Goal: Task Accomplishment & Management: Use online tool/utility

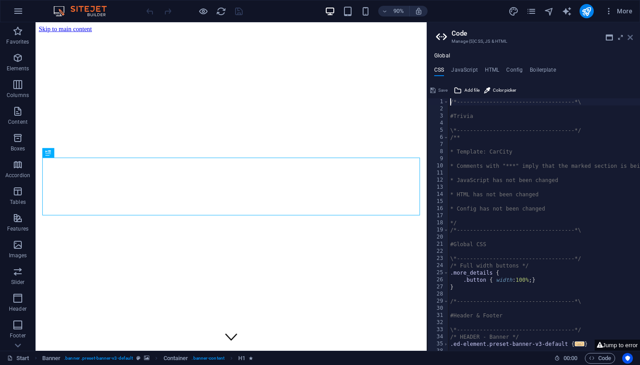
click at [630, 36] on icon at bounding box center [630, 37] width 5 height 7
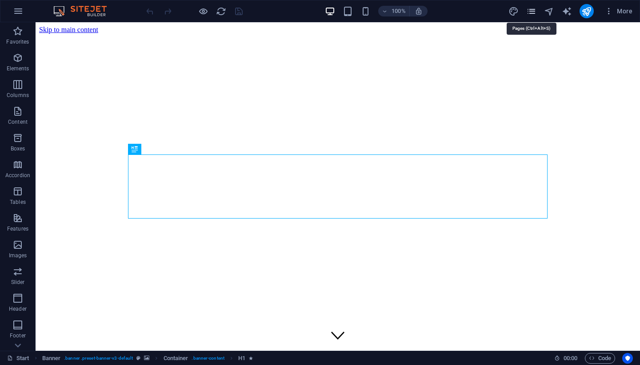
click at [532, 14] on icon "pages" at bounding box center [531, 11] width 10 height 10
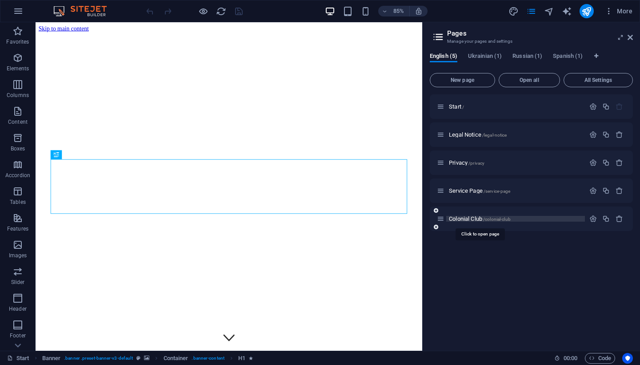
click at [474, 217] on span "Colonial Club /colonial-club" at bounding box center [480, 218] width 62 height 7
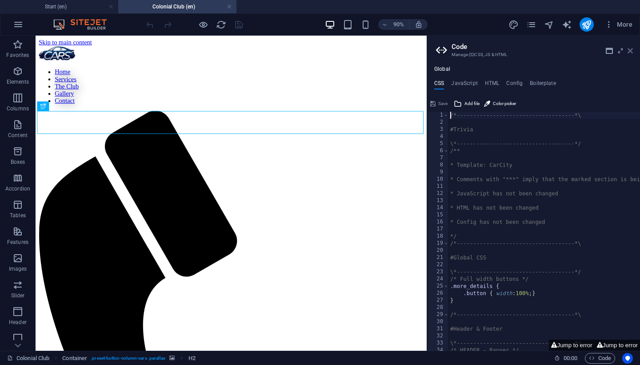
click at [631, 51] on icon at bounding box center [630, 50] width 5 height 7
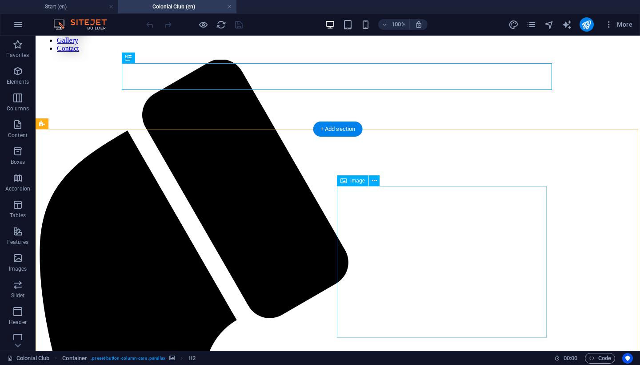
scroll to position [60, 0]
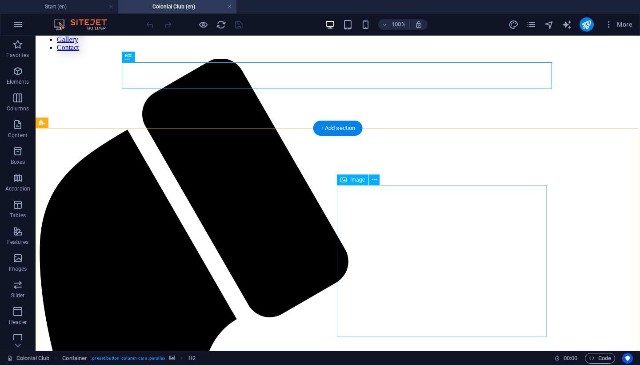
select select "%"
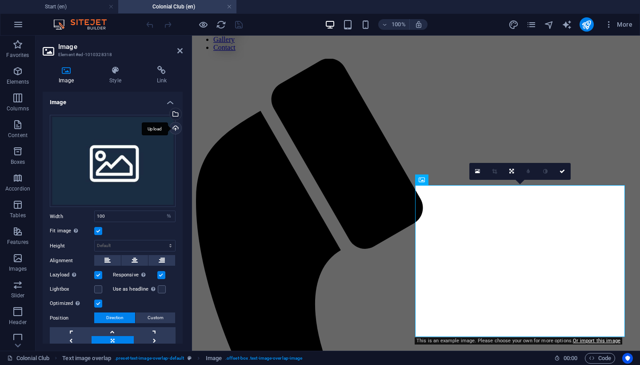
click at [174, 125] on div "Upload" at bounding box center [174, 128] width 13 height 13
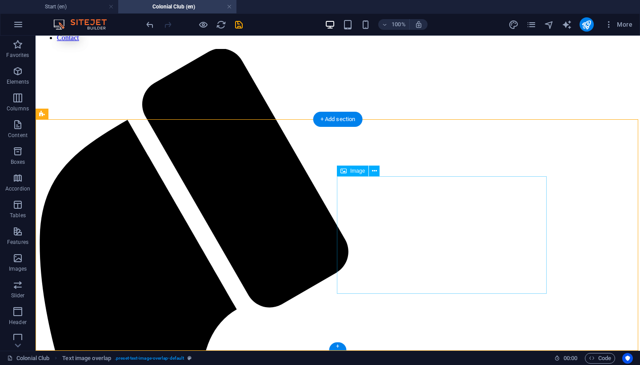
scroll to position [69, 0]
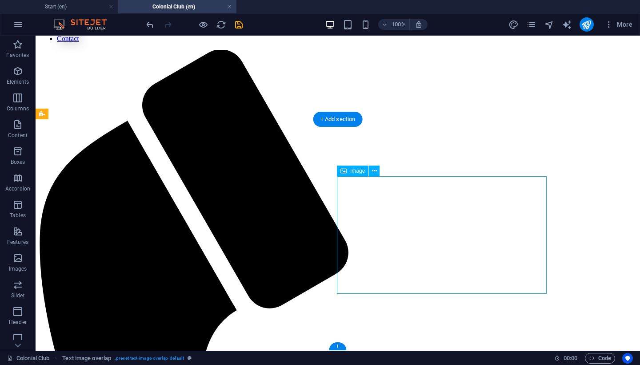
select select "%"
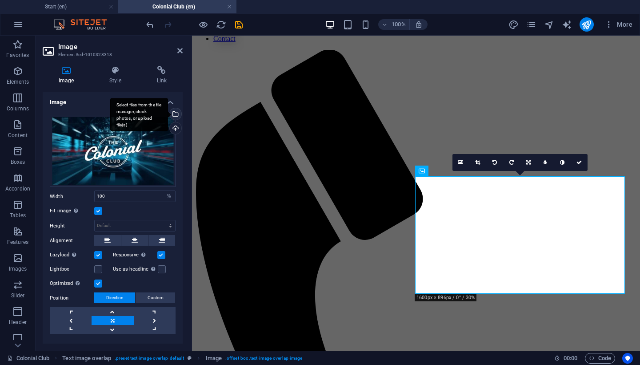
click at [174, 115] on div "Select files from the file manager, stock photos, or upload file(s)" at bounding box center [174, 114] width 13 height 13
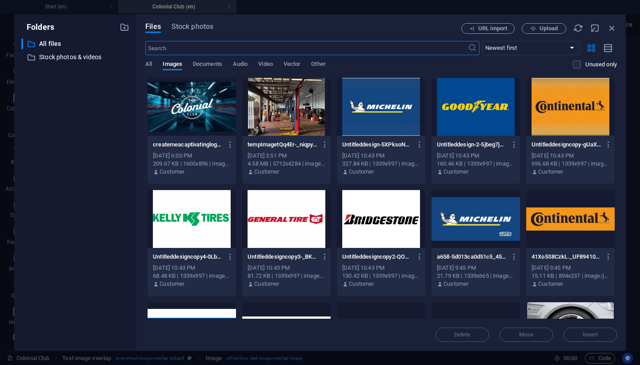
scroll to position [0, 0]
click at [613, 26] on icon "button" at bounding box center [612, 28] width 10 height 10
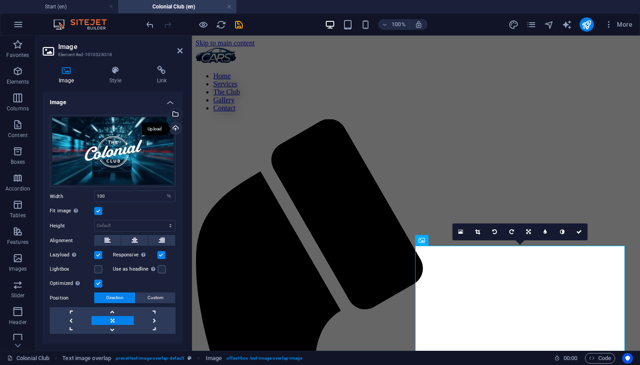
click at [176, 129] on div "Upload" at bounding box center [174, 128] width 13 height 13
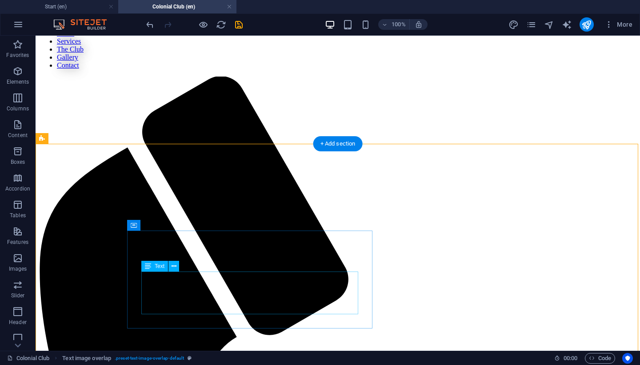
scroll to position [40, 0]
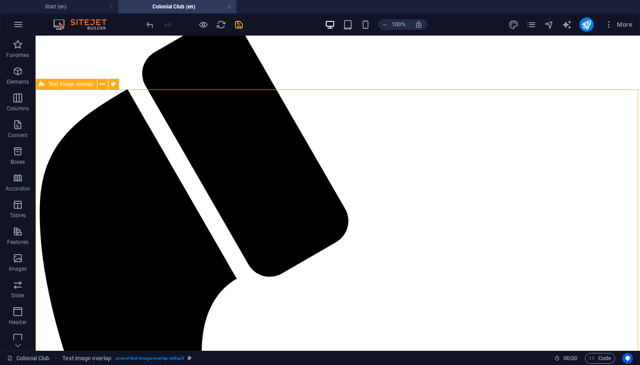
scroll to position [103, 0]
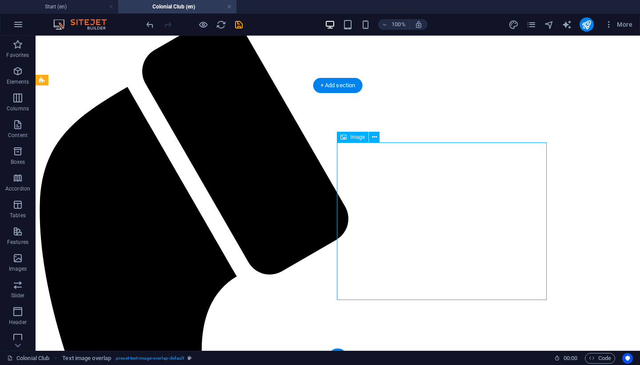
select select "%"
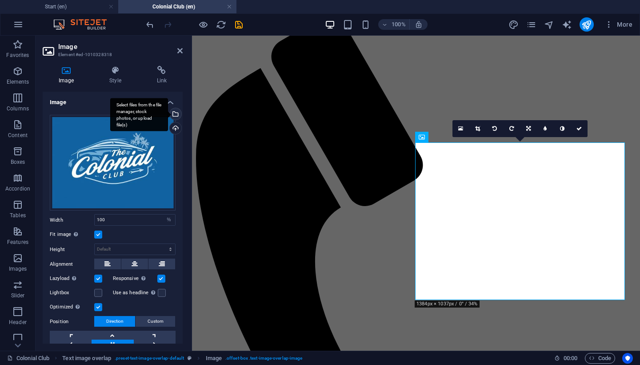
click at [174, 112] on div "Select files from the file manager, stock photos, or upload file(s)" at bounding box center [174, 114] width 13 height 13
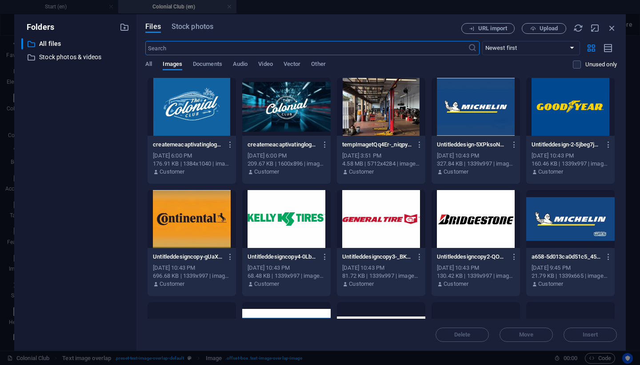
scroll to position [0, 0]
click at [304, 103] on div at bounding box center [286, 107] width 88 height 58
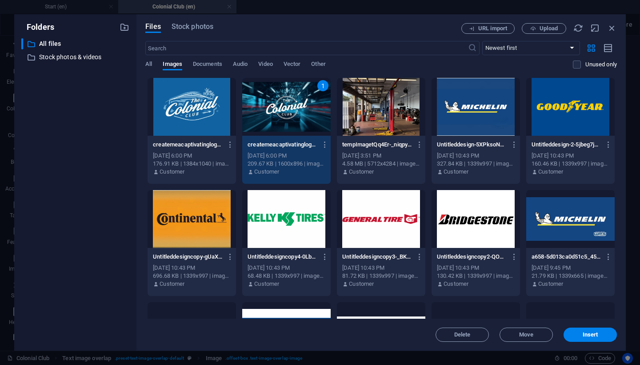
click at [304, 103] on div "1" at bounding box center [286, 107] width 88 height 58
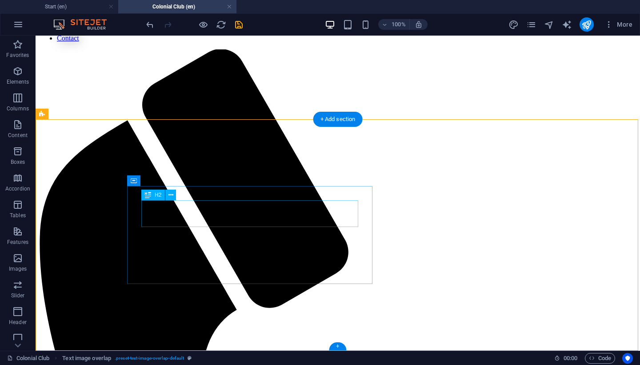
scroll to position [69, 0]
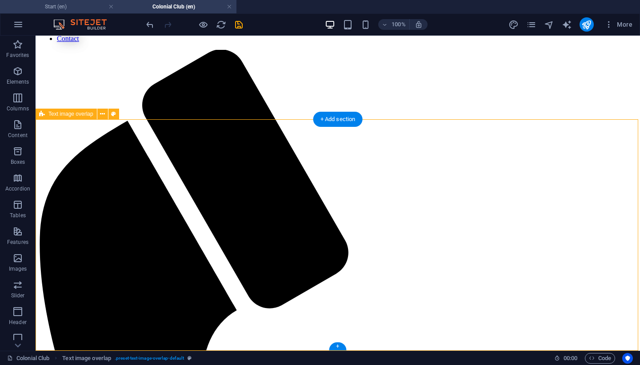
click at [77, 5] on h4 "Start (en)" at bounding box center [59, 7] width 118 height 10
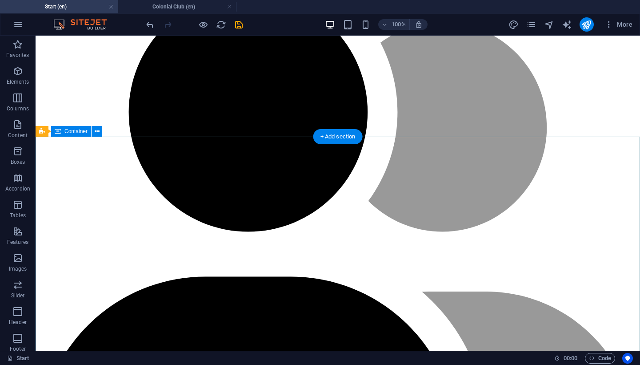
scroll to position [2083, 0]
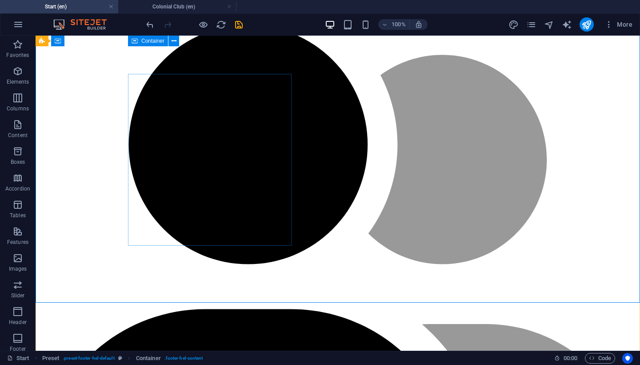
scroll to position [2114, 0]
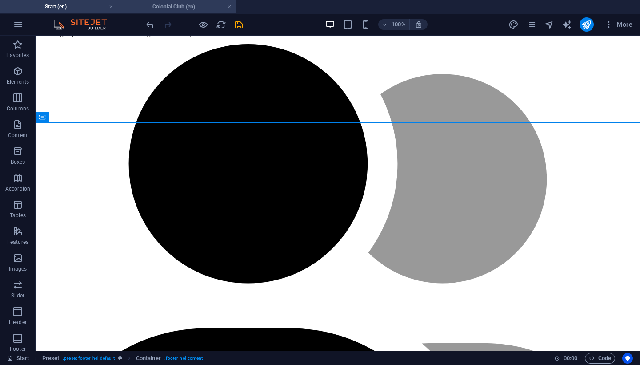
click at [177, 7] on h4 "Colonial Club (en)" at bounding box center [177, 7] width 118 height 10
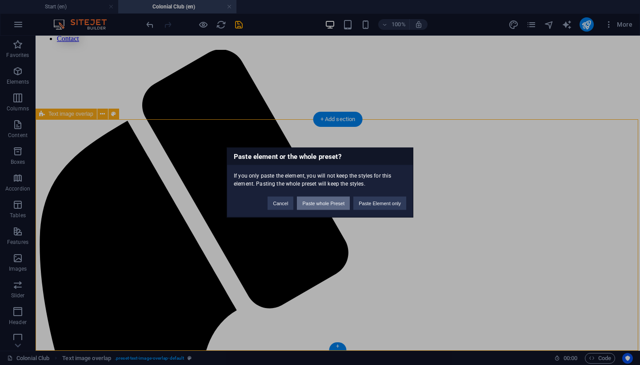
click at [329, 203] on button "Paste whole Preset" at bounding box center [323, 203] width 53 height 13
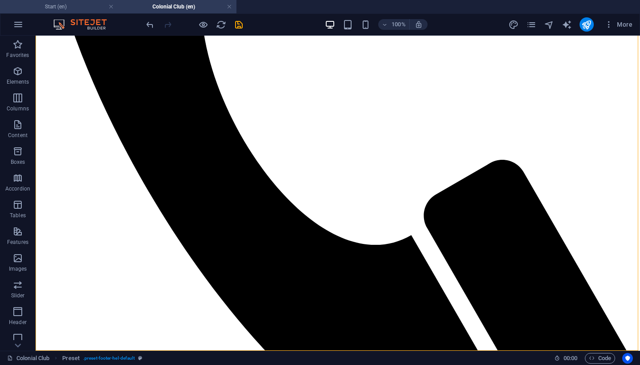
scroll to position [444, 0]
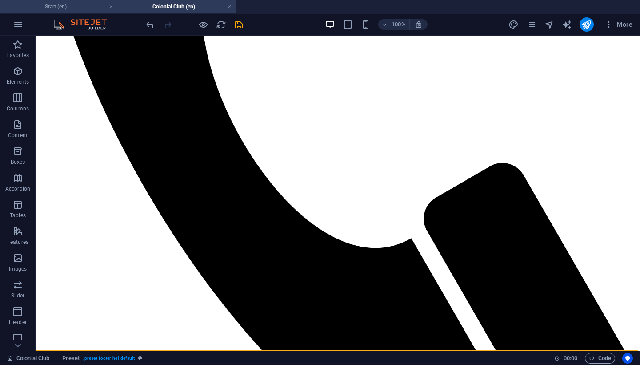
click at [76, 2] on h4 "Start (en)" at bounding box center [59, 7] width 118 height 10
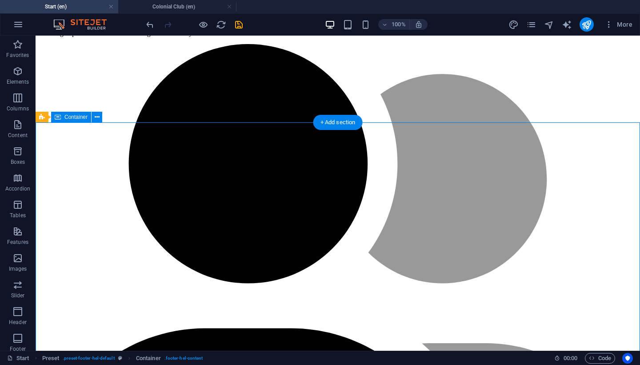
scroll to position [2078, 0]
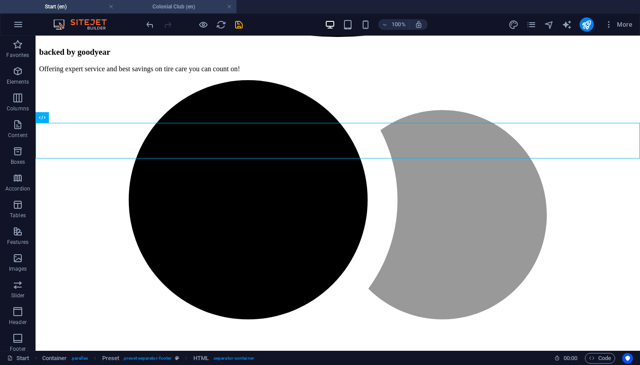
click at [186, 8] on h4 "Colonial Club (en)" at bounding box center [177, 7] width 118 height 10
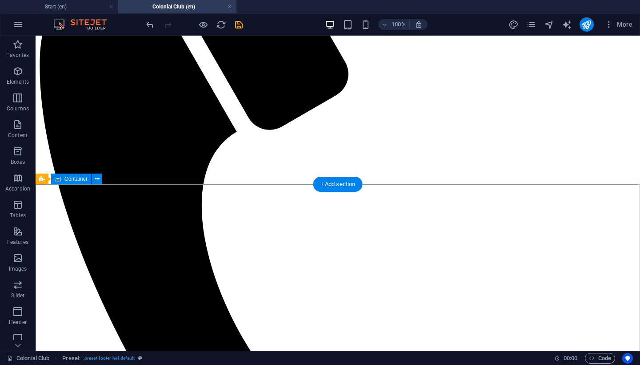
scroll to position [235, 0]
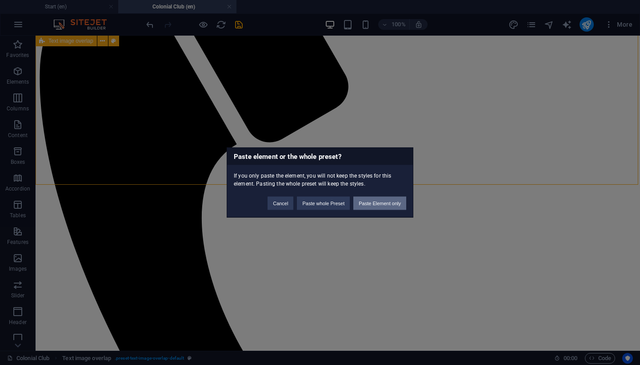
click at [374, 199] on button "Paste Element only" at bounding box center [380, 203] width 53 height 13
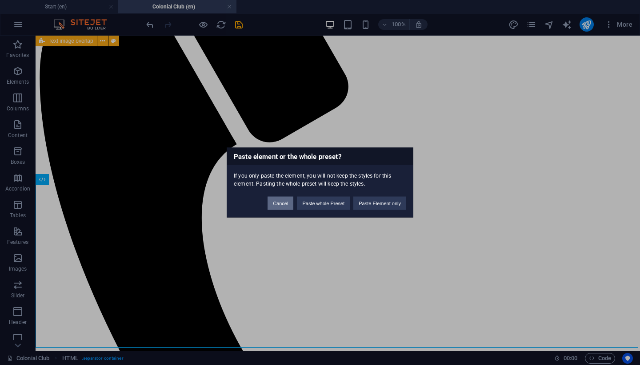
click at [283, 203] on button "Cancel" at bounding box center [281, 203] width 26 height 13
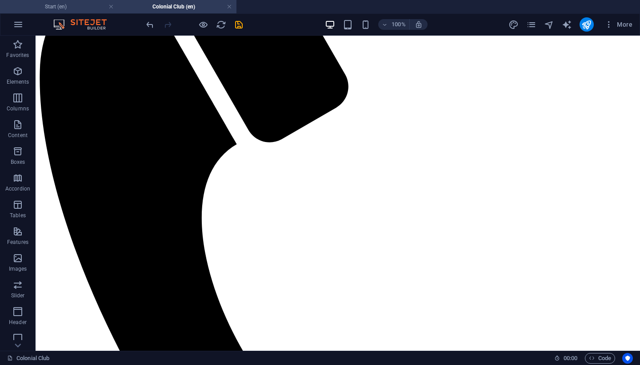
click at [92, 6] on h4 "Start (en)" at bounding box center [59, 7] width 118 height 10
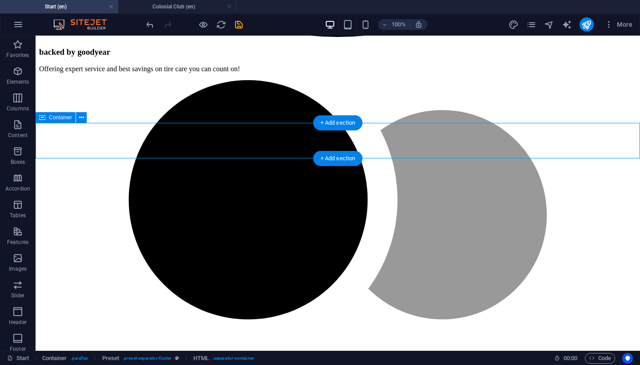
click at [42, 119] on icon at bounding box center [42, 117] width 6 height 11
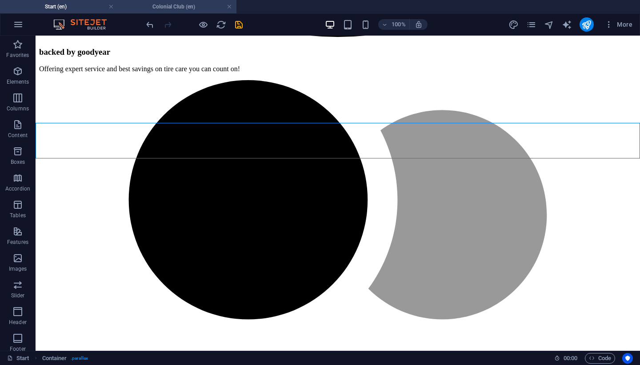
click at [168, 4] on h4 "Colonial Club (en)" at bounding box center [177, 7] width 118 height 10
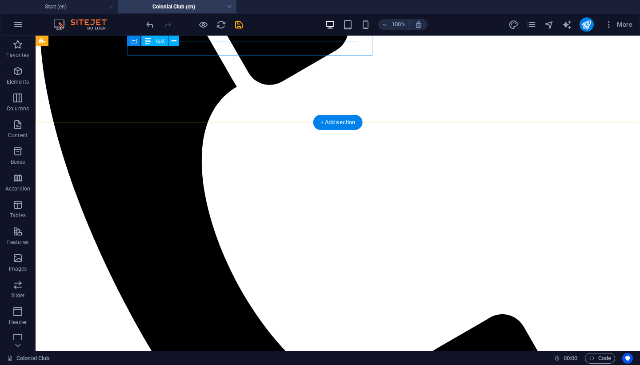
scroll to position [307, 0]
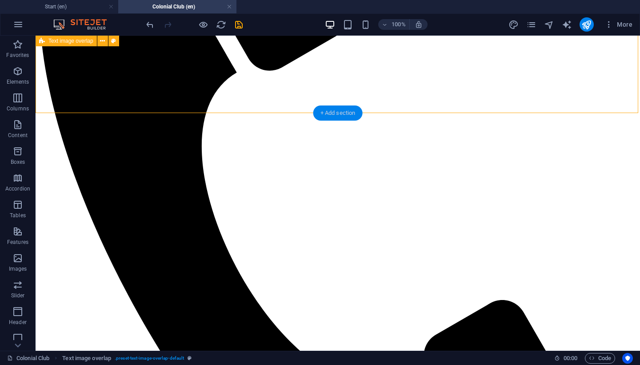
click at [334, 110] on div "+ Add section" at bounding box center [337, 112] width 49 height 15
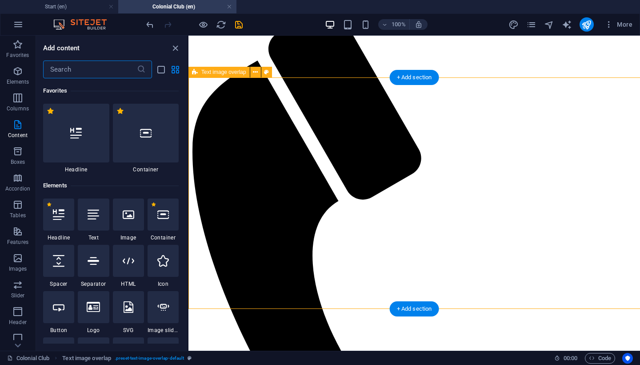
scroll to position [1556, 0]
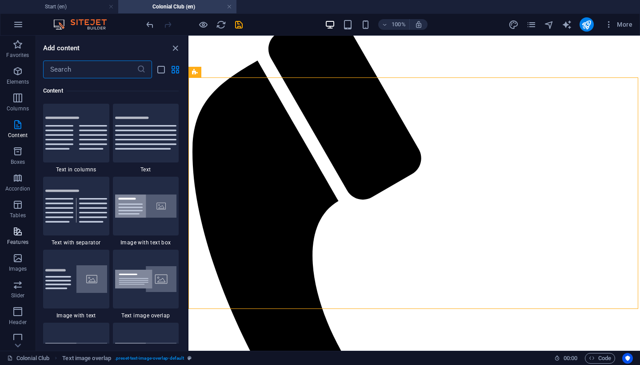
click at [17, 230] on icon "button" at bounding box center [17, 231] width 11 height 11
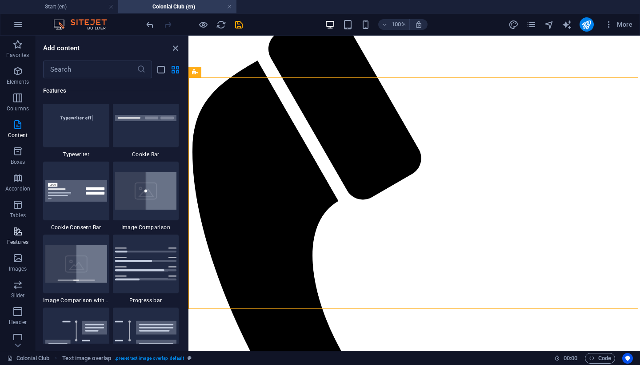
scroll to position [3554, 0]
click at [93, 62] on img at bounding box center [76, 45] width 62 height 34
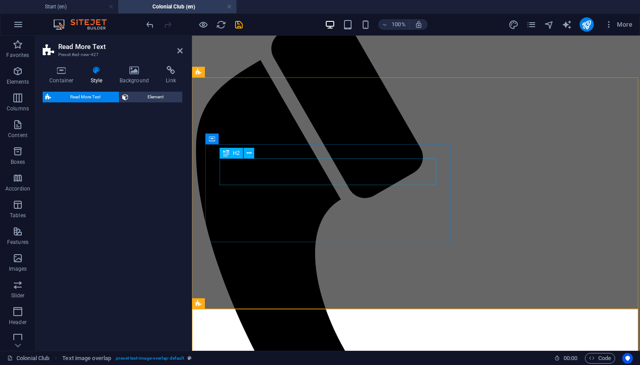
select select "px"
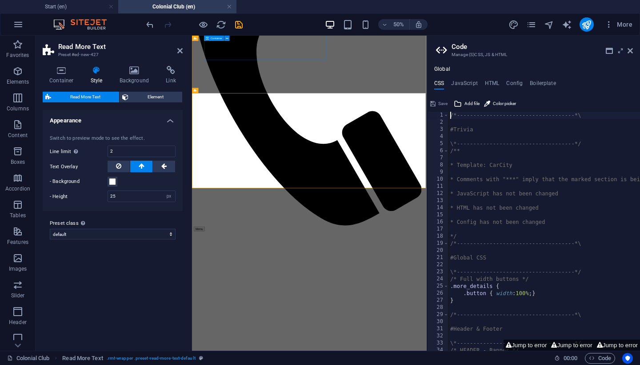
scroll to position [269, 0]
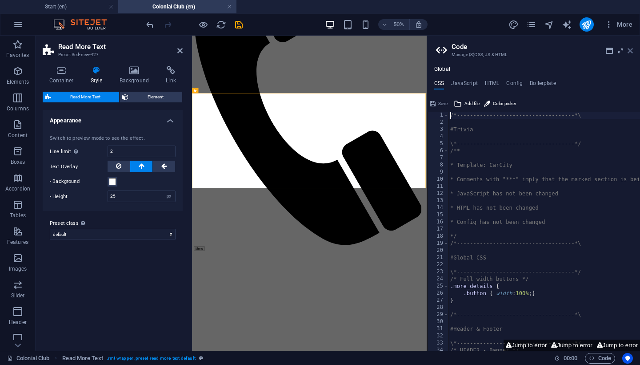
click at [630, 48] on icon at bounding box center [630, 50] width 5 height 7
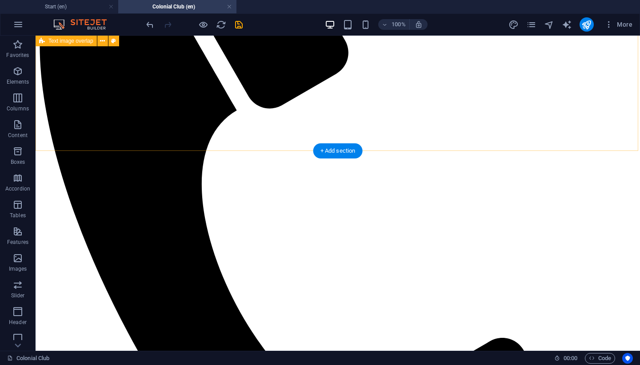
click at [319, 149] on div "+ Add section" at bounding box center [337, 150] width 49 height 15
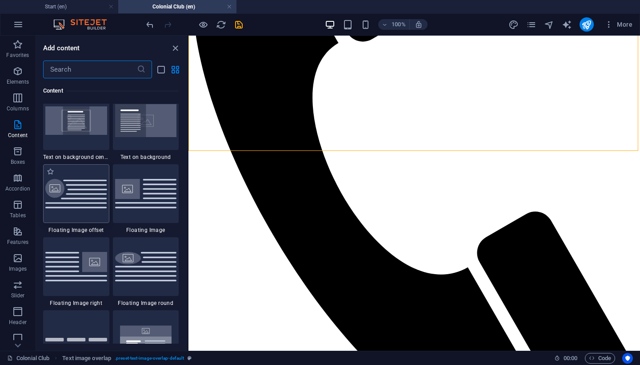
scroll to position [1859, 0]
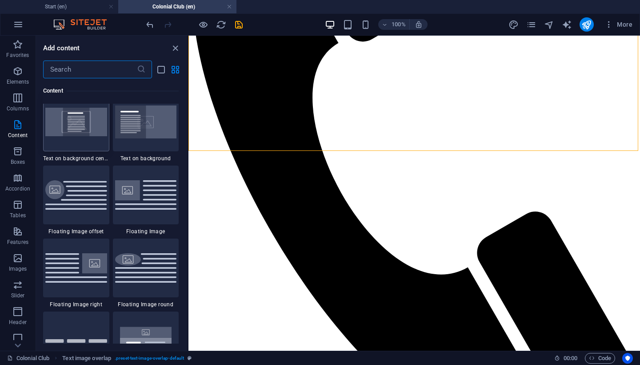
click at [80, 151] on div at bounding box center [76, 121] width 66 height 59
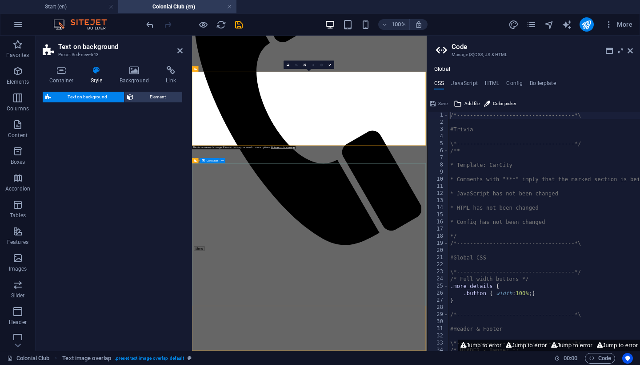
select select "%"
select select "rem"
select select "px"
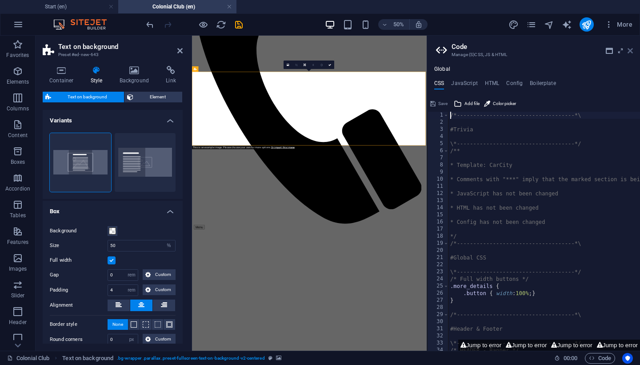
click at [631, 51] on icon at bounding box center [630, 50] width 5 height 7
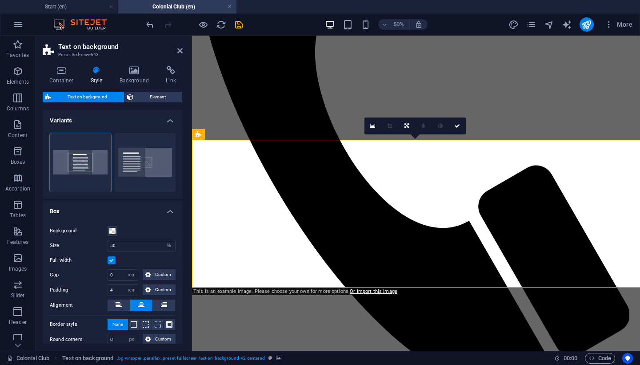
scroll to position [280, 0]
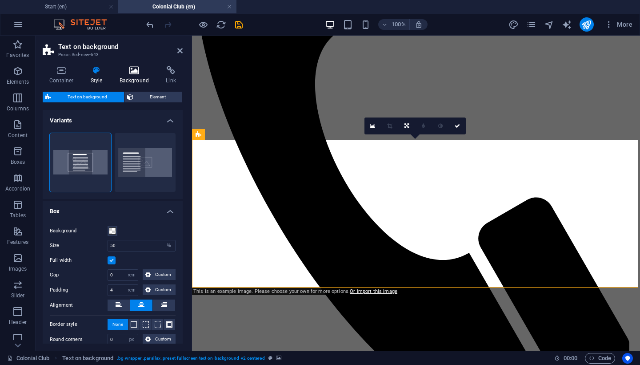
click at [136, 77] on h4 "Background" at bounding box center [136, 75] width 47 height 19
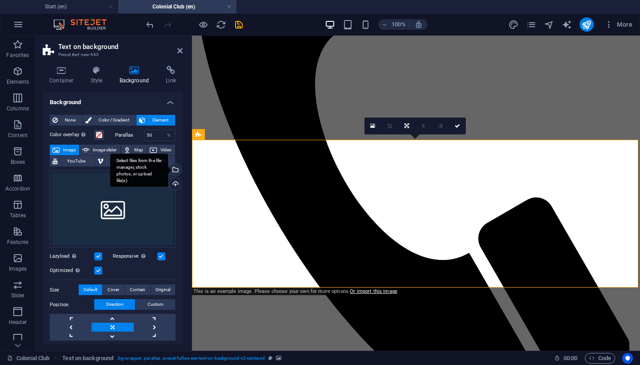
click at [175, 170] on div "Select files from the file manager, stock photos, or upload file(s)" at bounding box center [174, 170] width 13 height 13
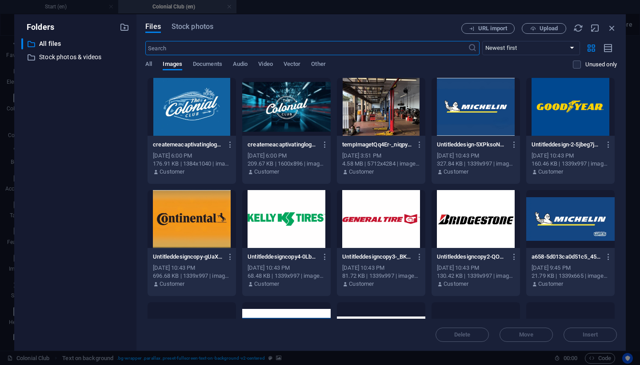
click at [193, 121] on div at bounding box center [192, 107] width 88 height 58
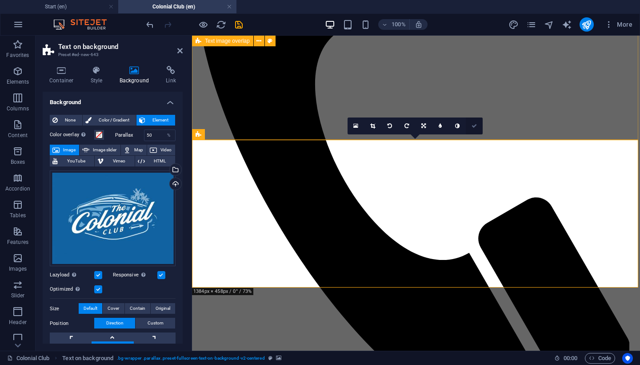
click at [474, 128] on icon at bounding box center [474, 125] width 5 height 5
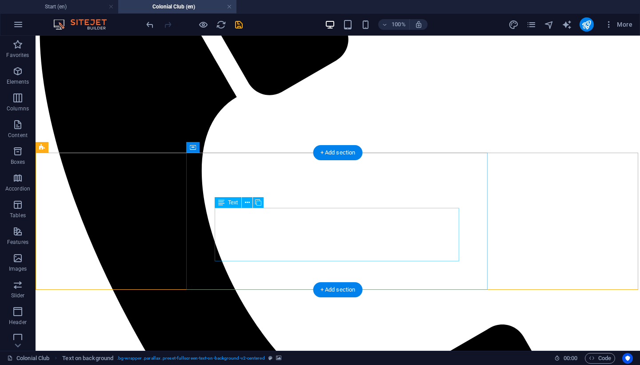
scroll to position [266, 0]
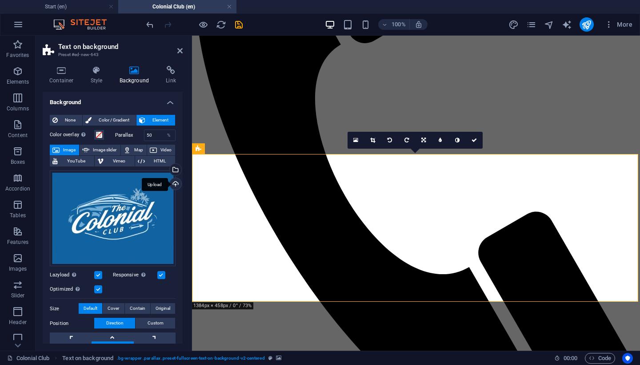
click at [173, 184] on div "Upload" at bounding box center [174, 184] width 13 height 13
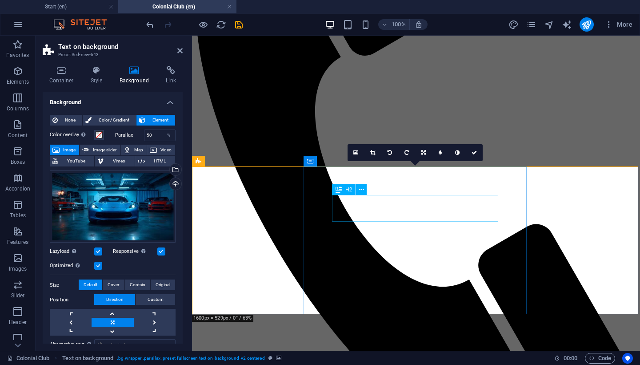
scroll to position [252, 0]
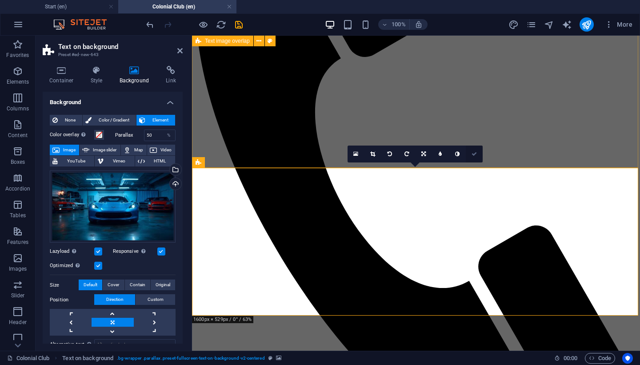
click at [473, 152] on icon at bounding box center [474, 153] width 5 height 5
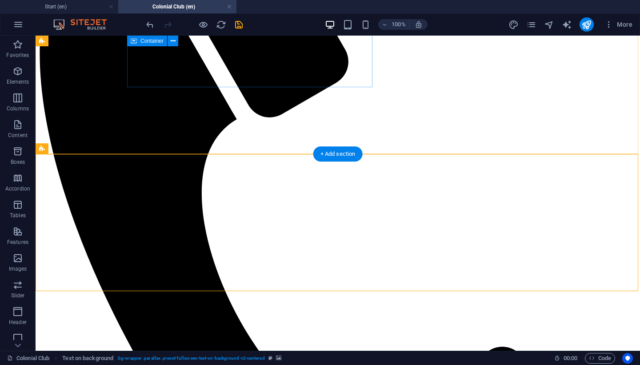
scroll to position [267, 0]
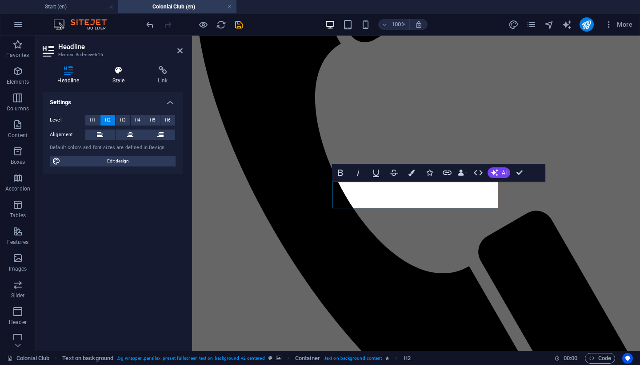
click at [121, 76] on h4 "Style" at bounding box center [120, 75] width 45 height 19
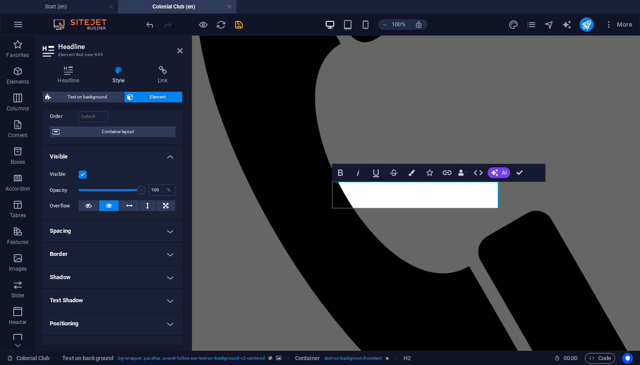
scroll to position [72, 0]
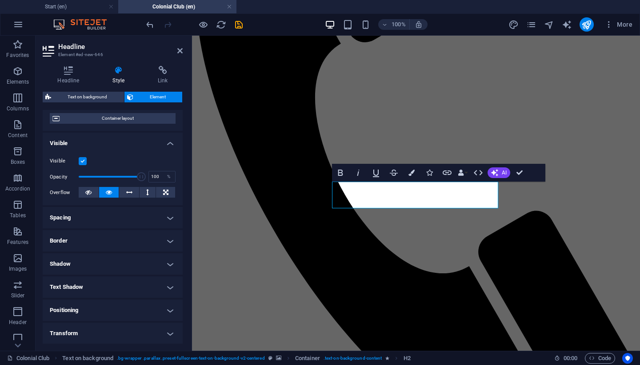
click at [125, 286] on h4 "Text Shadow" at bounding box center [113, 286] width 140 height 21
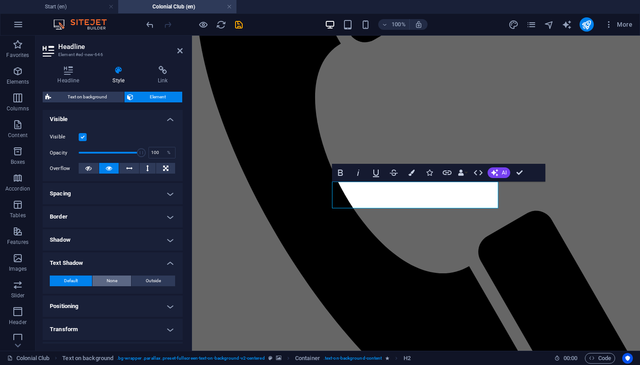
scroll to position [116, 0]
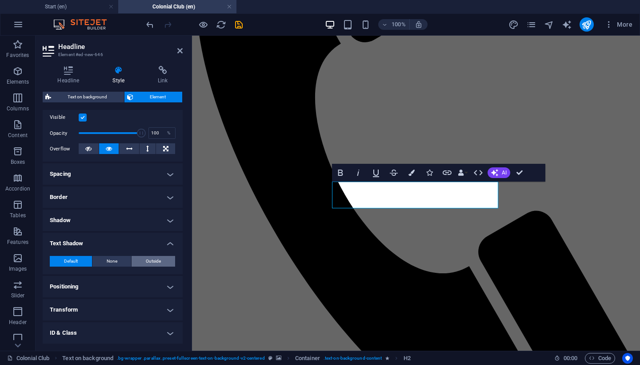
click at [159, 258] on span "Outside" at bounding box center [153, 261] width 15 height 11
type input "2"
type input "4"
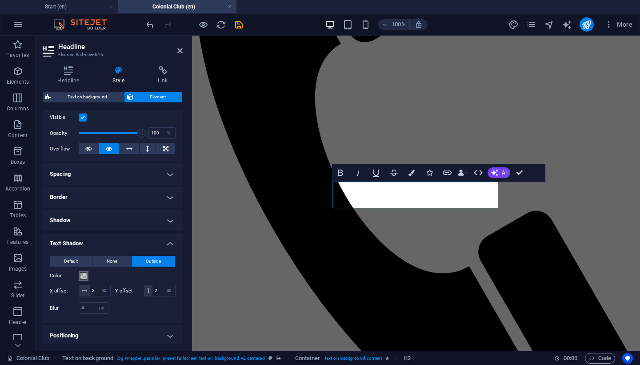
click at [84, 273] on span at bounding box center [83, 275] width 7 height 7
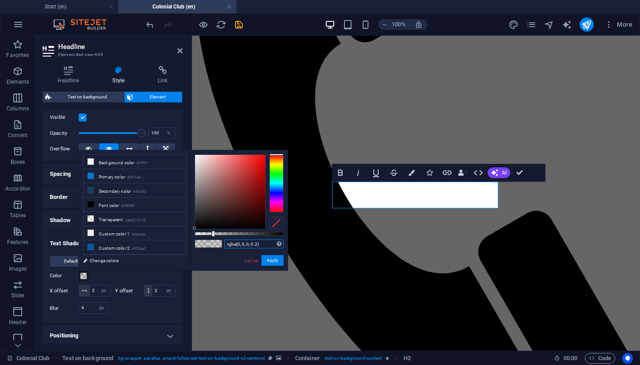
click at [258, 245] on input "rgba(0, 0, 0, 0.2)" at bounding box center [254, 243] width 59 height 9
type input "rgba(0, 0, 0, 0.615)"
click at [277, 261] on button "Apply" at bounding box center [272, 260] width 22 height 11
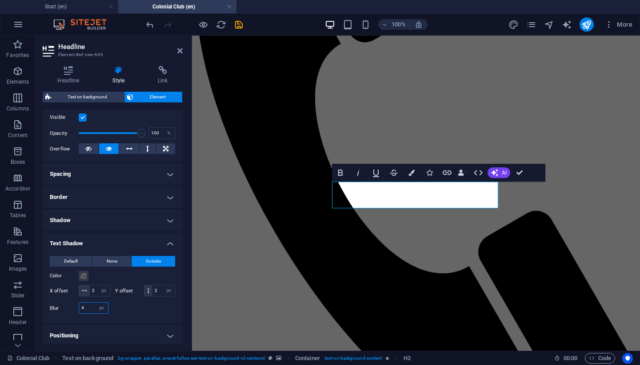
click at [89, 306] on input "4" at bounding box center [93, 307] width 29 height 11
type input "10"
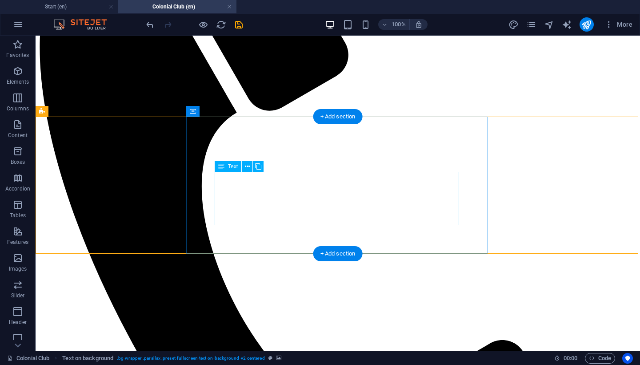
scroll to position [309, 0]
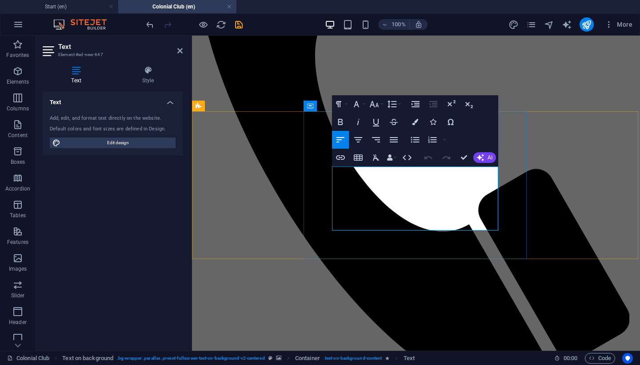
click at [415, 122] on icon "button" at bounding box center [415, 122] width 6 height 6
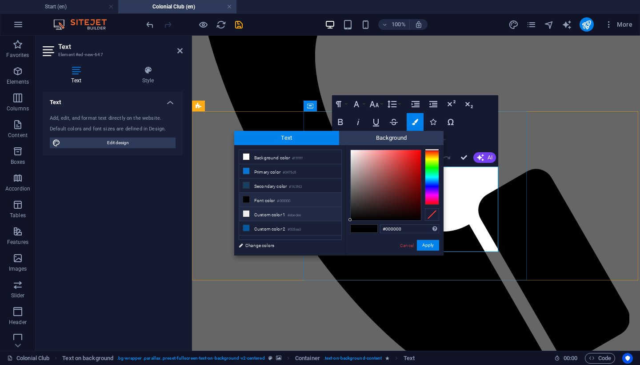
click at [267, 215] on li "Custom color 1 #ebedee" at bounding box center [290, 214] width 102 height 14
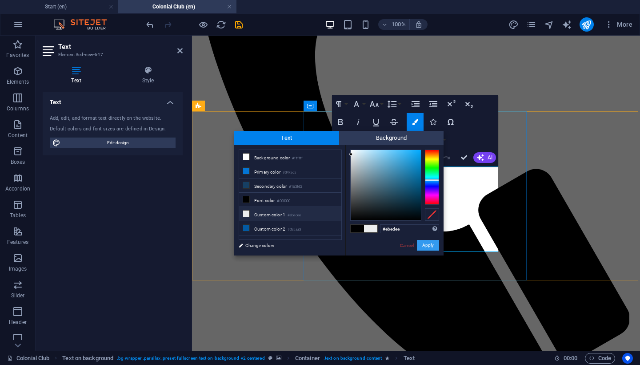
click at [424, 243] on button "Apply" at bounding box center [428, 245] width 22 height 11
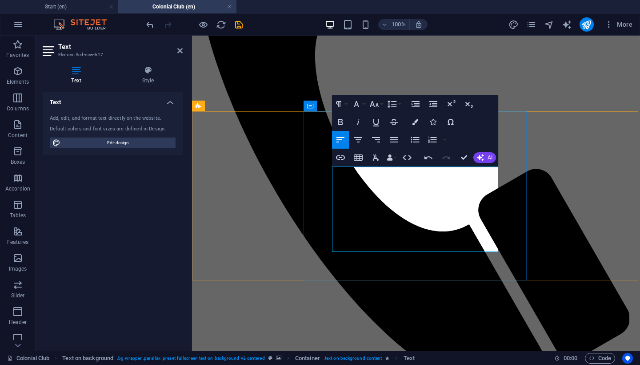
click at [415, 126] on button "Colors" at bounding box center [415, 122] width 17 height 18
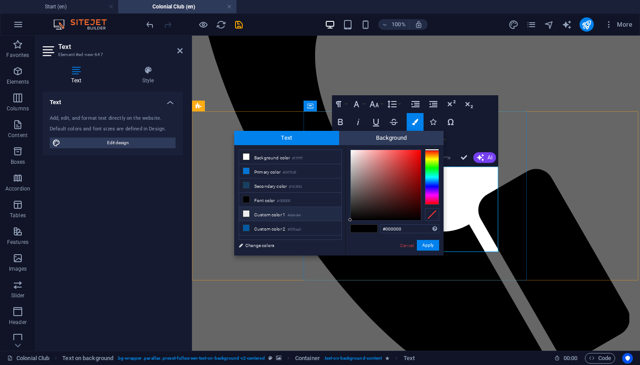
click at [269, 215] on li "Custom color 1 #ebedee" at bounding box center [290, 214] width 102 height 14
type input "#ebedee"
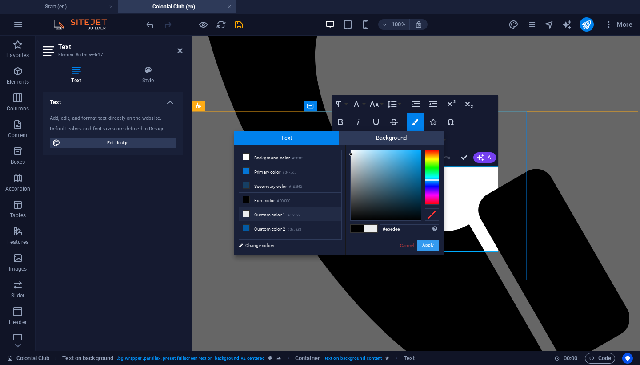
click at [434, 244] on button "Apply" at bounding box center [428, 245] width 22 height 11
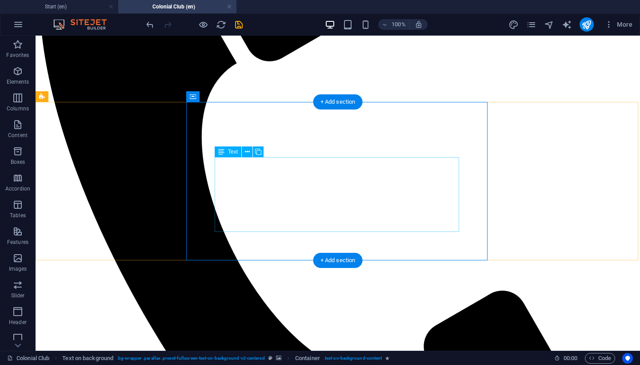
scroll to position [318, 0]
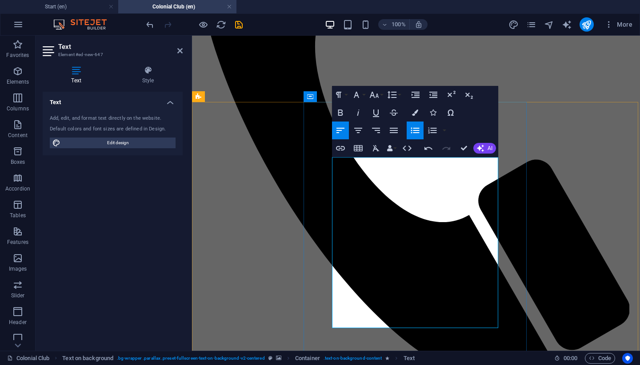
click at [393, 96] on icon "button" at bounding box center [392, 94] width 11 height 11
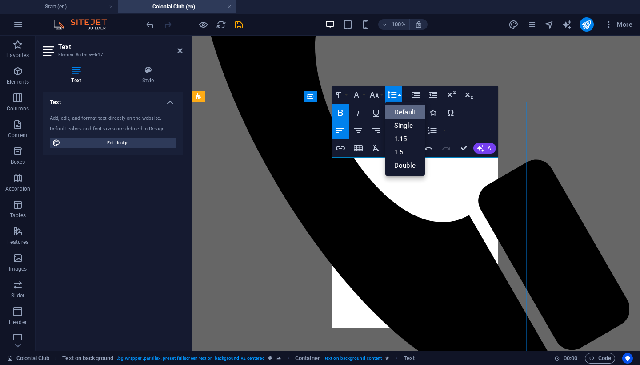
scroll to position [0, 0]
click at [402, 114] on link "Default" at bounding box center [406, 111] width 40 height 13
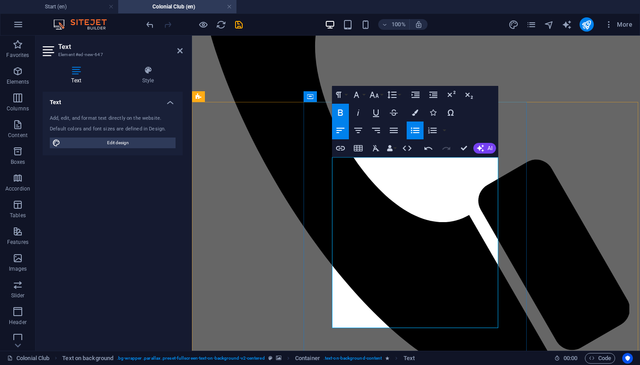
click at [414, 112] on icon "button" at bounding box center [415, 112] width 6 height 6
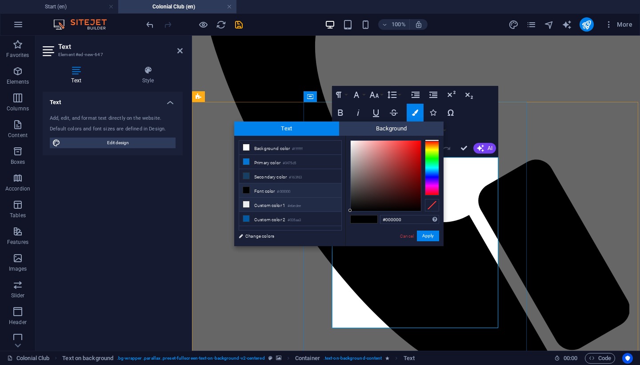
click at [273, 207] on li "Custom color 1 #ebedee" at bounding box center [290, 204] width 102 height 14
type input "#ebedee"
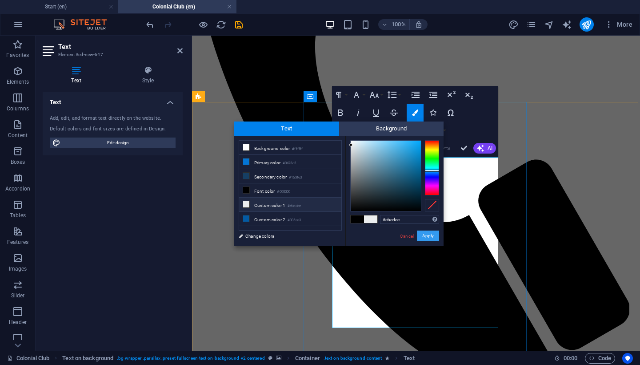
click at [427, 235] on button "Apply" at bounding box center [428, 235] width 22 height 11
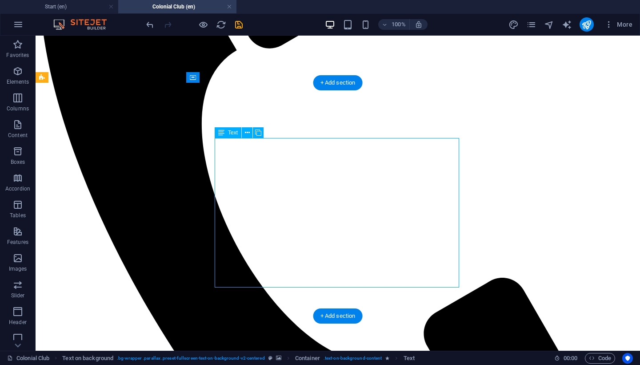
scroll to position [337, 0]
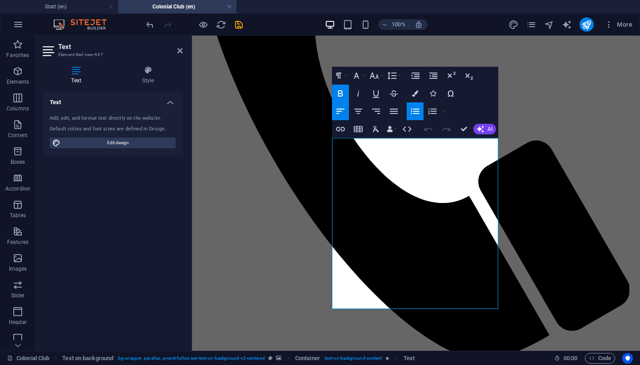
click at [418, 111] on icon "button" at bounding box center [415, 111] width 11 height 11
paste div
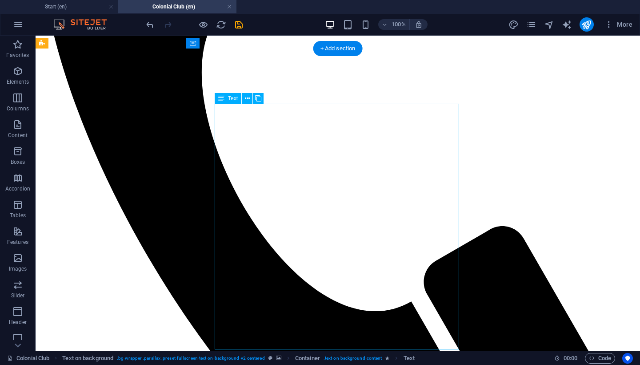
scroll to position [371, 0]
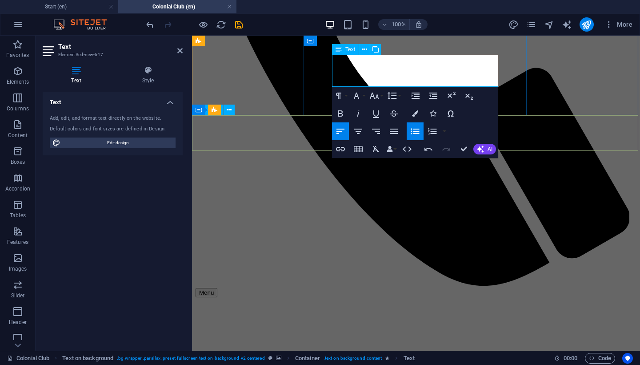
scroll to position [420, 0]
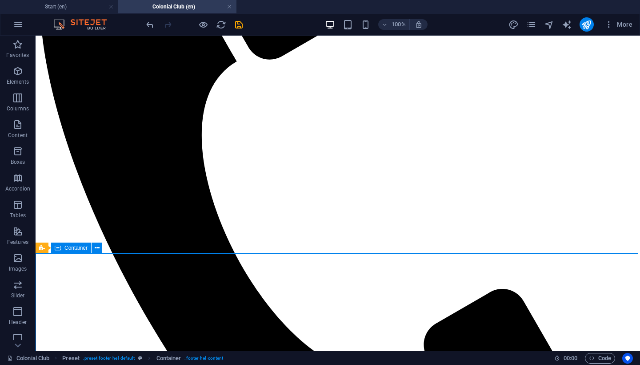
scroll to position [304, 0]
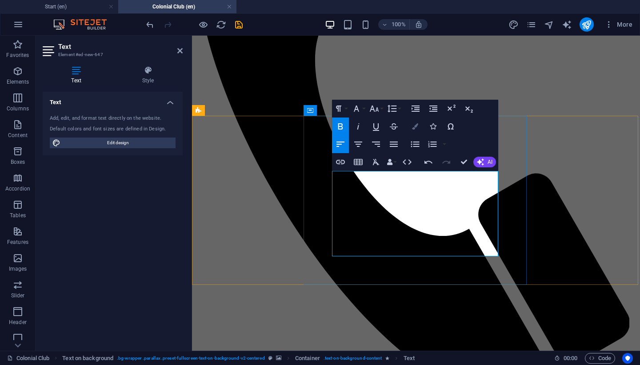
click at [410, 128] on button "Colors" at bounding box center [415, 126] width 17 height 18
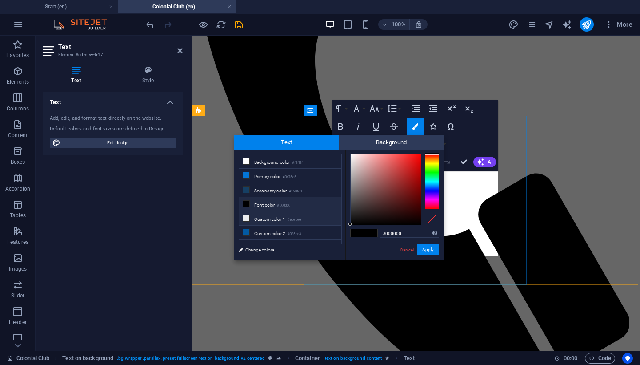
click at [281, 221] on li "Custom color 1 #ebedee" at bounding box center [290, 218] width 102 height 14
type input "#ebedee"
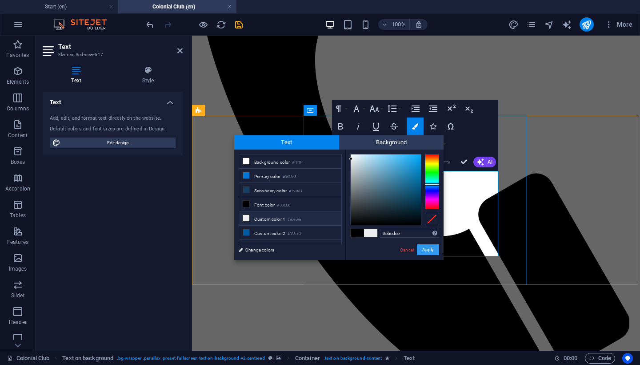
click at [434, 249] on button "Apply" at bounding box center [428, 249] width 22 height 11
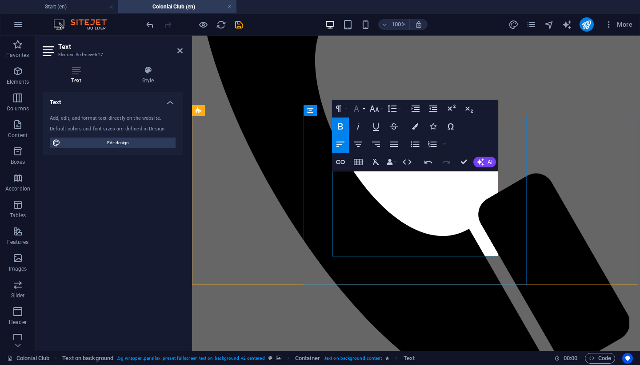
click at [357, 107] on icon "button" at bounding box center [356, 108] width 5 height 6
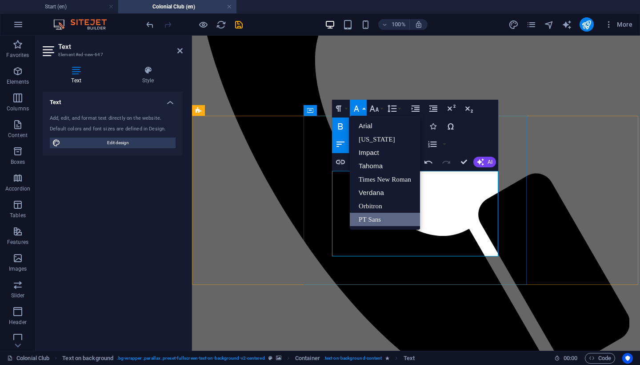
scroll to position [0, 0]
click at [371, 220] on link "PT Sans" at bounding box center [385, 219] width 70 height 13
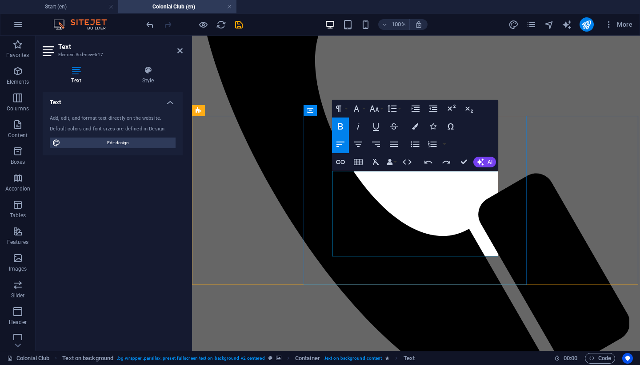
click at [381, 111] on button "Font Size" at bounding box center [376, 109] width 17 height 18
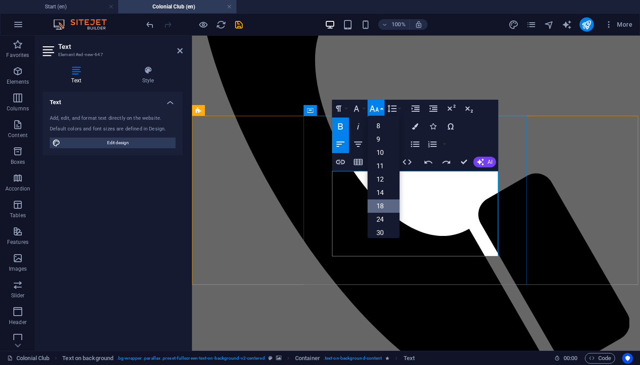
click at [384, 200] on link "18" at bounding box center [384, 205] width 32 height 13
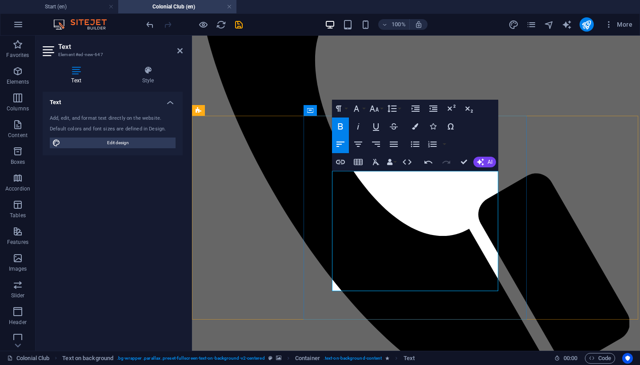
click at [418, 122] on button "Colors" at bounding box center [415, 126] width 17 height 18
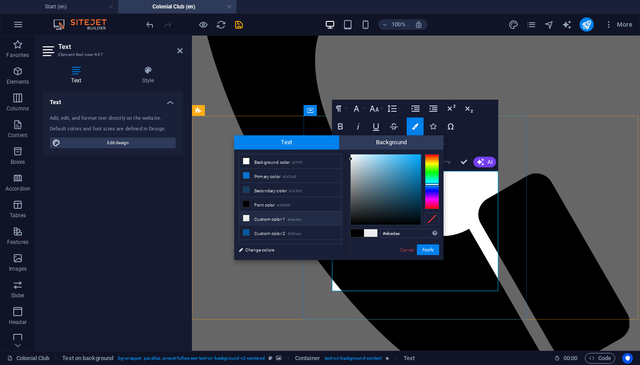
click at [296, 221] on small "#ebedee" at bounding box center [294, 220] width 13 height 6
click at [428, 246] on button "Apply" at bounding box center [428, 249] width 22 height 11
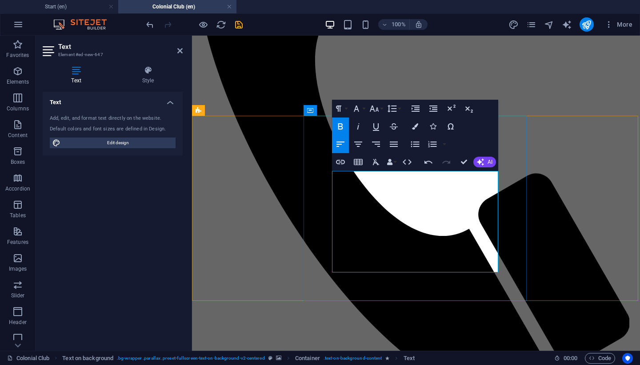
click at [417, 137] on button "Unordered List" at bounding box center [415, 144] width 17 height 18
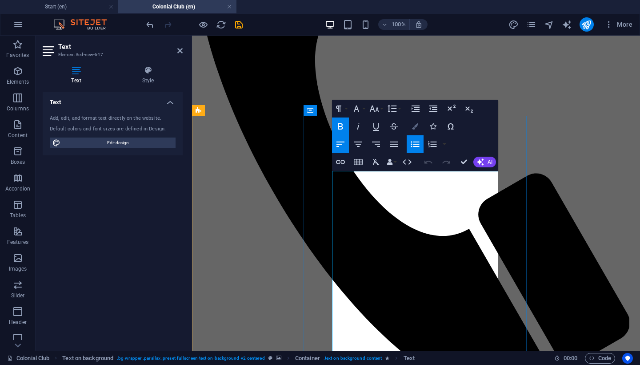
click at [414, 125] on icon "button" at bounding box center [415, 126] width 6 height 6
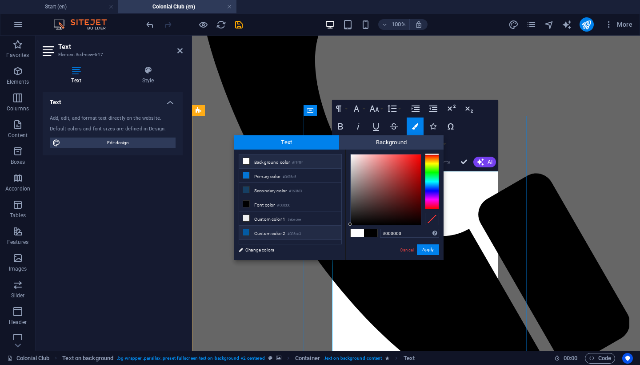
click at [277, 231] on li "Custom color 2 #035aa3" at bounding box center [290, 232] width 102 height 14
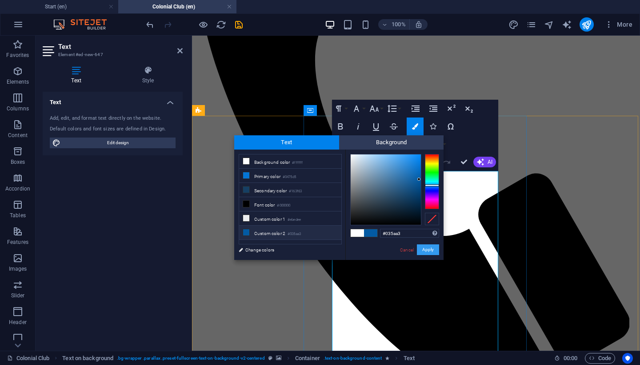
click at [428, 245] on button "Apply" at bounding box center [428, 249] width 22 height 11
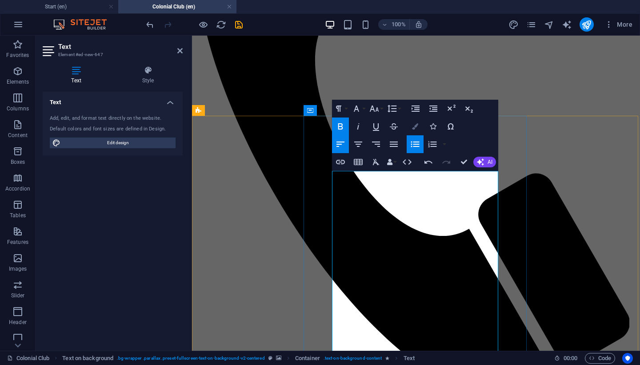
click at [416, 125] on icon "button" at bounding box center [415, 126] width 6 height 6
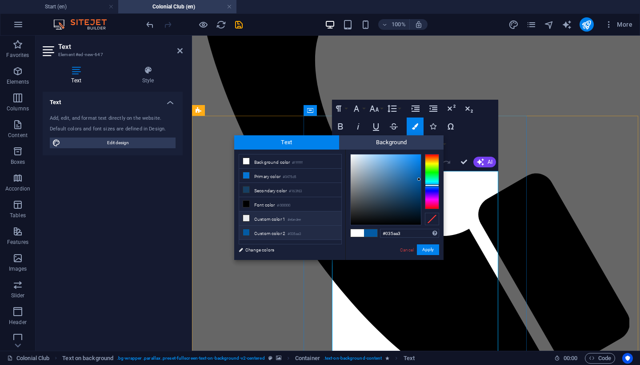
click at [285, 219] on li "Custom color 1 #ebedee" at bounding box center [290, 218] width 102 height 14
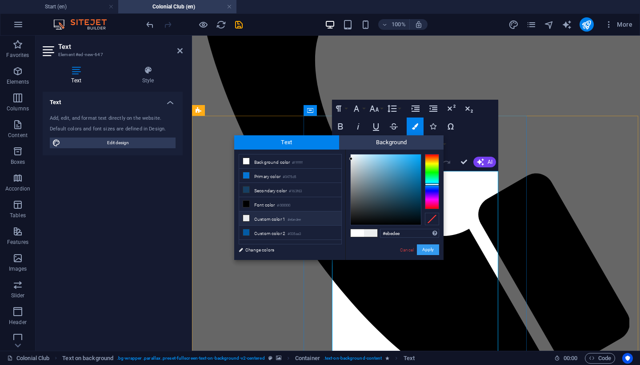
click at [429, 251] on button "Apply" at bounding box center [428, 249] width 22 height 11
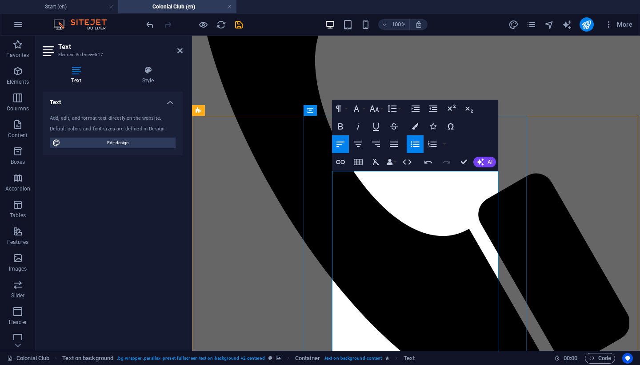
click at [416, 127] on icon "button" at bounding box center [415, 126] width 6 height 6
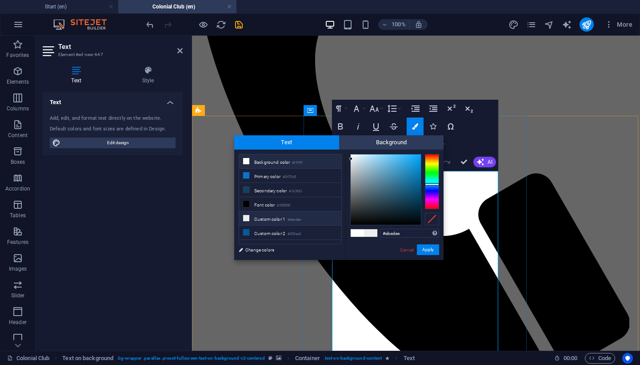
click at [277, 161] on li "Background color #ffffff" at bounding box center [290, 161] width 102 height 14
type input "#ffffff"
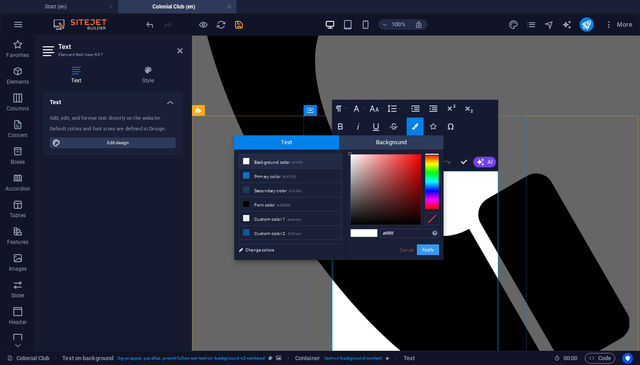
click at [427, 250] on button "Apply" at bounding box center [428, 249] width 22 height 11
click at [410, 251] on link "Cancel" at bounding box center [407, 249] width 16 height 7
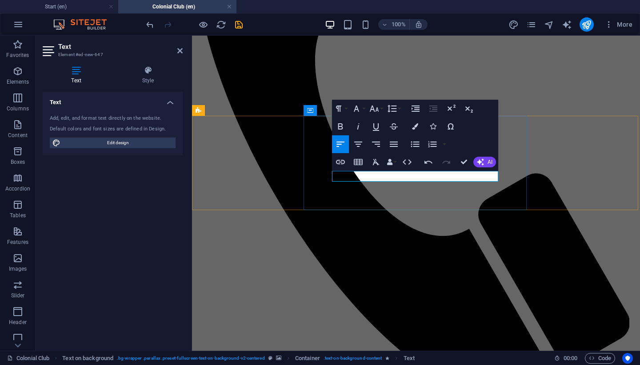
click at [418, 144] on icon "button" at bounding box center [415, 144] width 11 height 11
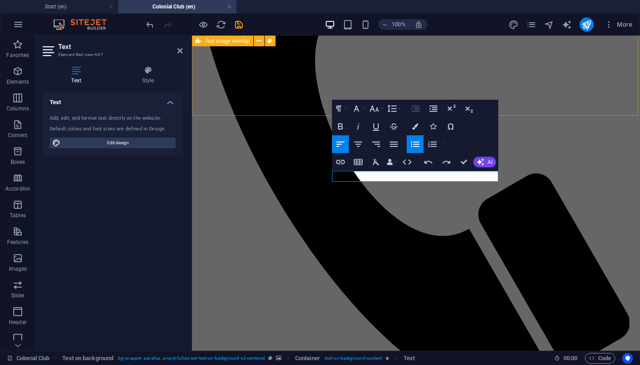
click at [416, 142] on icon "button" at bounding box center [415, 144] width 8 height 6
click at [393, 149] on icon "button" at bounding box center [394, 144] width 11 height 11
click at [347, 141] on button "Align Left" at bounding box center [340, 144] width 17 height 18
click at [391, 110] on icon "button" at bounding box center [392, 108] width 11 height 11
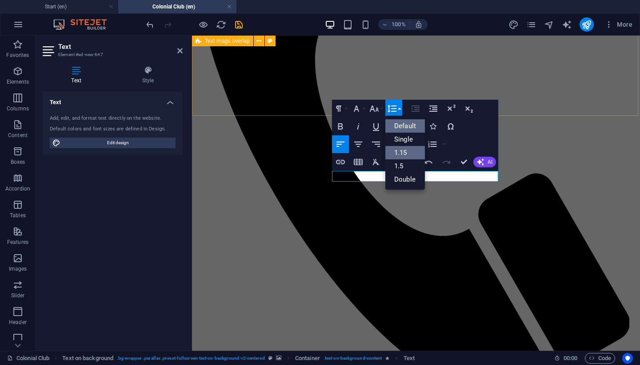
click at [411, 151] on link "1.15" at bounding box center [406, 152] width 40 height 13
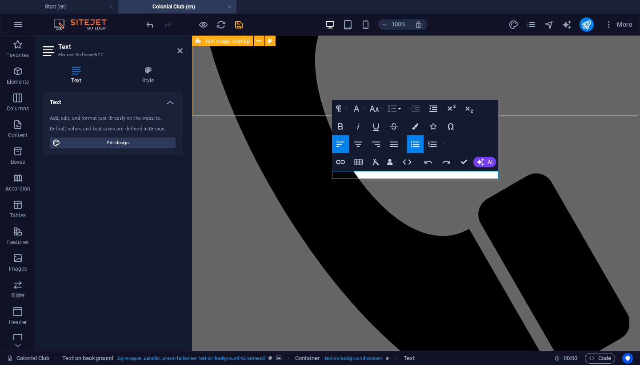
click at [398, 107] on button "Line Height" at bounding box center [394, 109] width 17 height 18
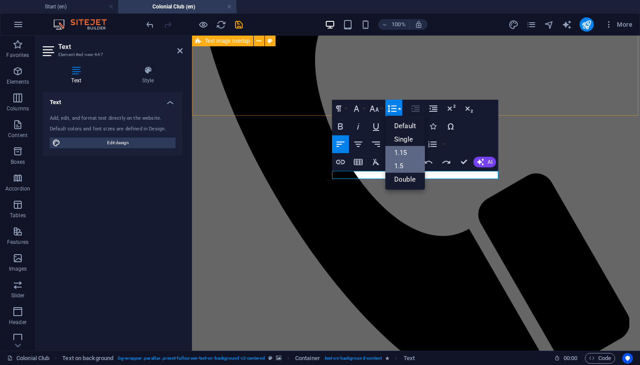
click at [418, 170] on link "1.5" at bounding box center [406, 165] width 40 height 13
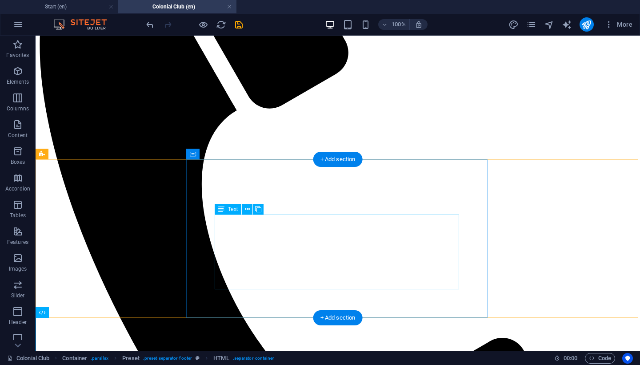
scroll to position [279, 0]
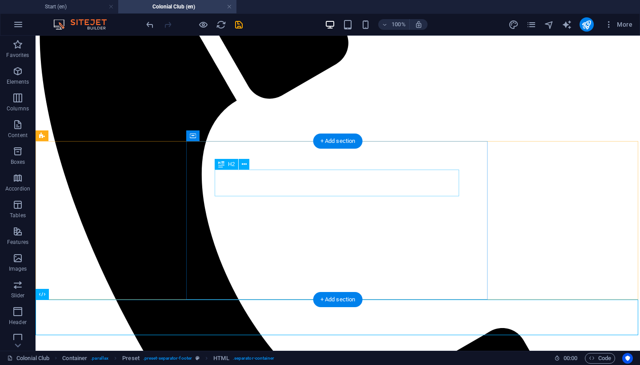
select select "px"
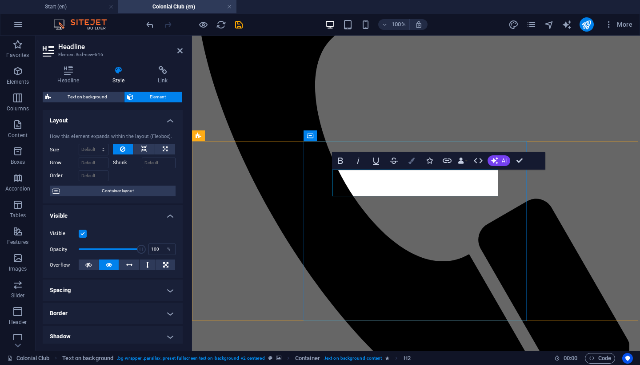
click at [414, 162] on icon "button" at bounding box center [412, 160] width 6 height 6
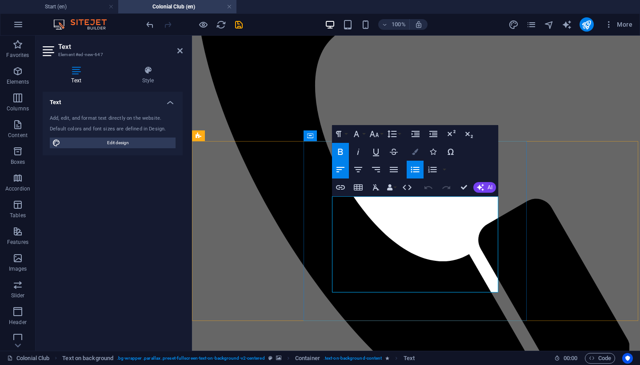
click at [416, 151] on icon "button" at bounding box center [415, 152] width 6 height 6
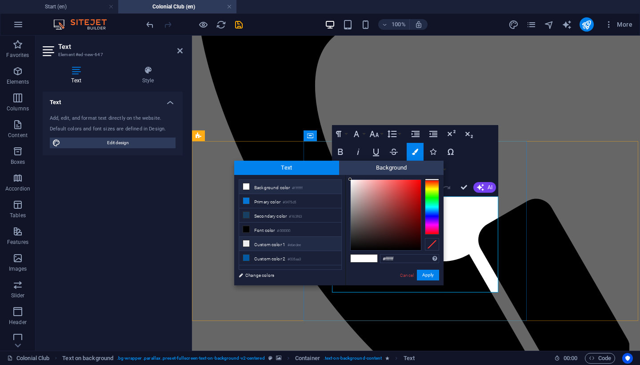
click at [296, 243] on small "#ebedee" at bounding box center [294, 245] width 13 height 6
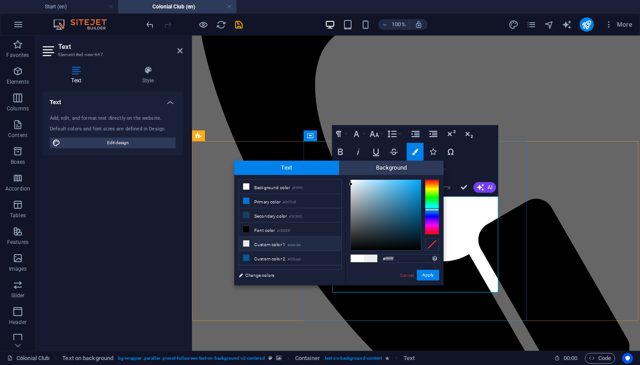
type input "#ebedee"
click at [431, 270] on button "Apply" at bounding box center [428, 274] width 22 height 11
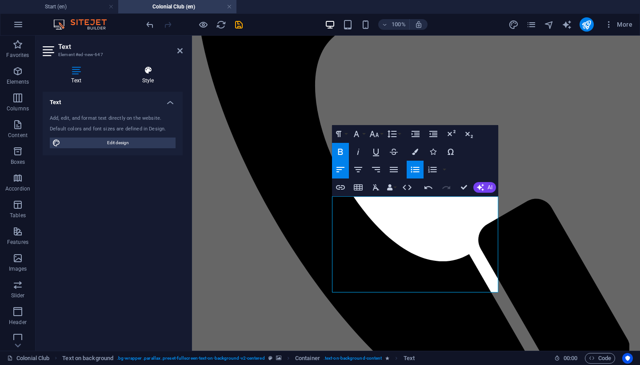
click at [152, 74] on icon at bounding box center [147, 70] width 69 height 9
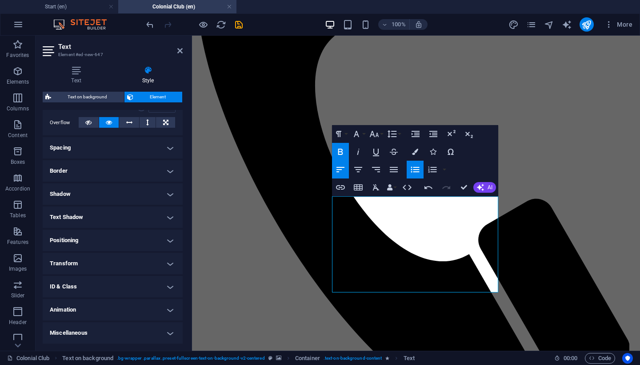
scroll to position [142, 0]
click at [114, 218] on h4 "Text Shadow" at bounding box center [113, 217] width 140 height 21
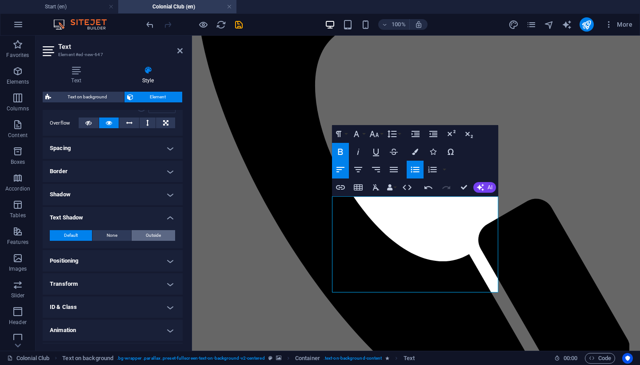
click at [150, 233] on span "Outside" at bounding box center [153, 235] width 15 height 11
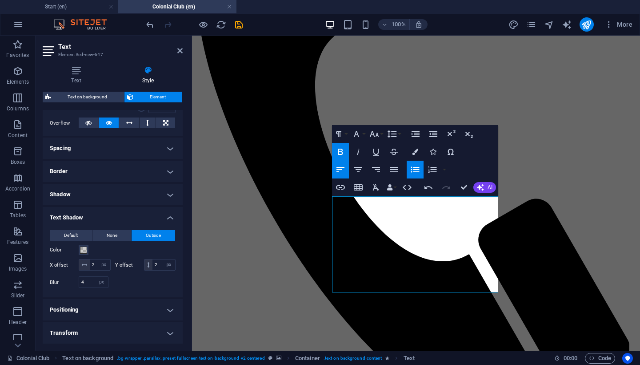
type input "rgba(0, 0, 0, 0.2)"
type input "2"
type input "4"
click at [82, 248] on span at bounding box center [83, 249] width 7 height 7
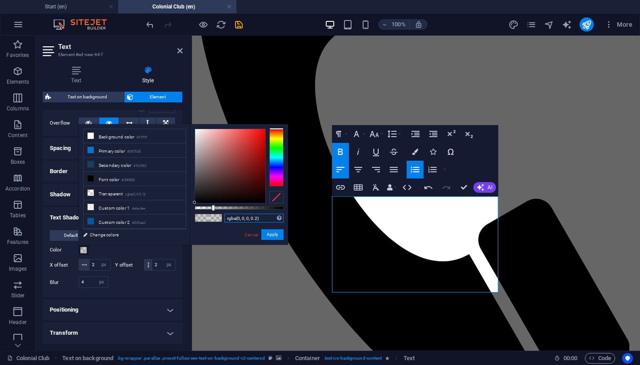
drag, startPoint x: 257, startPoint y: 217, endPoint x: 104, endPoint y: 173, distance: 159.2
click at [257, 217] on input "rgba(0, 0, 0, 0.2)" at bounding box center [254, 217] width 59 height 9
type input "rgba(0, 0, 0, 0.695)"
click at [271, 235] on button "Apply" at bounding box center [272, 234] width 22 height 11
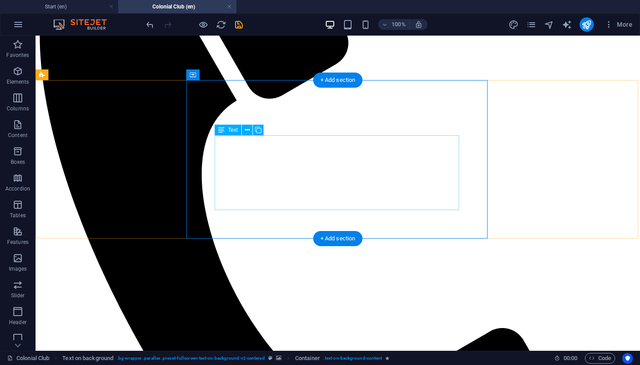
scroll to position [340, 0]
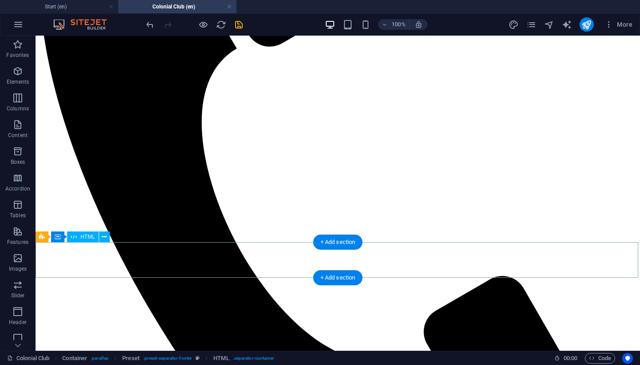
scroll to position [339, 0]
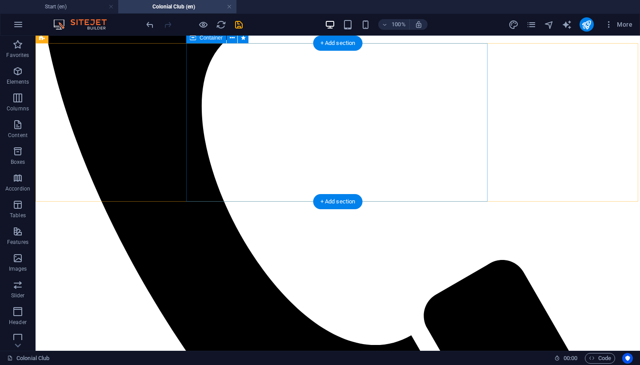
scroll to position [385, 0]
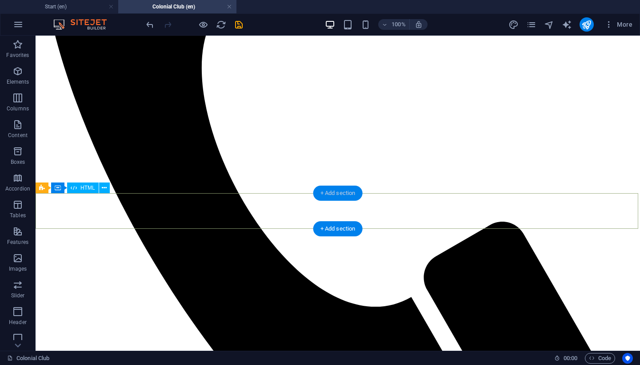
click at [340, 190] on div "+ Add section" at bounding box center [337, 192] width 49 height 15
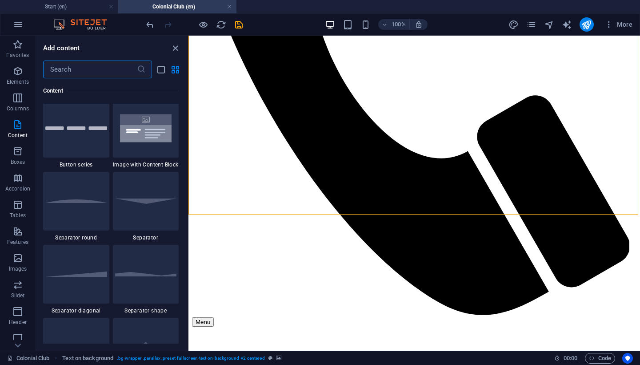
scroll to position [2072, 0]
click at [152, 148] on img at bounding box center [146, 127] width 62 height 41
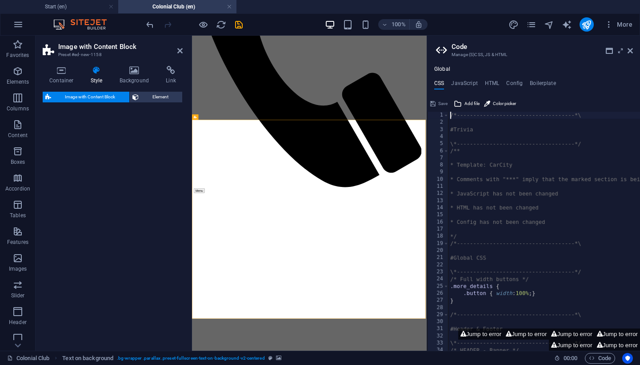
select select "rem"
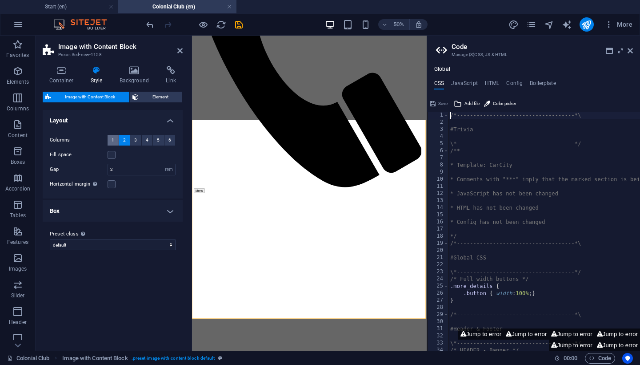
click at [113, 137] on span "1" at bounding box center [113, 140] width 3 height 11
click at [135, 138] on span "3" at bounding box center [135, 140] width 3 height 11
click at [630, 49] on icon at bounding box center [630, 50] width 5 height 7
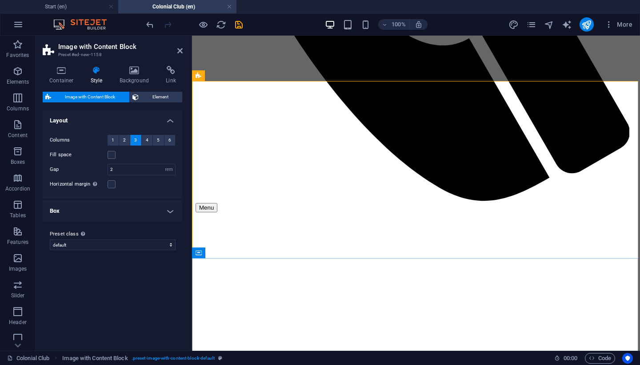
scroll to position [481, 0]
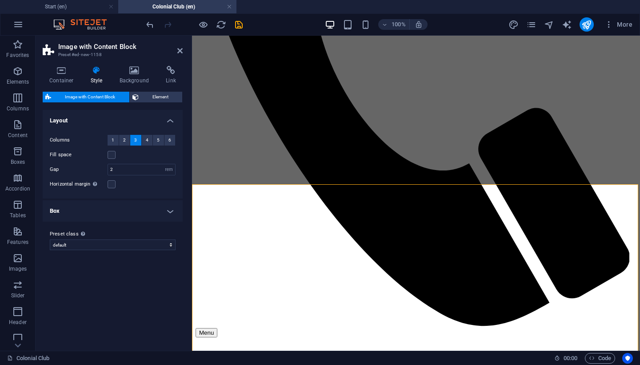
scroll to position [436, 0]
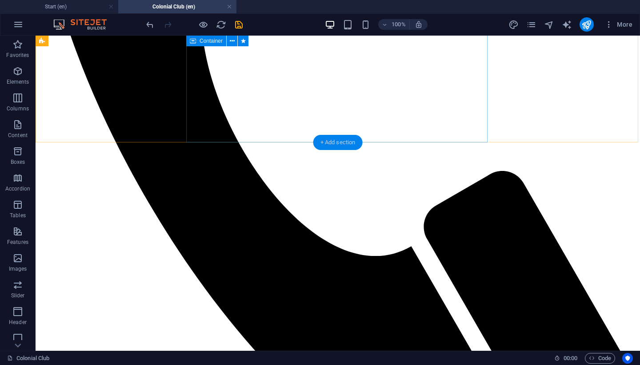
click at [339, 141] on div "+ Add section" at bounding box center [337, 142] width 49 height 15
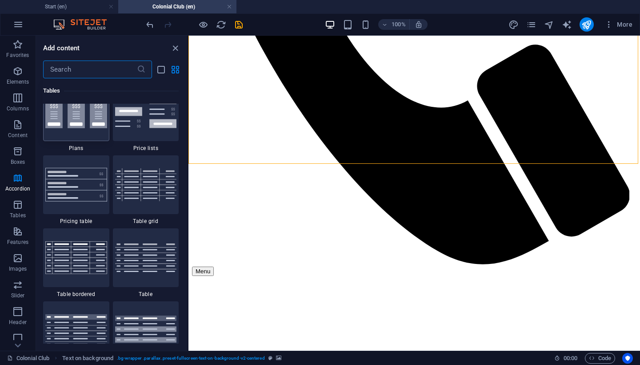
scroll to position [3116, 0]
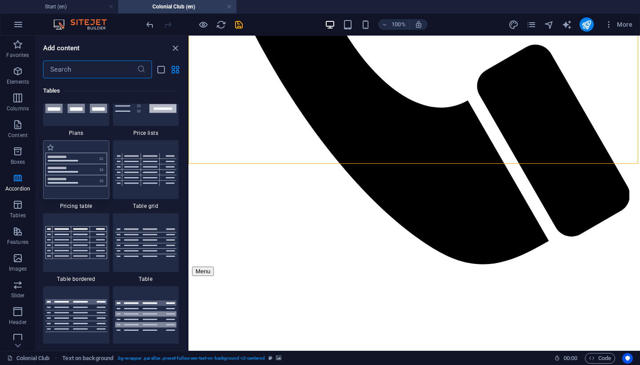
click at [77, 186] on img at bounding box center [76, 170] width 62 height 34
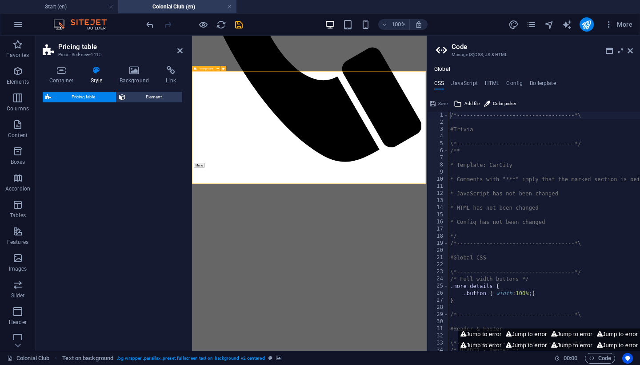
select select "rem"
select select "px"
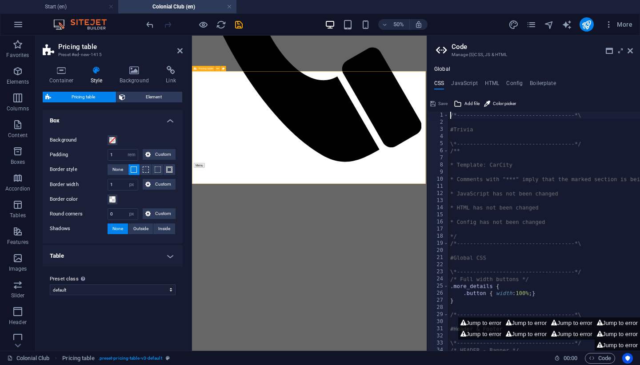
scroll to position [482, 0]
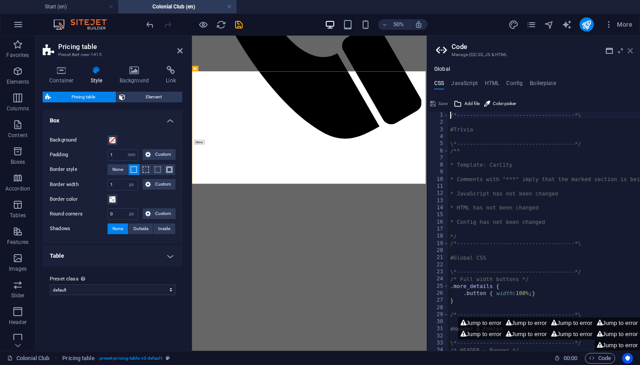
click at [631, 51] on icon at bounding box center [630, 50] width 5 height 7
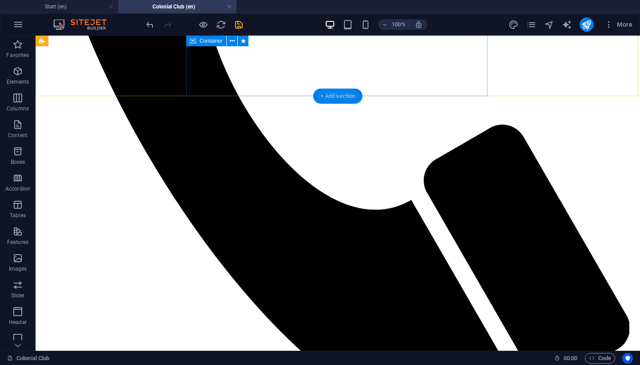
click at [330, 94] on div "+ Add section" at bounding box center [337, 95] width 49 height 15
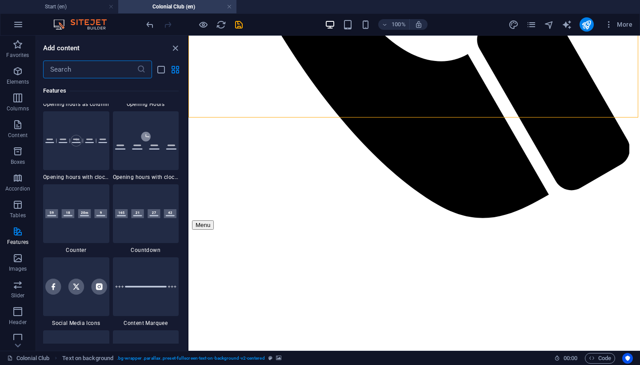
scroll to position [3902, 0]
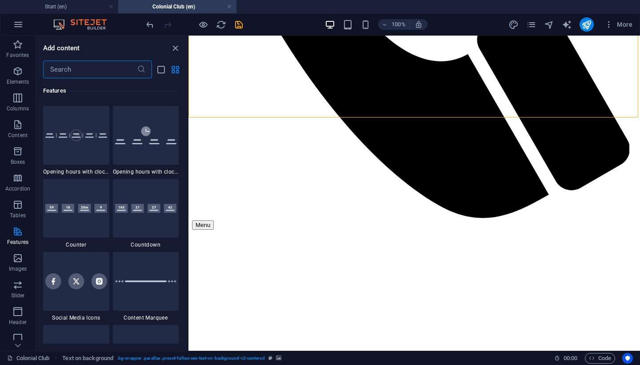
click at [94, 92] on div at bounding box center [76, 62] width 66 height 59
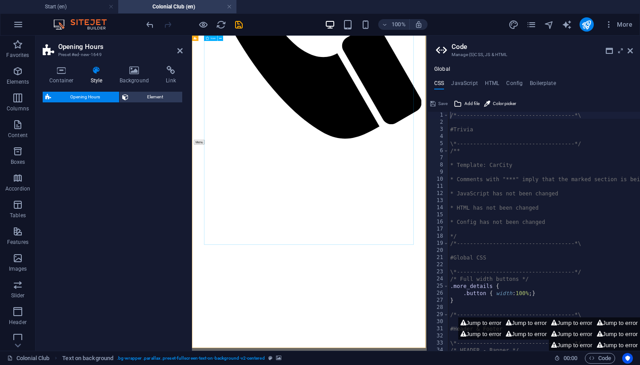
select select "rem"
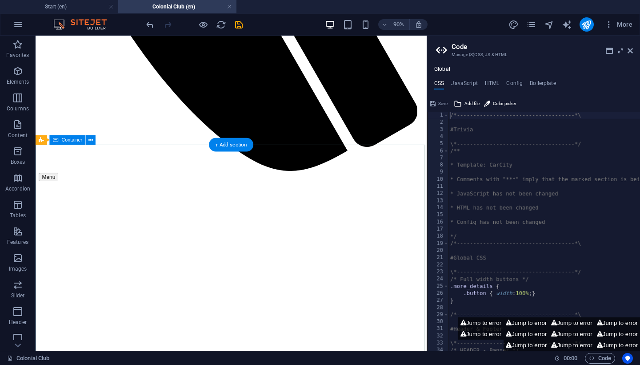
scroll to position [403, 0]
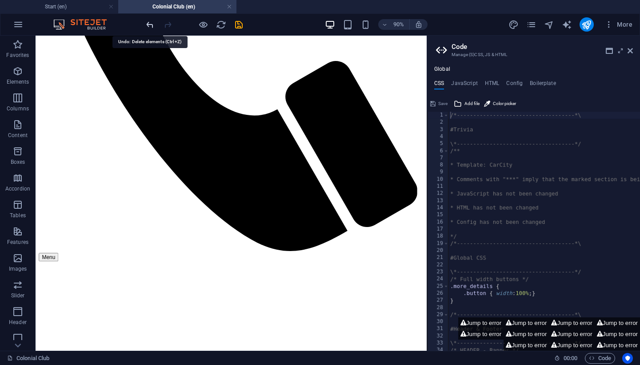
click at [151, 24] on icon "undo" at bounding box center [150, 25] width 10 height 10
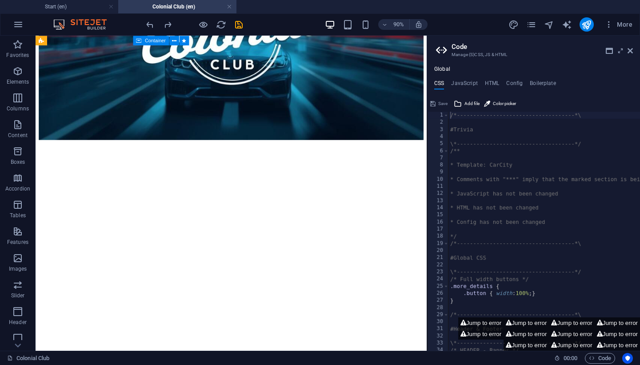
scroll to position [1157, 0]
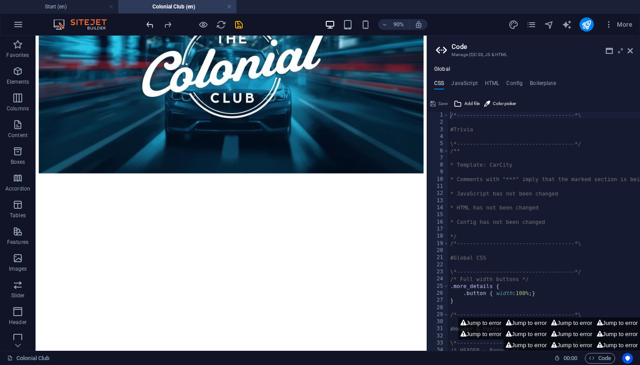
click at [147, 26] on icon "undo" at bounding box center [150, 25] width 10 height 10
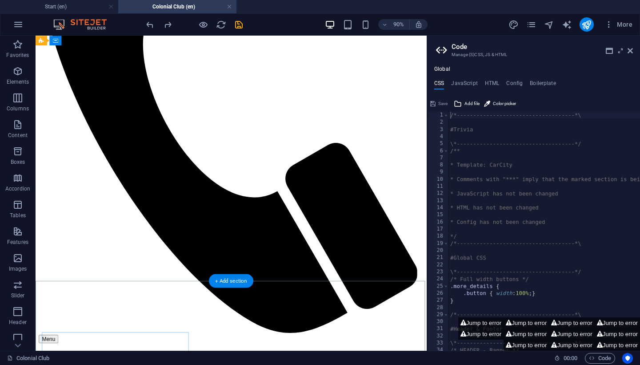
scroll to position [307, 0]
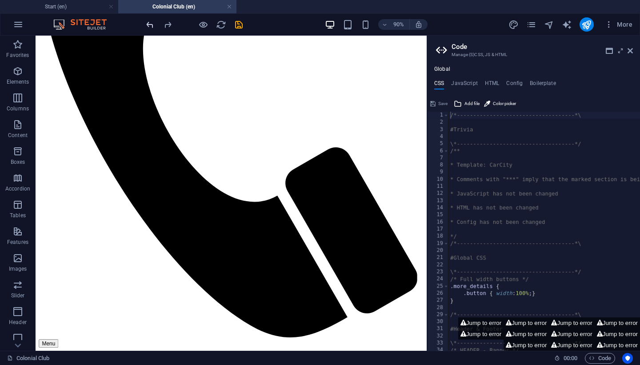
click at [149, 28] on icon "undo" at bounding box center [150, 25] width 10 height 10
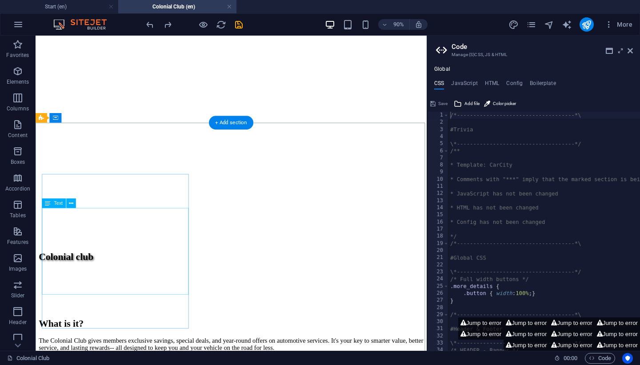
scroll to position [712, 0]
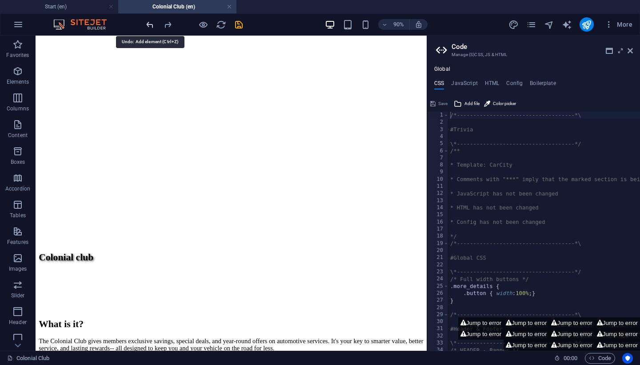
click at [150, 23] on icon "undo" at bounding box center [150, 25] width 10 height 10
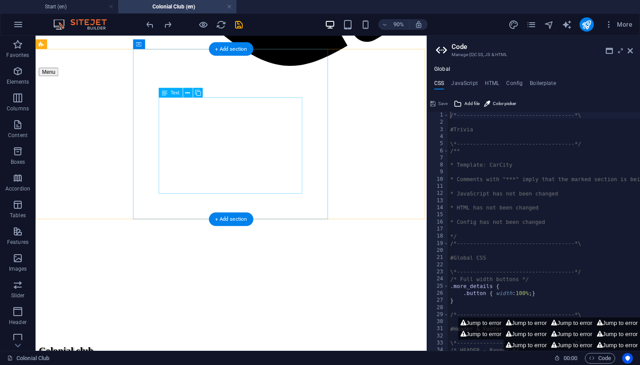
scroll to position [366, 0]
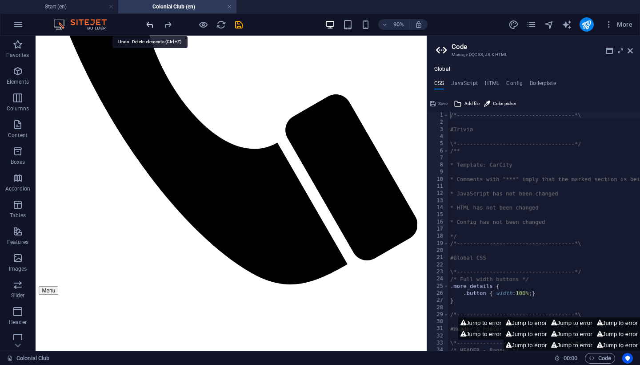
click at [151, 25] on icon "undo" at bounding box center [150, 25] width 10 height 10
click at [153, 26] on icon "undo" at bounding box center [150, 25] width 10 height 10
click at [152, 26] on icon "undo" at bounding box center [150, 25] width 10 height 10
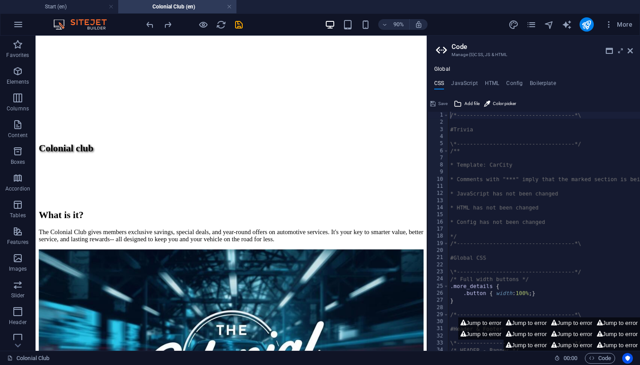
scroll to position [844, 0]
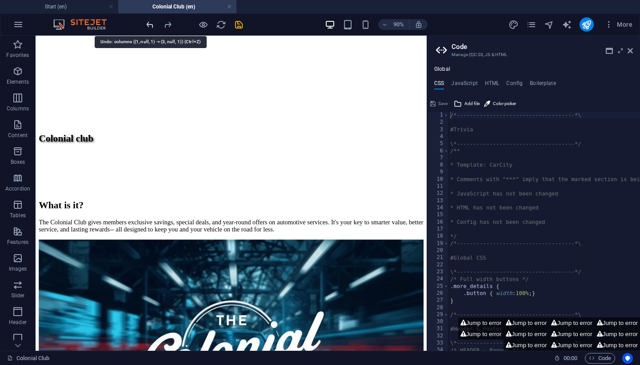
click at [149, 22] on icon "undo" at bounding box center [150, 25] width 10 height 10
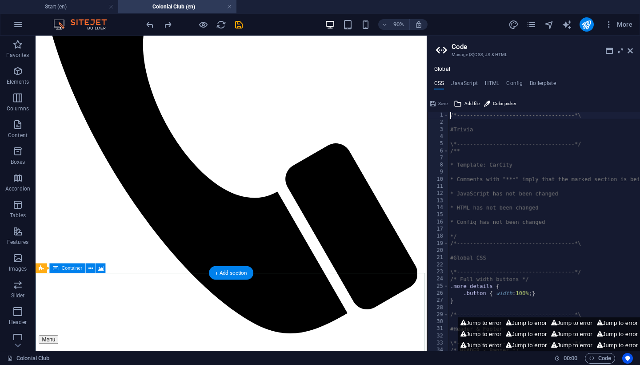
scroll to position [305, 0]
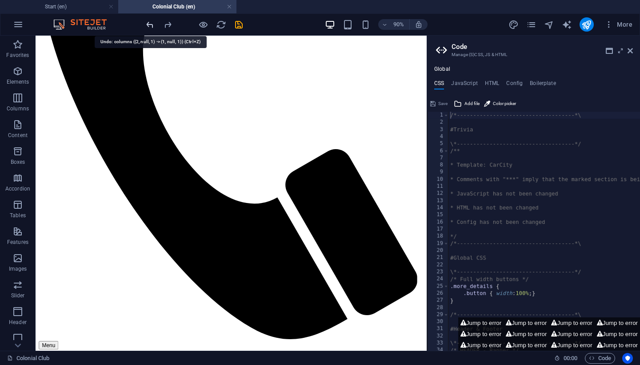
click at [152, 21] on icon "undo" at bounding box center [150, 25] width 10 height 10
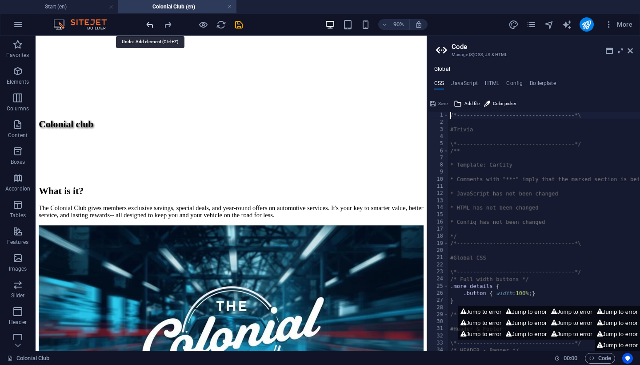
click at [153, 24] on icon "undo" at bounding box center [150, 25] width 10 height 10
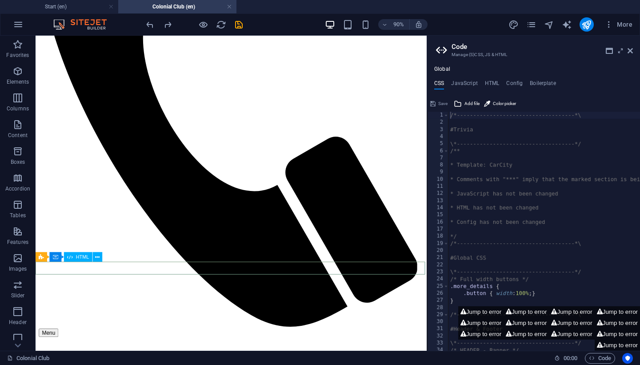
scroll to position [316, 0]
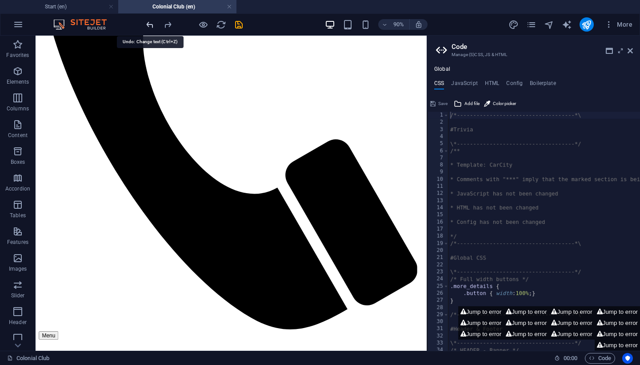
click at [153, 25] on icon "undo" at bounding box center [150, 25] width 10 height 10
click at [164, 27] on icon "redo" at bounding box center [168, 25] width 10 height 10
click at [148, 24] on icon "undo" at bounding box center [150, 25] width 10 height 10
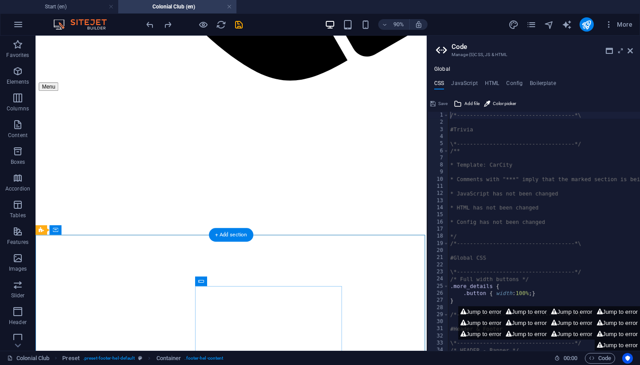
scroll to position [362, 0]
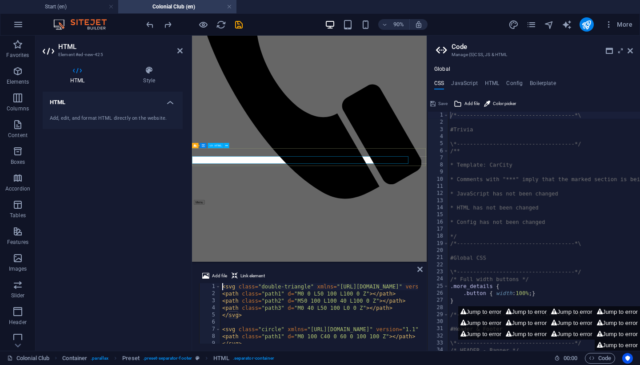
click at [221, 164] on button at bounding box center [222, 163] width 5 height 5
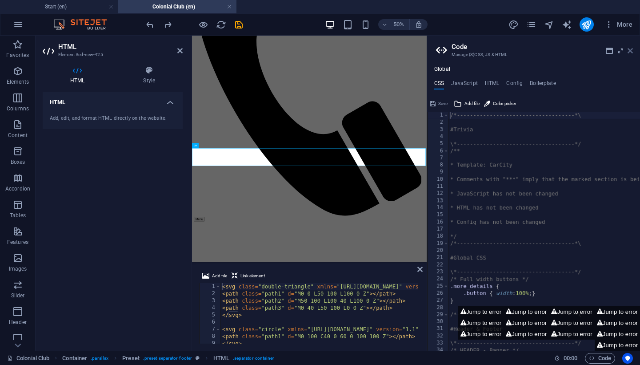
click at [630, 52] on icon at bounding box center [630, 50] width 5 height 7
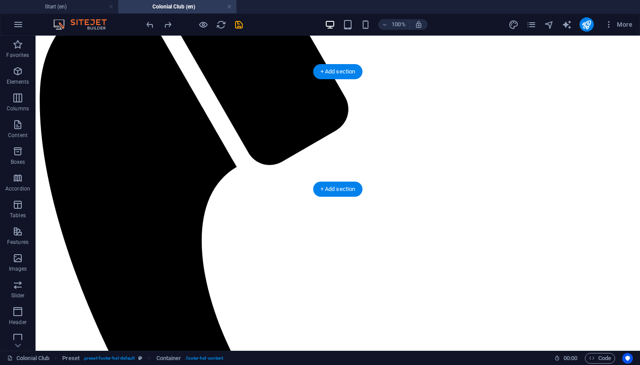
scroll to position [0, 0]
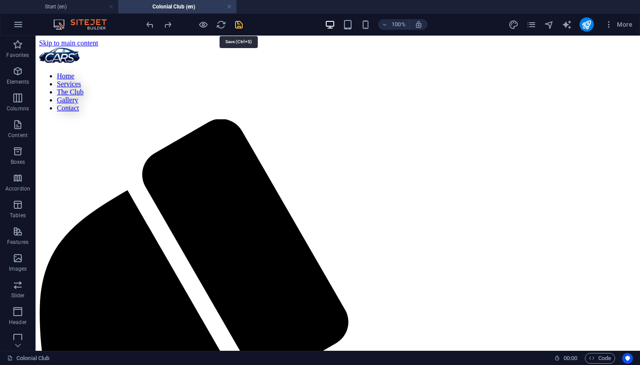
click at [242, 26] on icon "save" at bounding box center [239, 25] width 10 height 10
checkbox input "false"
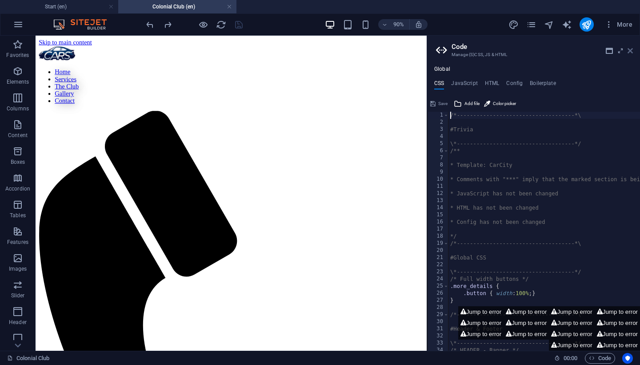
click at [630, 51] on icon at bounding box center [630, 50] width 5 height 7
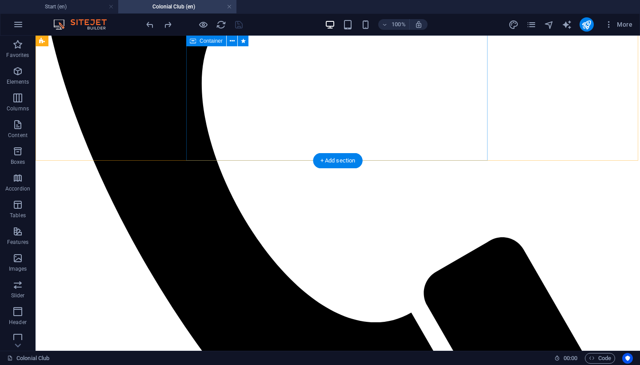
scroll to position [418, 0]
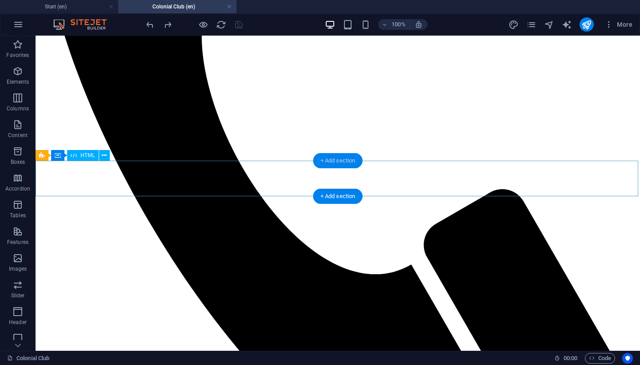
click at [345, 156] on div "+ Add section" at bounding box center [337, 160] width 49 height 15
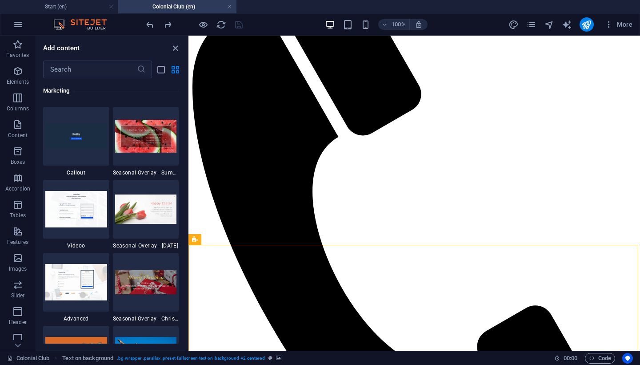
scroll to position [7392, 0]
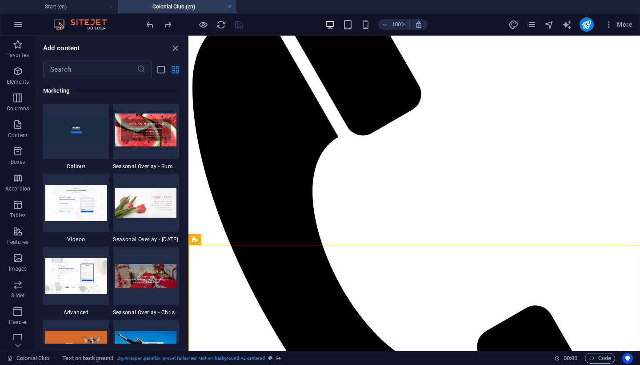
click at [88, 69] on img at bounding box center [76, 56] width 62 height 24
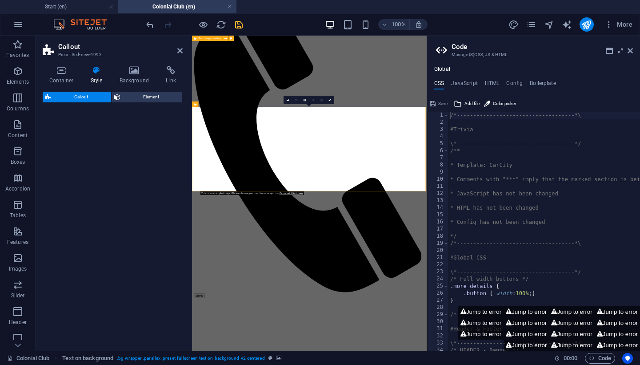
select select "rem"
select select "px"
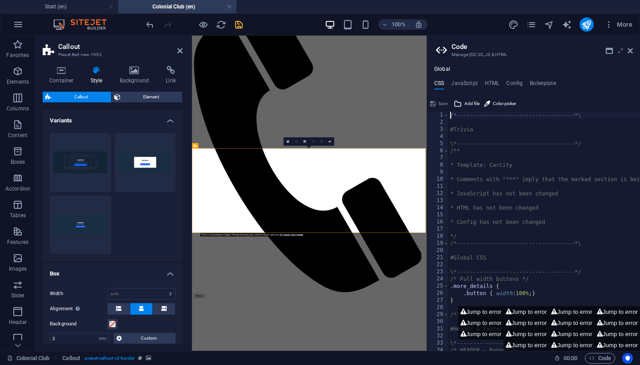
scroll to position [328, 0]
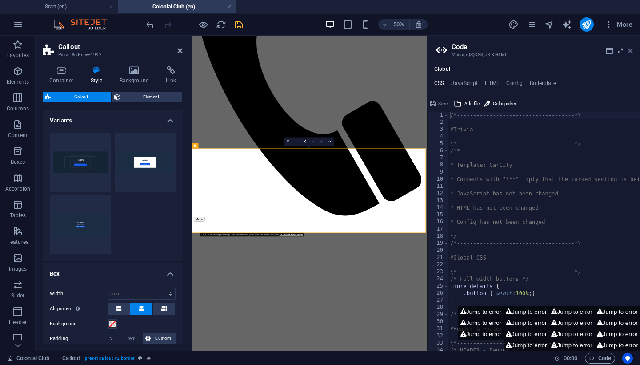
click at [630, 51] on icon at bounding box center [630, 50] width 5 height 7
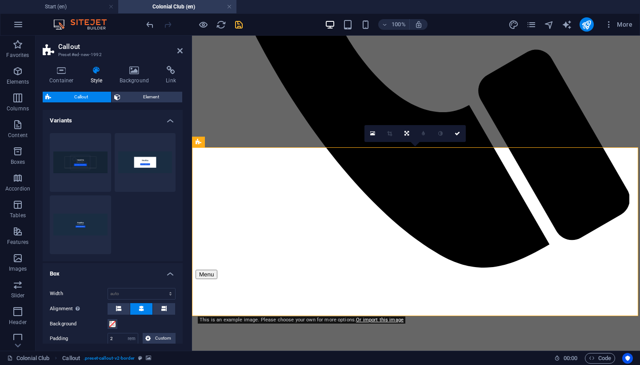
scroll to position [452, 0]
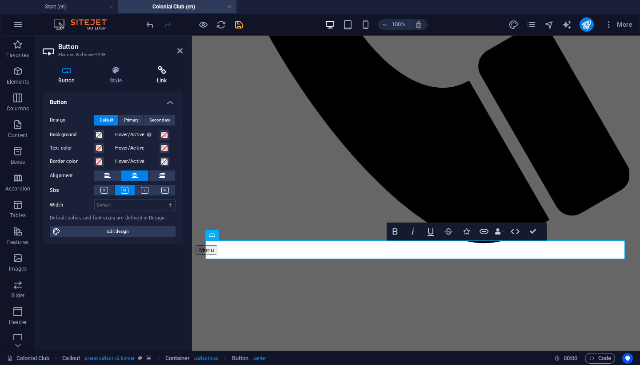
click at [164, 68] on icon at bounding box center [162, 70] width 42 height 9
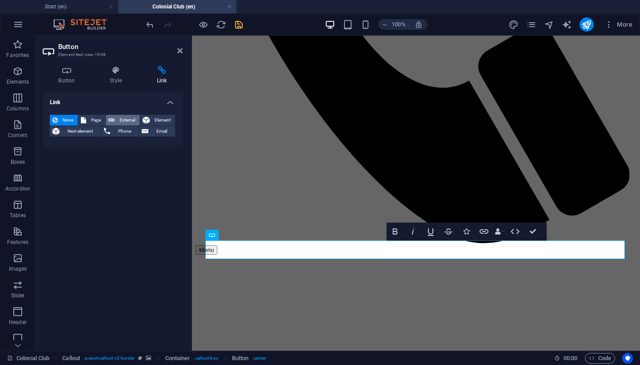
click at [122, 121] on span "External" at bounding box center [127, 120] width 20 height 11
select select "blank"
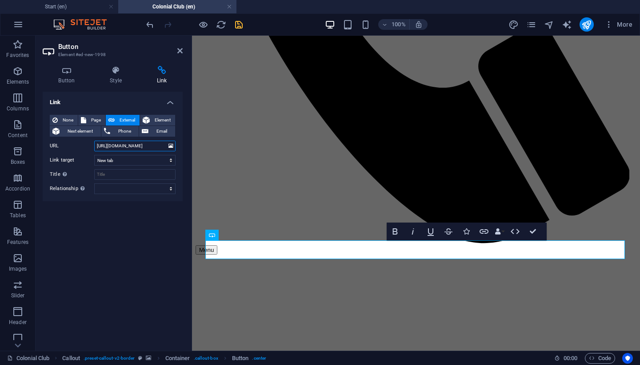
type input "https://colonialautorepairservices.com/cars/colonial-club/"
click at [115, 213] on div "Link None Page External Element Next element Phone Email Page Start Legal Notic…" at bounding box center [113, 218] width 140 height 252
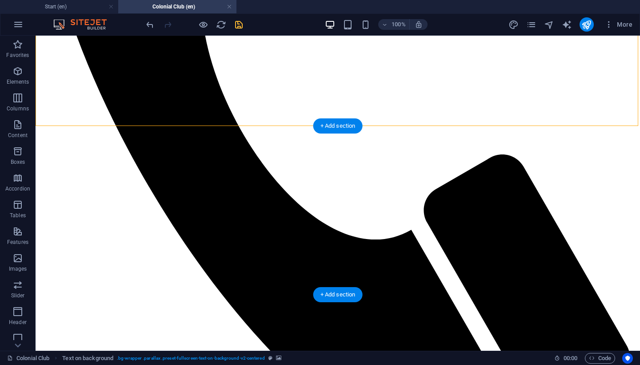
select select "rem"
select select "px"
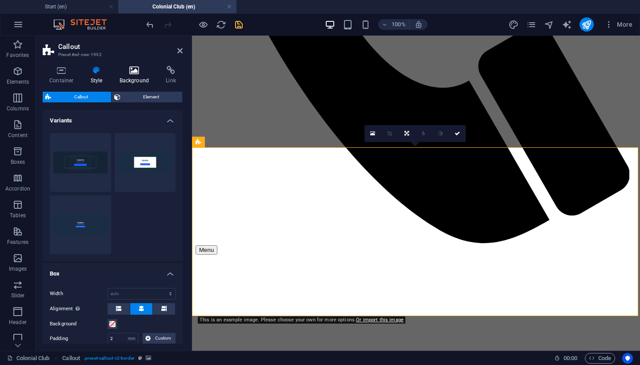
click at [140, 79] on h4 "Background" at bounding box center [136, 75] width 47 height 19
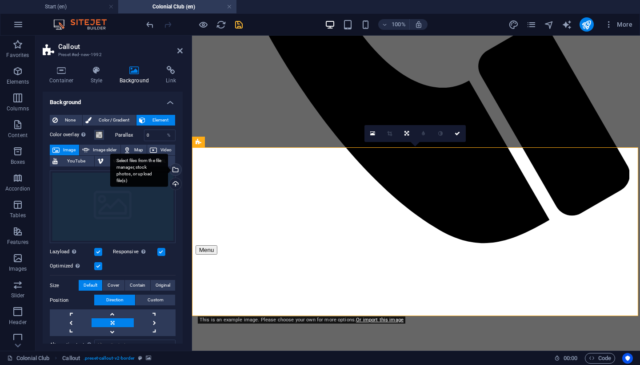
click at [168, 169] on div "Select files from the file manager, stock photos, or upload file(s)" at bounding box center [139, 169] width 58 height 33
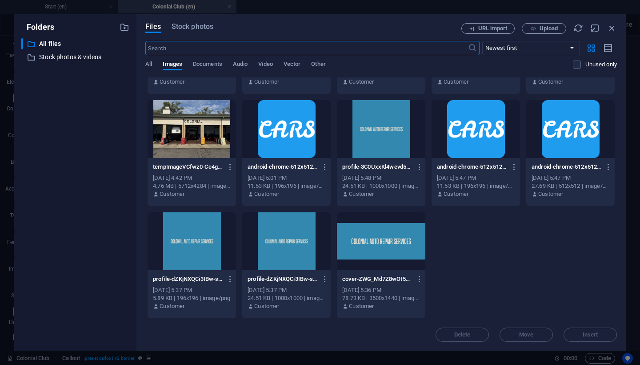
scroll to position [762, 0]
click at [615, 26] on icon "button" at bounding box center [612, 28] width 10 height 10
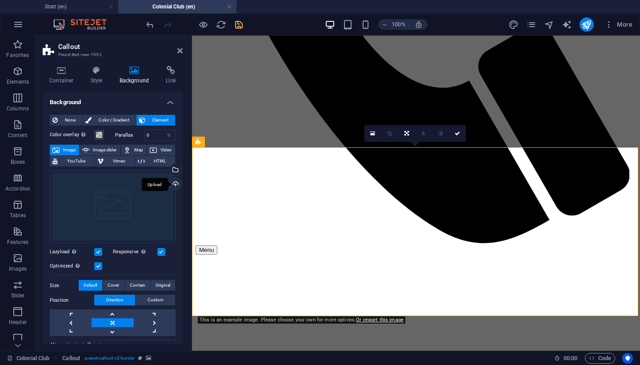
click at [173, 183] on div "Upload" at bounding box center [174, 184] width 13 height 13
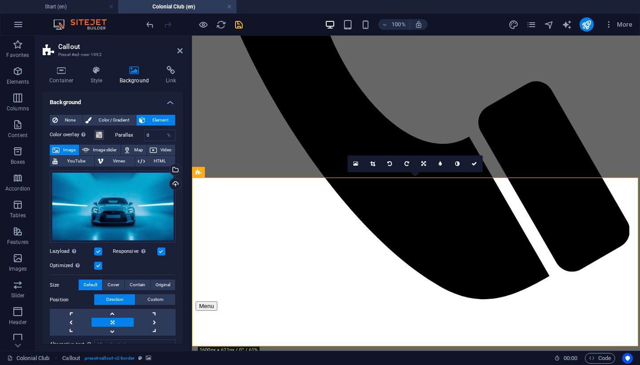
scroll to position [453, 0]
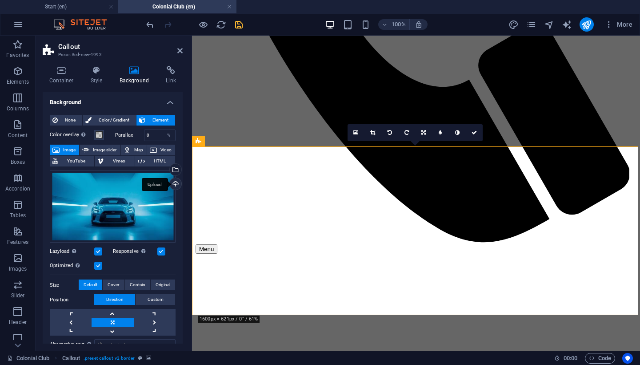
click at [175, 183] on div "Upload" at bounding box center [174, 184] width 13 height 13
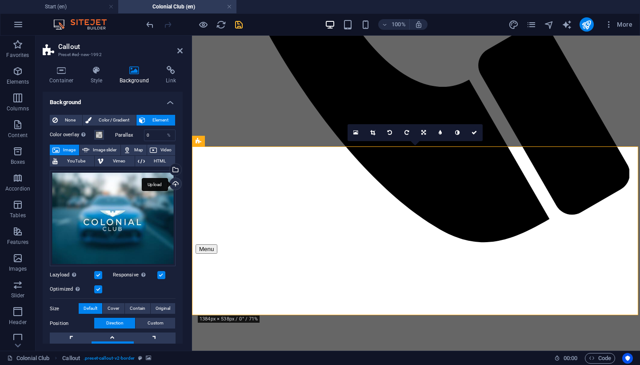
click at [175, 183] on div "Upload" at bounding box center [174, 184] width 13 height 13
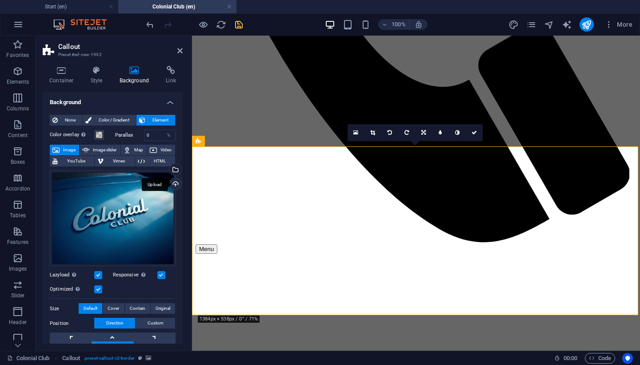
click at [175, 185] on div "Upload" at bounding box center [174, 184] width 13 height 13
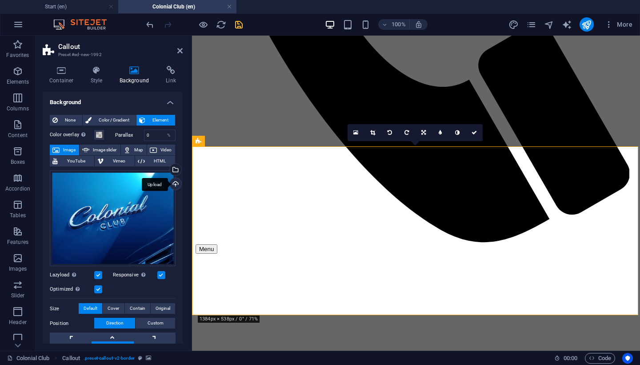
click at [173, 184] on div "Upload" at bounding box center [174, 184] width 13 height 13
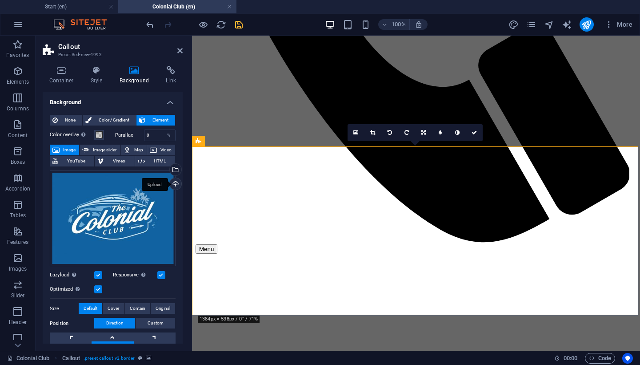
click at [174, 183] on div "Upload" at bounding box center [174, 184] width 13 height 13
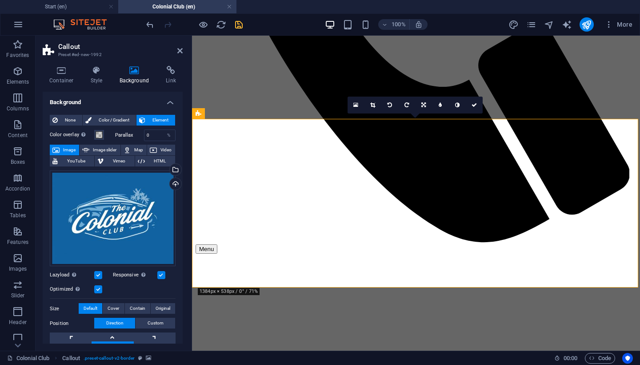
scroll to position [481, 0]
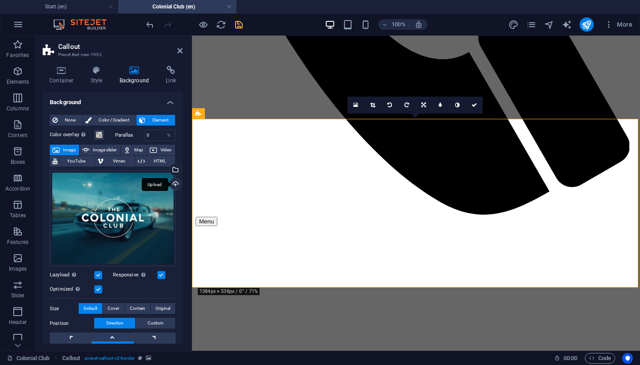
click at [174, 184] on div "Upload" at bounding box center [174, 184] width 13 height 13
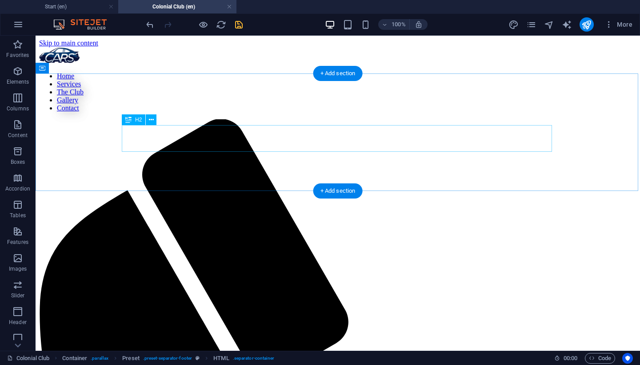
scroll to position [0, 0]
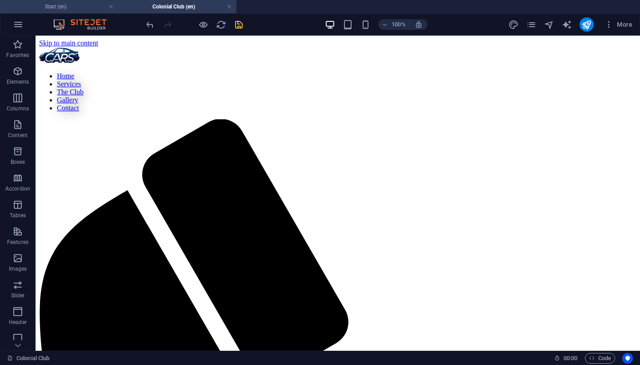
click at [69, 7] on h4 "Start (en)" at bounding box center [59, 7] width 118 height 10
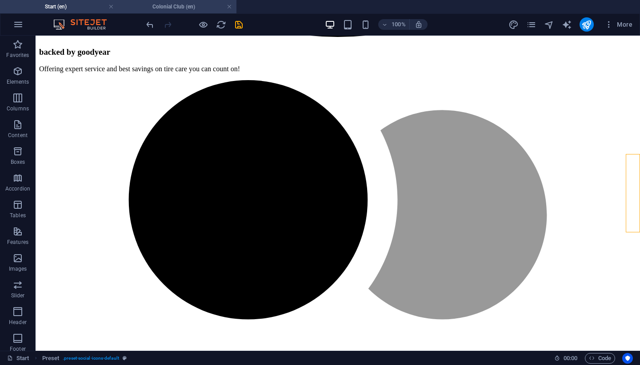
click at [175, 7] on h4 "Colonial Club (en)" at bounding box center [177, 7] width 118 height 10
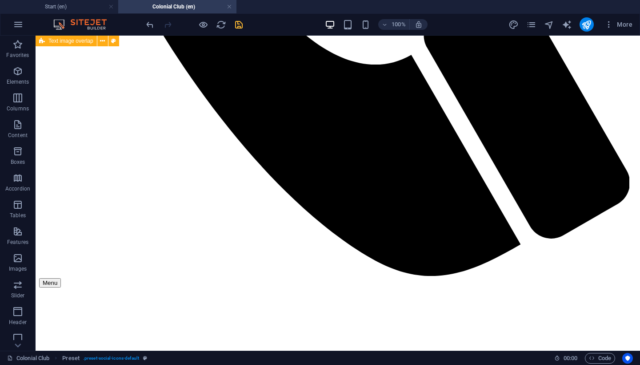
scroll to position [636, 0]
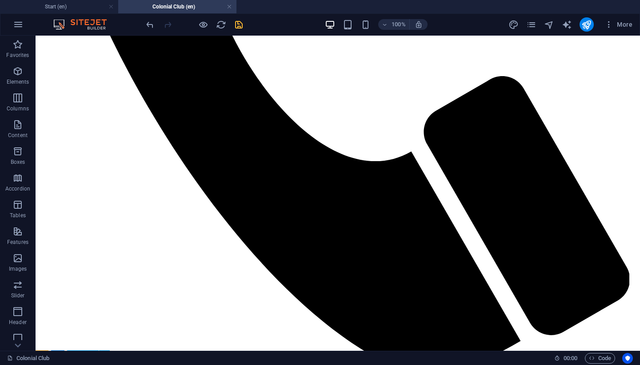
scroll to position [379, 0]
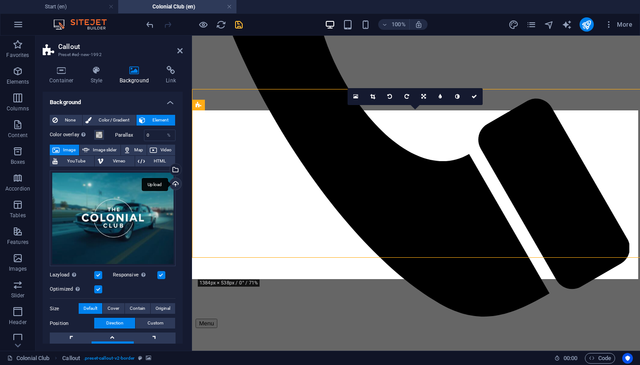
click at [174, 185] on div "Upload" at bounding box center [174, 184] width 13 height 13
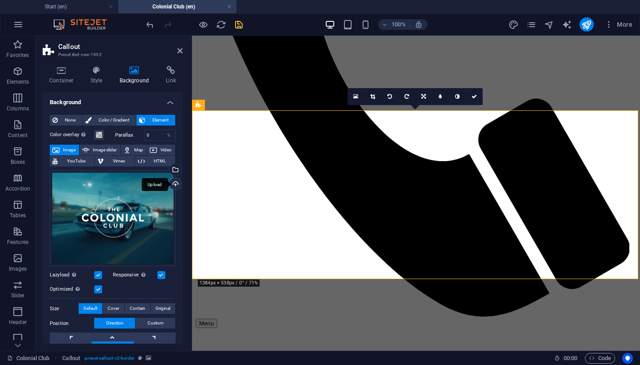
scroll to position [489, 0]
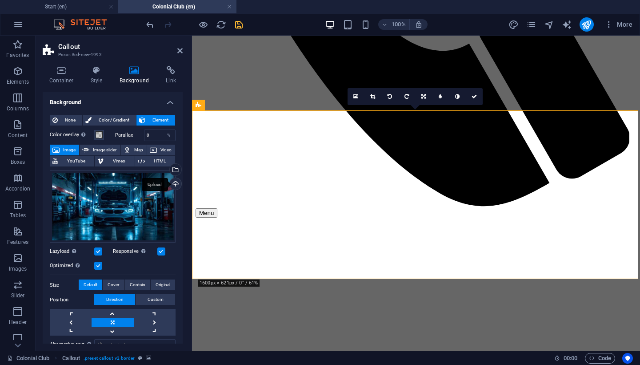
click at [175, 185] on div "Upload" at bounding box center [174, 184] width 13 height 13
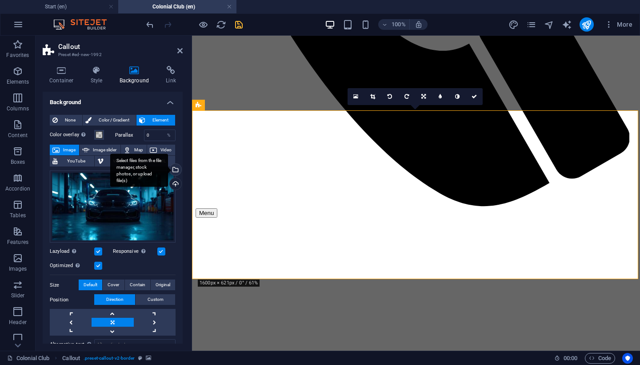
click at [173, 167] on div "Select files from the file manager, stock photos, or upload file(s)" at bounding box center [174, 170] width 13 height 13
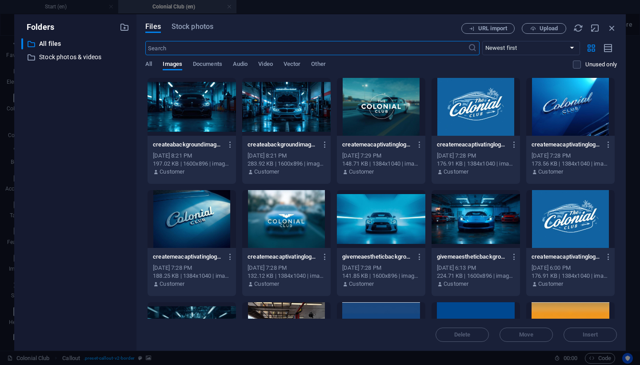
click at [277, 104] on div at bounding box center [286, 107] width 88 height 58
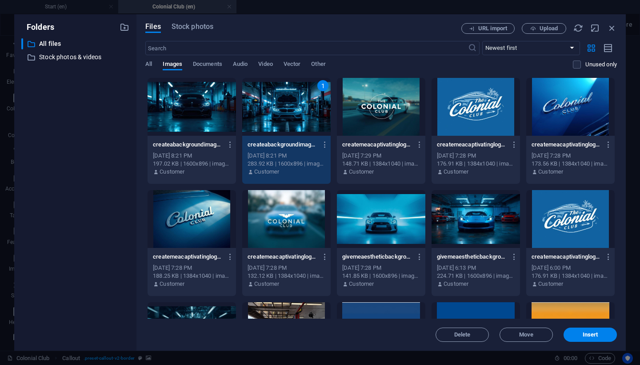
click at [277, 104] on div "1" at bounding box center [286, 107] width 88 height 58
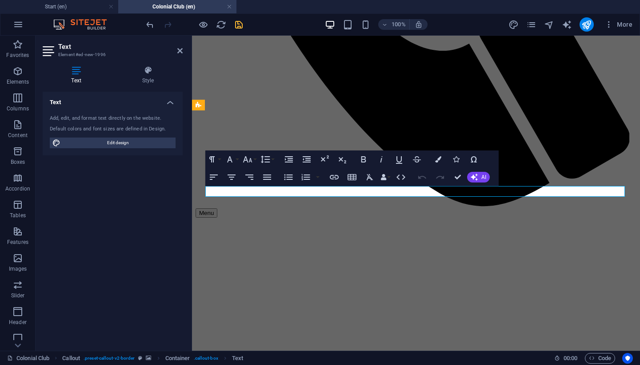
click at [437, 161] on icon "button" at bounding box center [438, 159] width 6 height 6
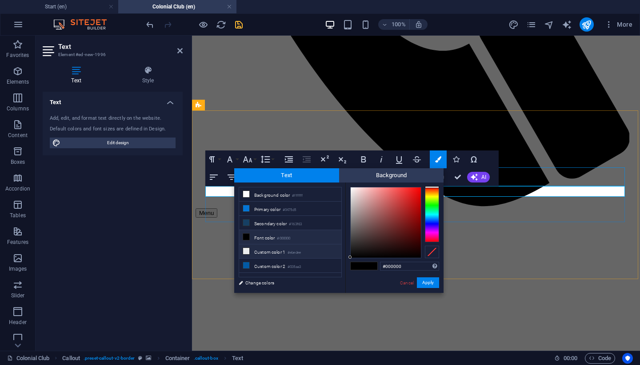
click at [274, 251] on li "Custom color 1 #ebedee" at bounding box center [290, 251] width 102 height 14
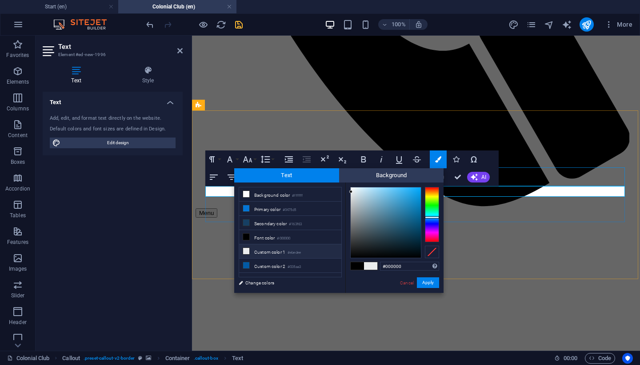
type input "#ebedee"
click at [422, 284] on button "Apply" at bounding box center [428, 282] width 22 height 11
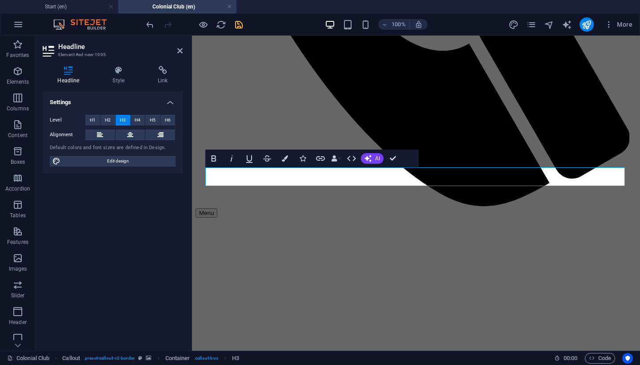
click at [121, 65] on div "Headline Style Link Settings Level H1 H2 H3 H4 H5 H6 Alignment Default colors a…" at bounding box center [113, 205] width 154 height 292
click at [110, 120] on span "H2" at bounding box center [108, 120] width 6 height 11
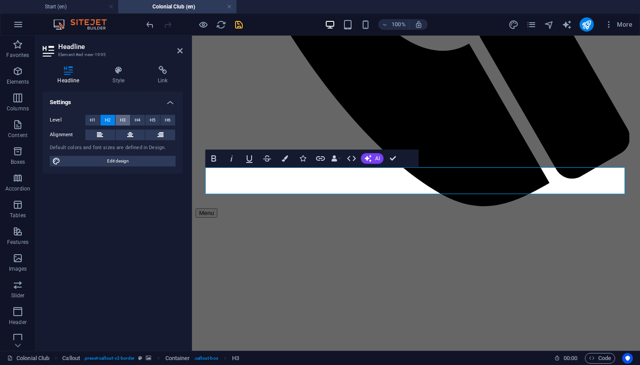
click at [124, 120] on span "H3" at bounding box center [123, 120] width 6 height 11
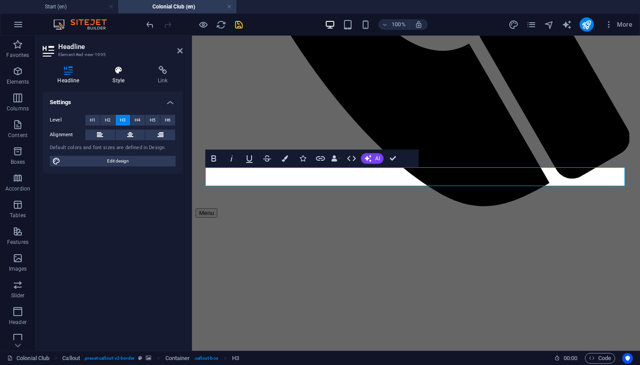
click at [120, 75] on h4 "Style" at bounding box center [120, 75] width 45 height 19
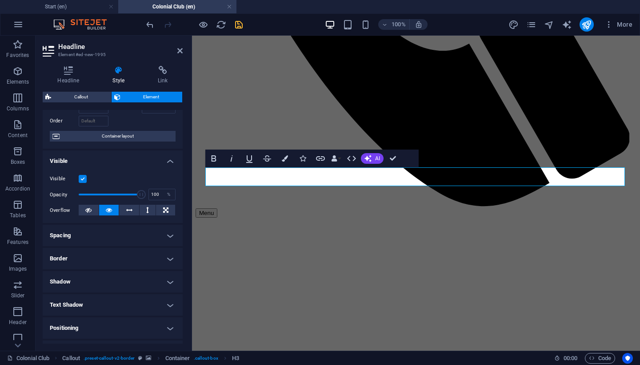
scroll to position [66, 0]
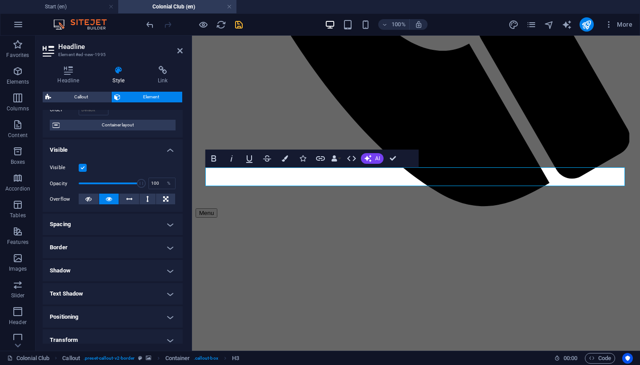
click at [92, 289] on h4 "Text Shadow" at bounding box center [113, 293] width 140 height 21
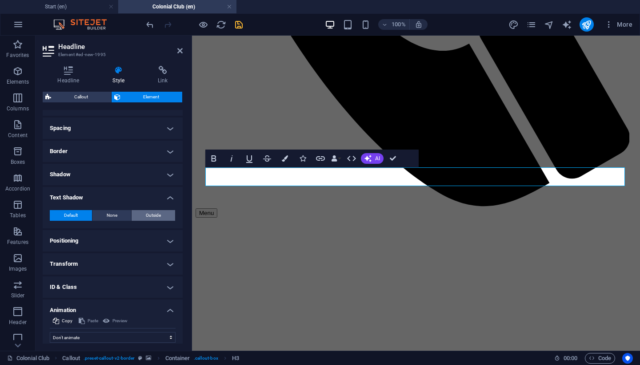
click at [157, 214] on span "Outside" at bounding box center [153, 215] width 15 height 11
type input "2"
type input "4"
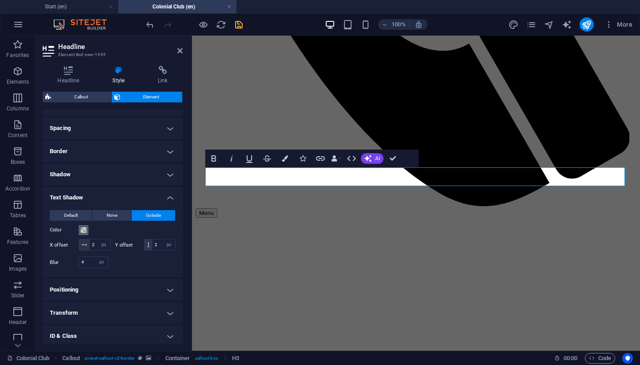
click at [86, 230] on span at bounding box center [83, 229] width 7 height 7
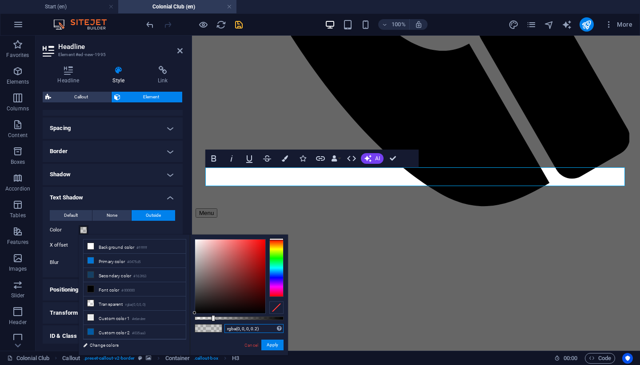
click at [257, 330] on input "rgba(0, 0, 0, 0.2)" at bounding box center [254, 328] width 59 height 9
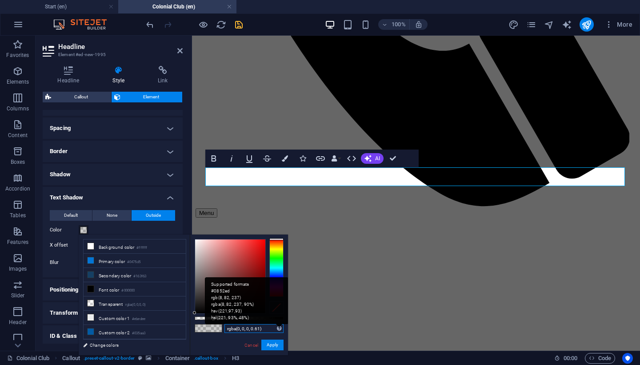
type input "rgba(0, 0, 0, 0.615)"
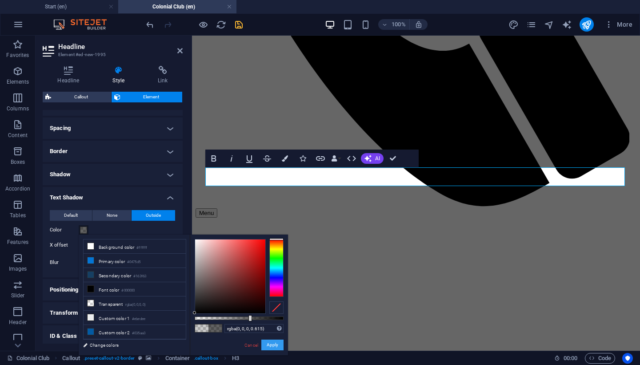
click at [272, 343] on button "Apply" at bounding box center [272, 344] width 22 height 11
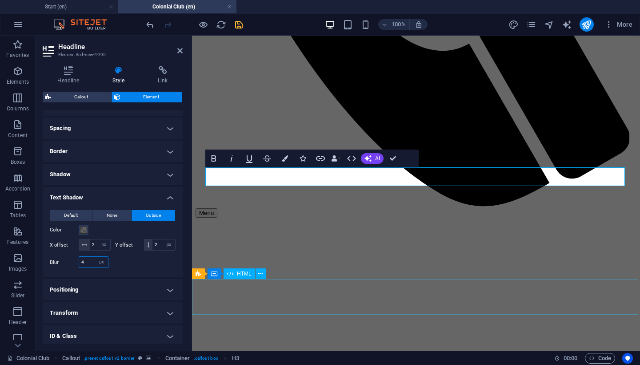
click at [88, 262] on input "4" at bounding box center [93, 262] width 29 height 11
type input "8"
click at [134, 264] on div at bounding box center [144, 262] width 63 height 12
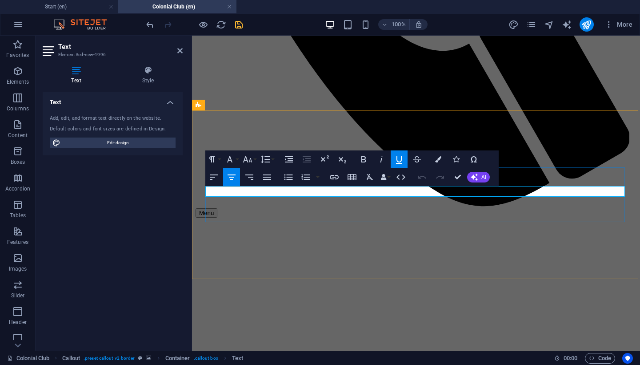
click at [147, 71] on icon at bounding box center [147, 70] width 69 height 9
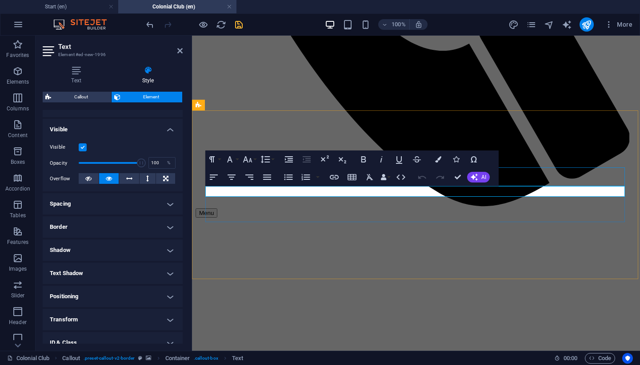
scroll to position [87, 0]
click at [119, 269] on h4 "Text Shadow" at bounding box center [113, 271] width 140 height 21
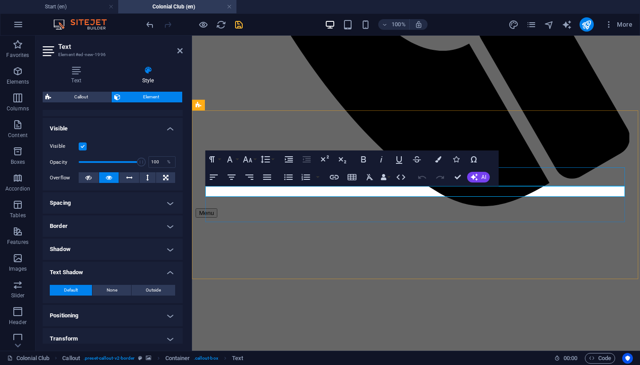
click at [151, 293] on span "Outside" at bounding box center [153, 290] width 15 height 11
type input "2"
type input "4"
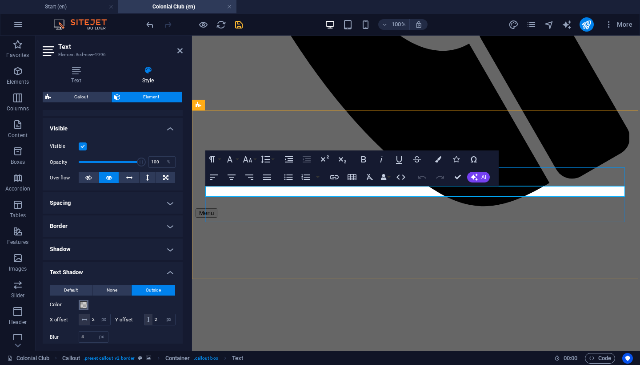
click at [84, 302] on span at bounding box center [83, 304] width 7 height 7
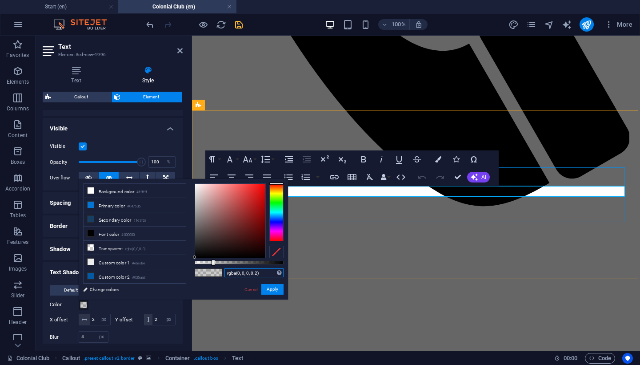
click at [257, 273] on input "rgba(0, 0, 0, 0.2)" at bounding box center [254, 272] width 59 height 9
type input "rgba(0, 0, 0, 0.)"
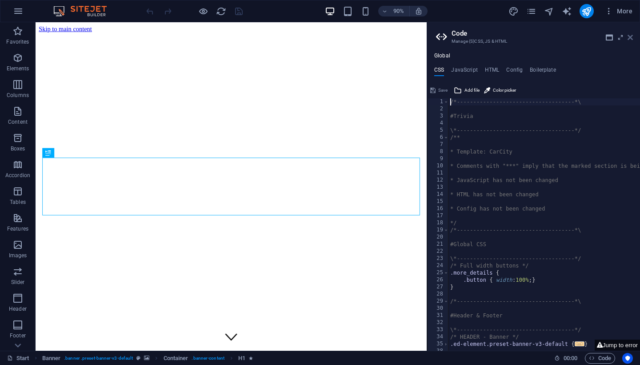
click at [630, 37] on icon at bounding box center [630, 37] width 5 height 7
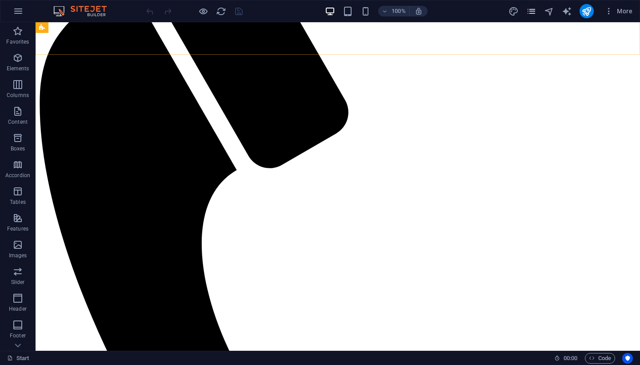
scroll to position [526, 0]
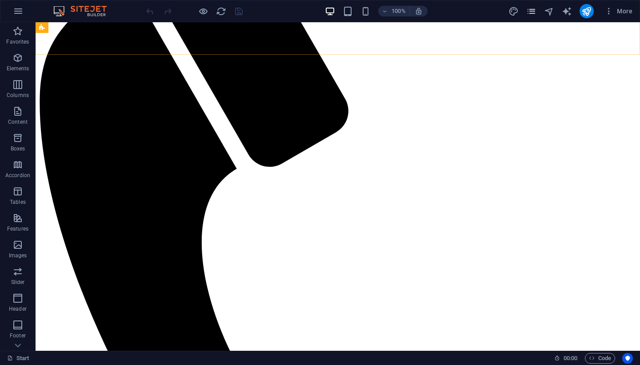
click at [534, 12] on icon "pages" at bounding box center [531, 11] width 10 height 10
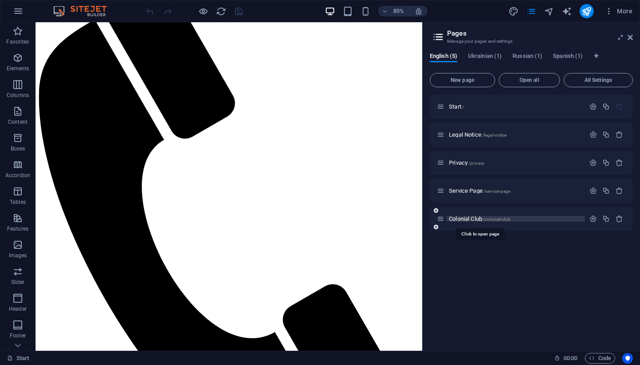
click at [465, 219] on span "Colonial Club /colonial-club" at bounding box center [480, 218] width 62 height 7
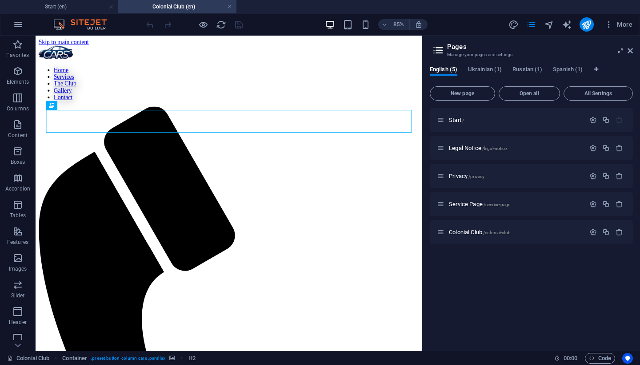
scroll to position [0, 0]
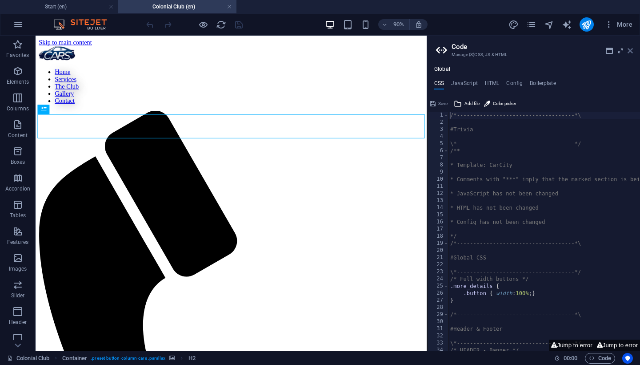
click at [631, 53] on icon at bounding box center [630, 50] width 5 height 7
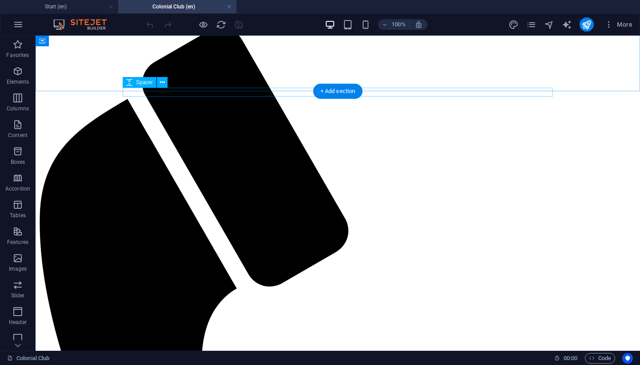
scroll to position [100, 0]
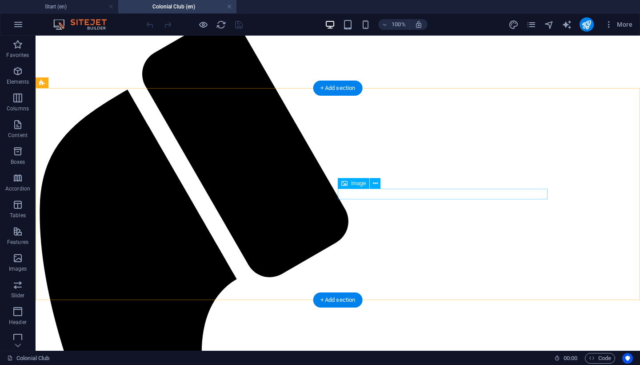
select select "%"
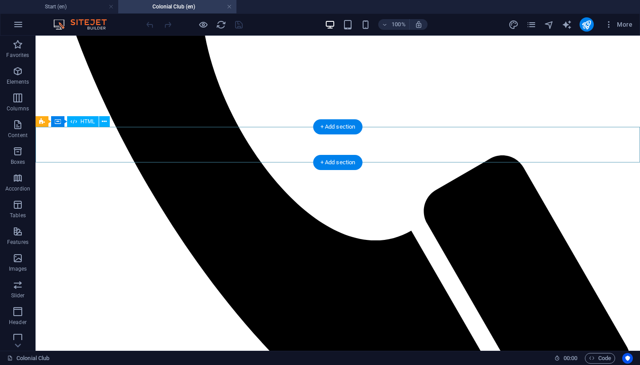
scroll to position [430, 0]
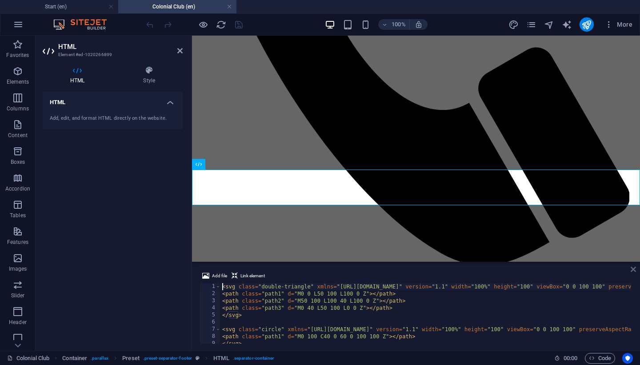
click at [635, 271] on icon at bounding box center [633, 268] width 5 height 7
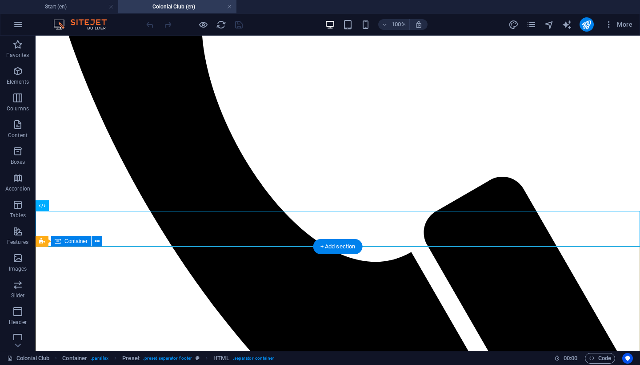
scroll to position [360, 0]
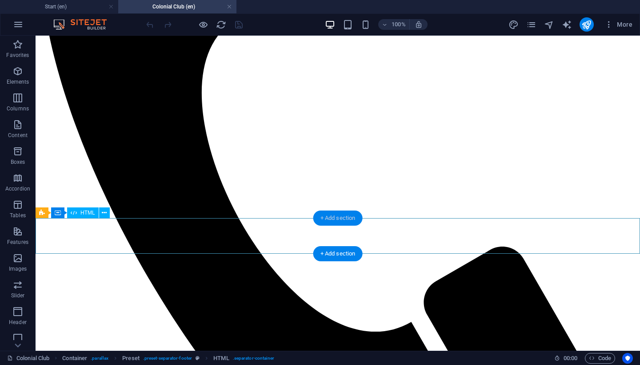
click at [335, 221] on div "+ Add section" at bounding box center [337, 217] width 49 height 15
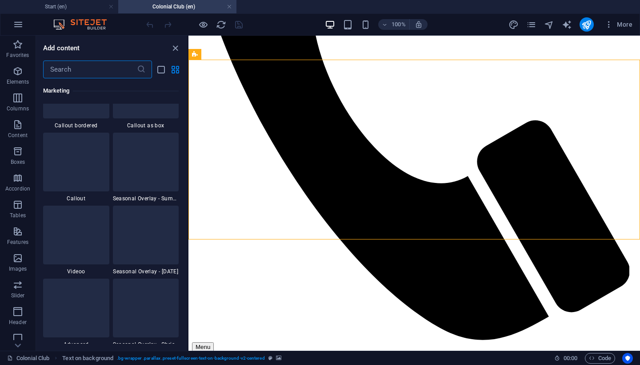
scroll to position [7362, 0]
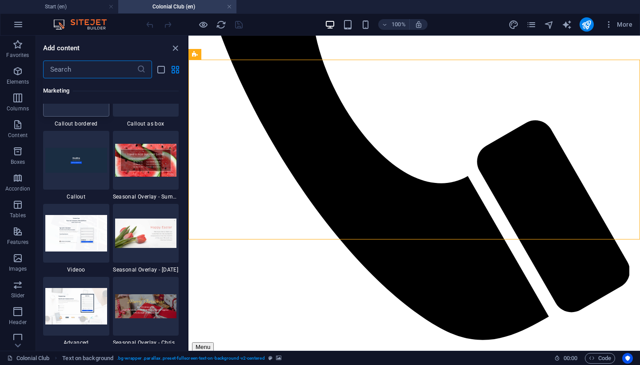
click at [93, 99] on img at bounding box center [76, 87] width 62 height 24
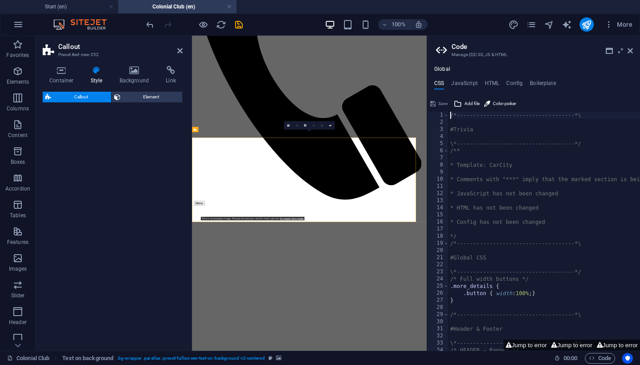
select select "rem"
select select "px"
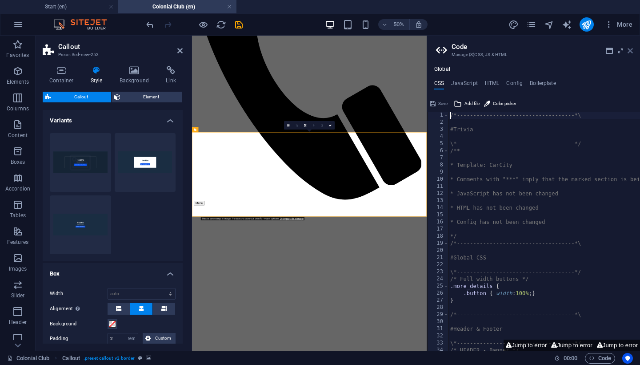
click at [632, 51] on icon at bounding box center [630, 50] width 5 height 7
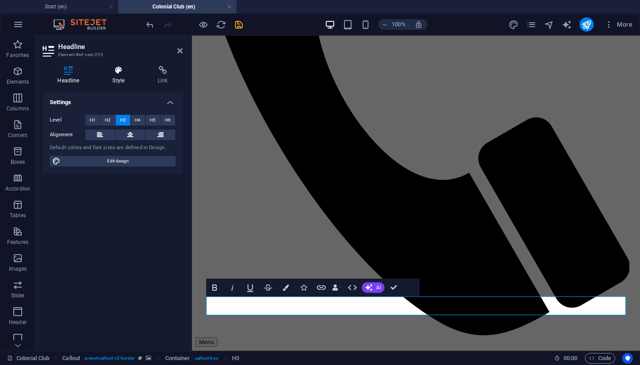
click at [119, 71] on icon at bounding box center [119, 70] width 42 height 9
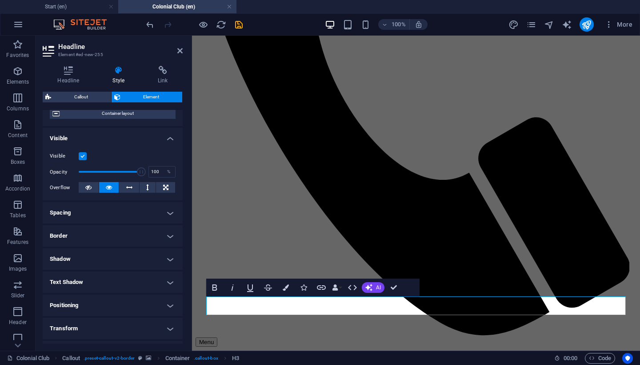
scroll to position [78, 0]
click at [121, 278] on h4 "Text Shadow" at bounding box center [113, 280] width 140 height 21
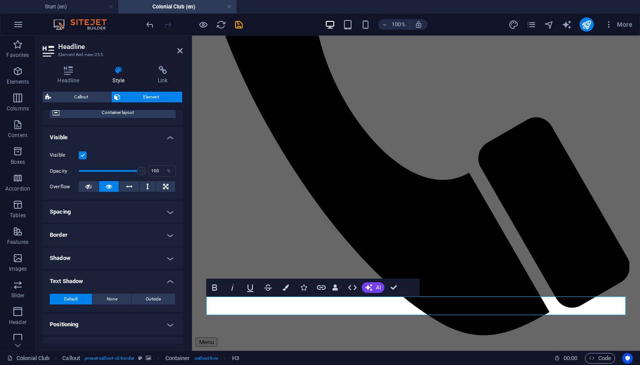
scroll to position [90, 0]
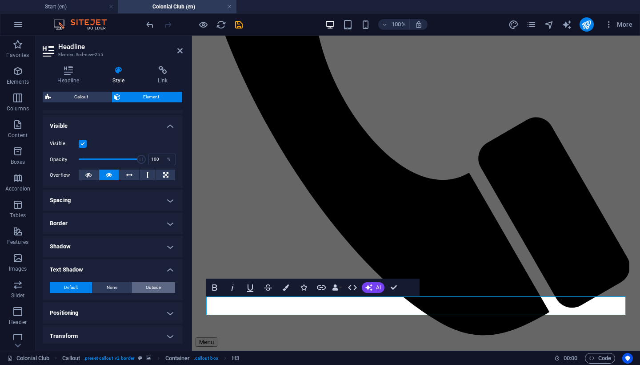
click at [146, 284] on span "Outside" at bounding box center [153, 287] width 15 height 11
type input "rgba(0, 0, 0, 0.2)"
type input "2"
type input "4"
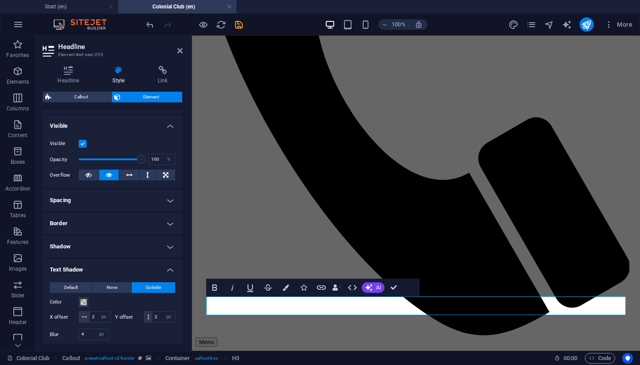
scroll to position [143, 0]
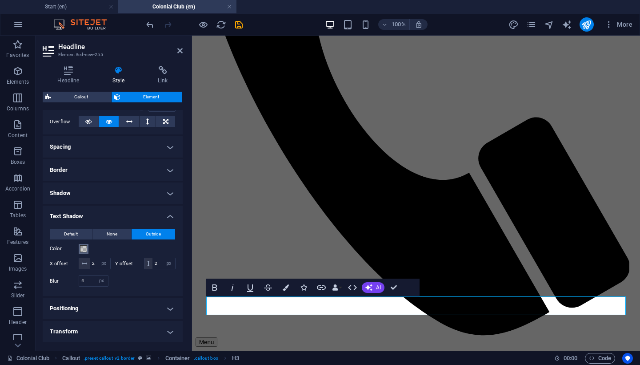
click at [83, 249] on span at bounding box center [83, 248] width 7 height 7
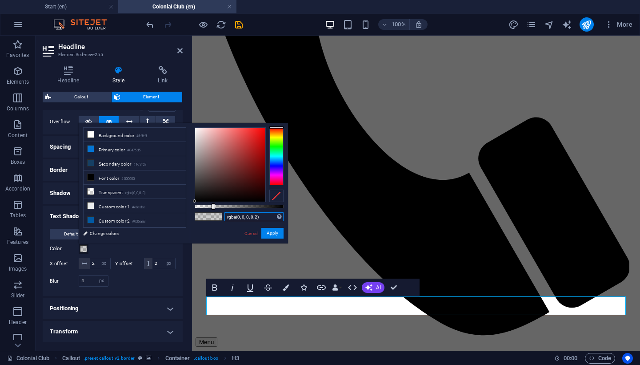
click at [258, 217] on input "rgba(0, 0, 0, 0.2)" at bounding box center [254, 216] width 59 height 9
type input "rgba(0, 0, 0, 0.615)"
click at [277, 234] on button "Apply" at bounding box center [272, 233] width 22 height 11
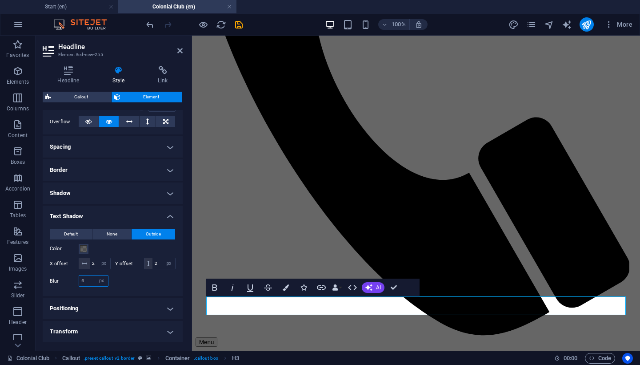
click at [90, 280] on input "4" at bounding box center [93, 280] width 29 height 11
type input "8"
click at [128, 283] on div at bounding box center [144, 281] width 63 height 12
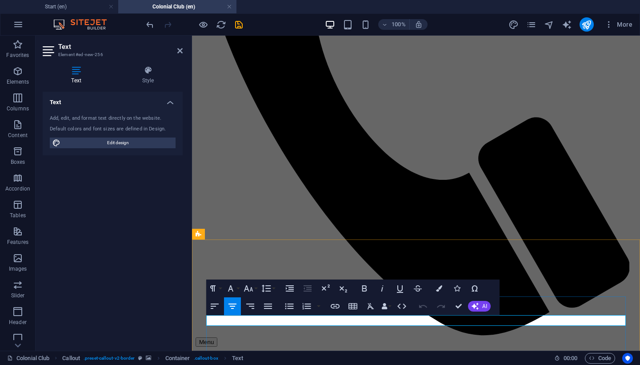
click at [443, 287] on button "Colors" at bounding box center [439, 288] width 17 height 18
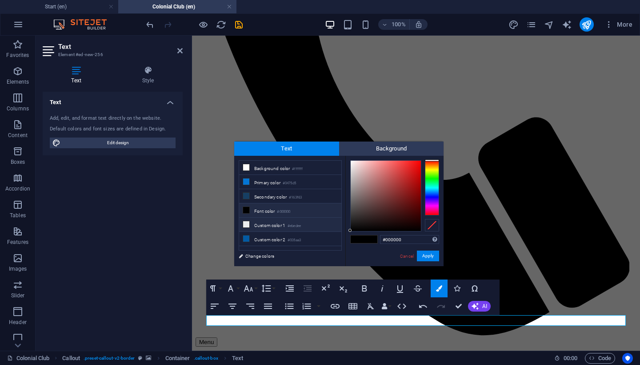
click at [262, 225] on li "Custom color 1 #ebedee" at bounding box center [290, 224] width 102 height 14
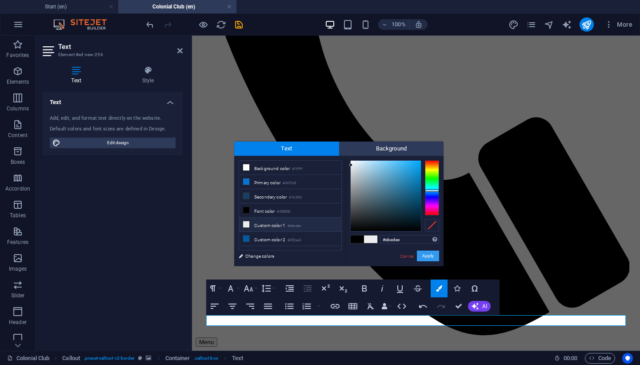
click at [431, 257] on button "Apply" at bounding box center [428, 255] width 22 height 11
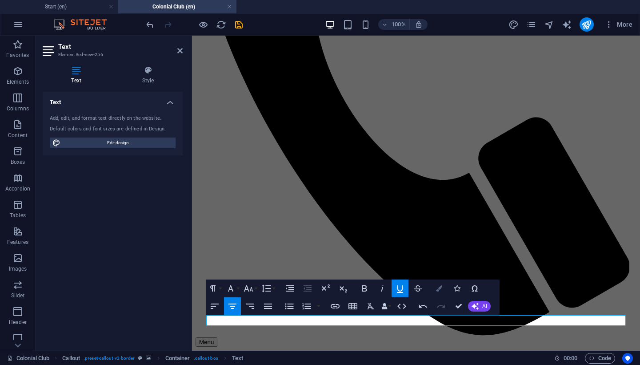
click at [443, 289] on button "Colors" at bounding box center [439, 288] width 17 height 18
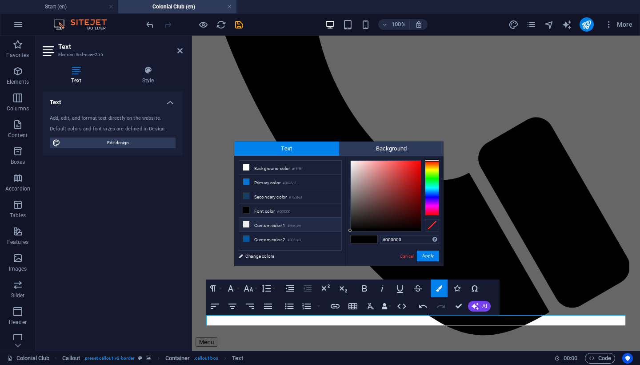
click at [283, 227] on li "Custom color 1 #ebedee" at bounding box center [290, 224] width 102 height 14
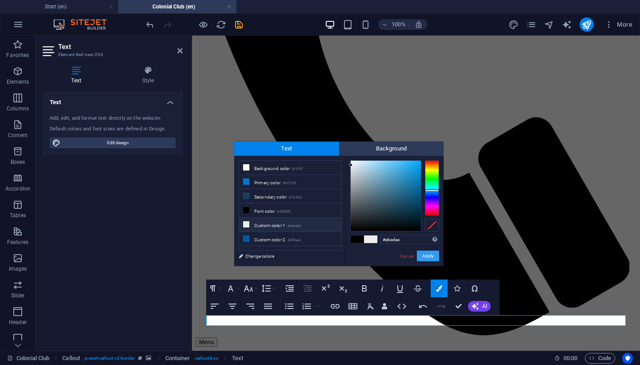
click at [435, 258] on button "Apply" at bounding box center [428, 255] width 22 height 11
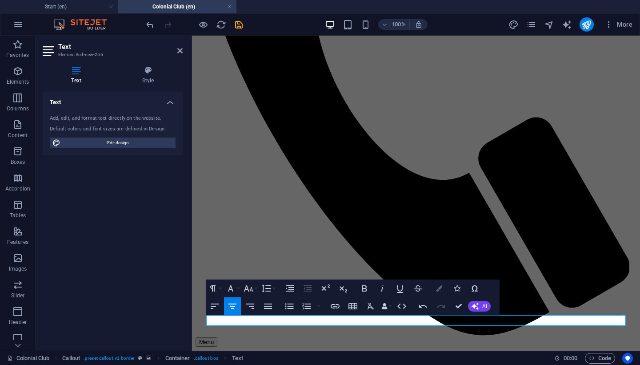
click at [434, 289] on button "Colors" at bounding box center [439, 288] width 17 height 18
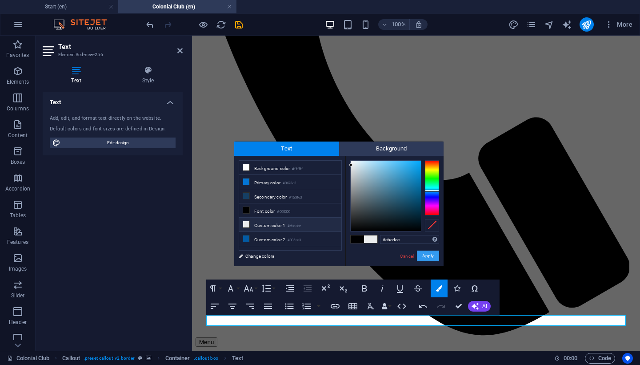
click at [430, 257] on button "Apply" at bounding box center [428, 255] width 22 height 11
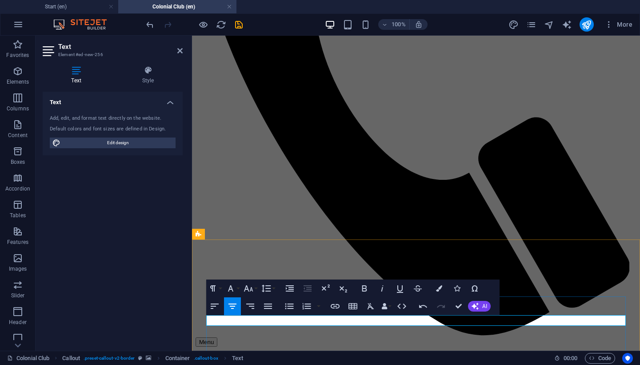
click at [442, 289] on icon "button" at bounding box center [439, 288] width 6 height 6
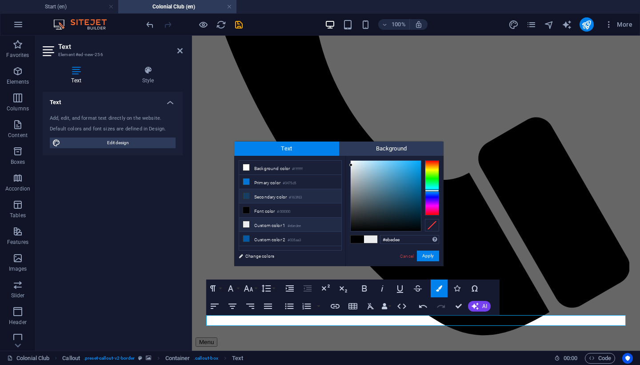
click at [298, 190] on li "Secondary color #163f63" at bounding box center [290, 196] width 102 height 14
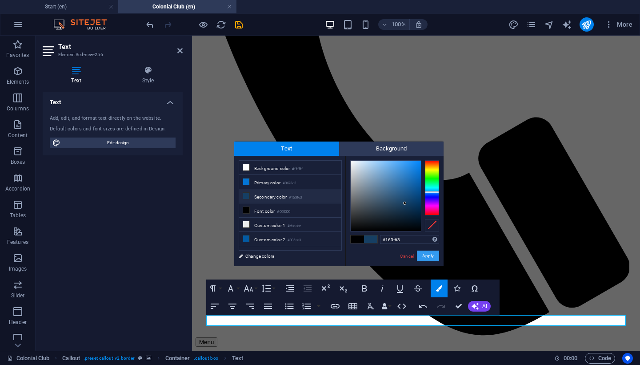
click at [429, 255] on button "Apply" at bounding box center [428, 255] width 22 height 11
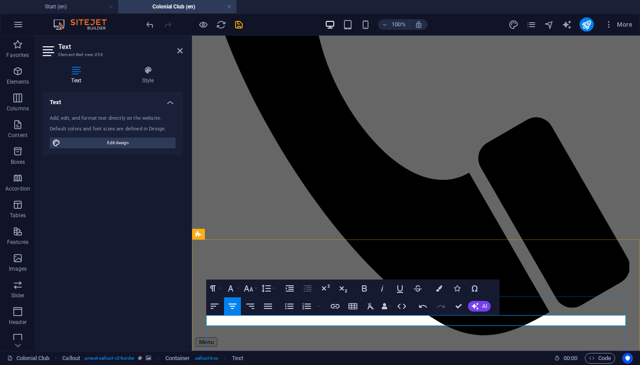
click at [434, 287] on button "Colors" at bounding box center [439, 288] width 17 height 18
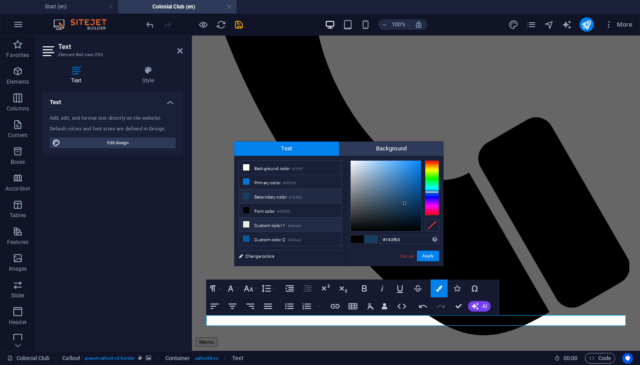
click at [284, 224] on li "Custom color 1 #ebedee" at bounding box center [290, 224] width 102 height 14
type input "#ebedee"
click at [429, 253] on button "Apply" at bounding box center [428, 255] width 22 height 11
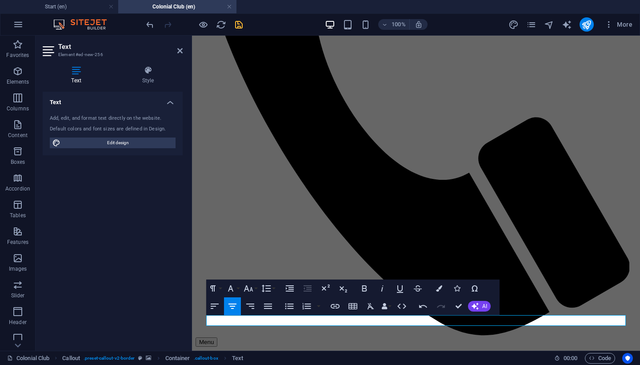
click at [241, 27] on icon "save" at bounding box center [239, 25] width 10 height 10
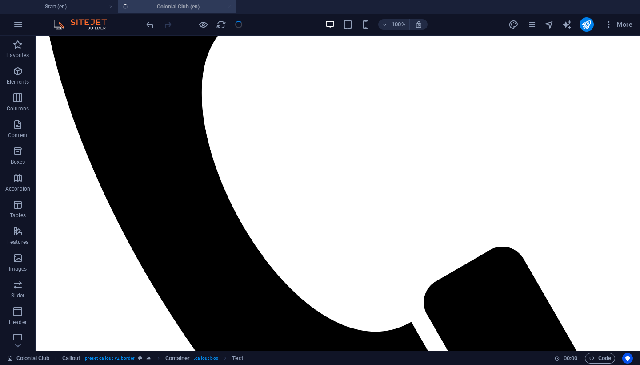
checkbox input "false"
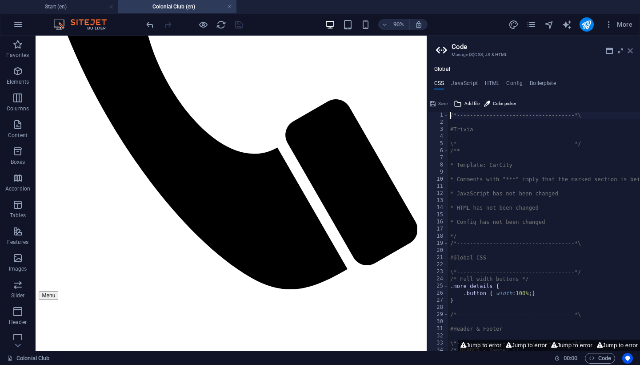
click at [633, 51] on icon at bounding box center [630, 50] width 5 height 7
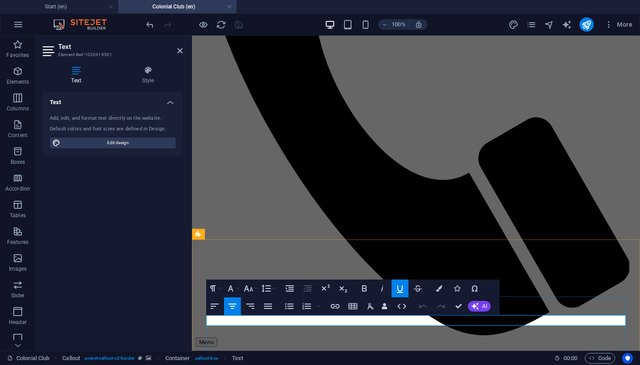
click at [442, 285] on button "Colors" at bounding box center [439, 288] width 17 height 18
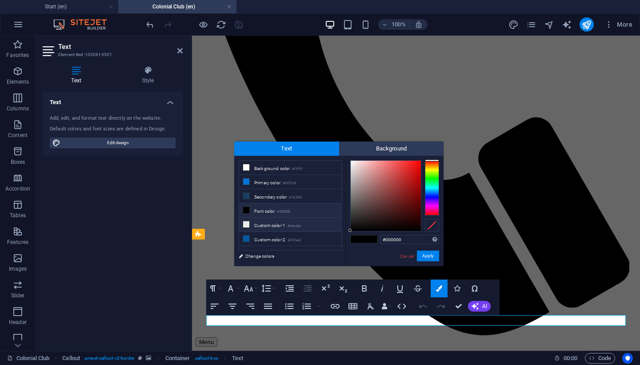
click at [317, 223] on li "Custom color 1 #ebedee" at bounding box center [290, 224] width 102 height 14
type input "#ebedee"
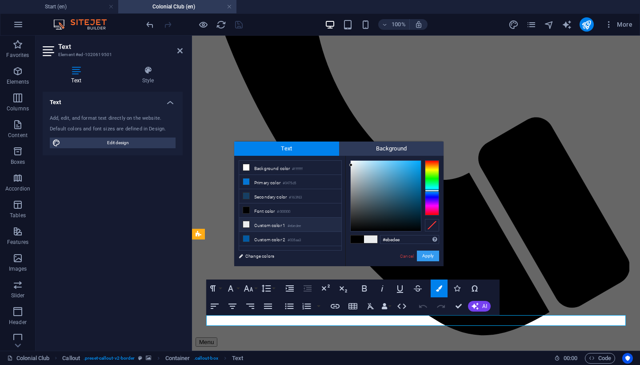
click at [434, 255] on button "Apply" at bounding box center [428, 255] width 22 height 11
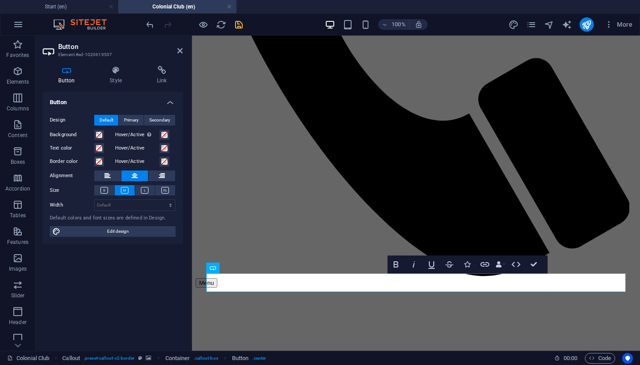
scroll to position [421, 0]
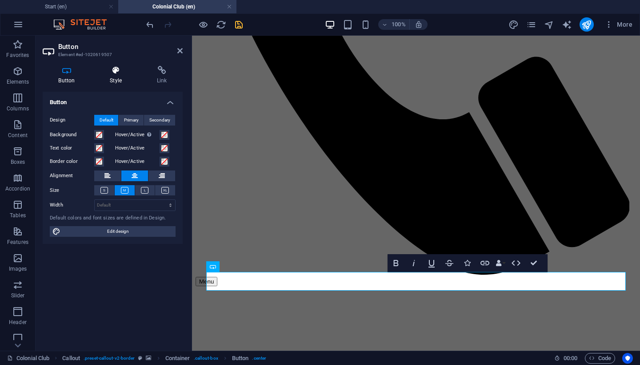
click at [118, 79] on h4 "Style" at bounding box center [117, 75] width 47 height 19
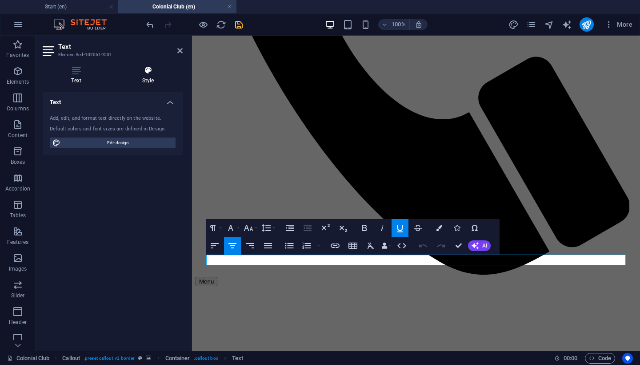
click at [147, 83] on h4 "Style" at bounding box center [147, 75] width 69 height 19
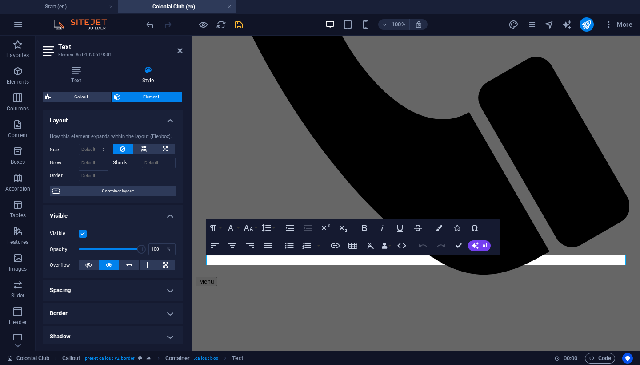
scroll to position [121, 0]
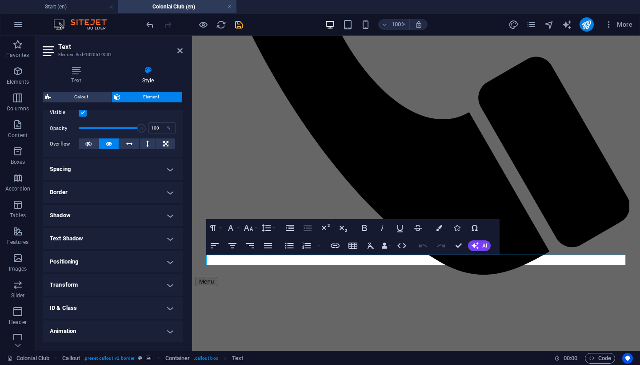
click at [95, 238] on h4 "Text Shadow" at bounding box center [113, 238] width 140 height 21
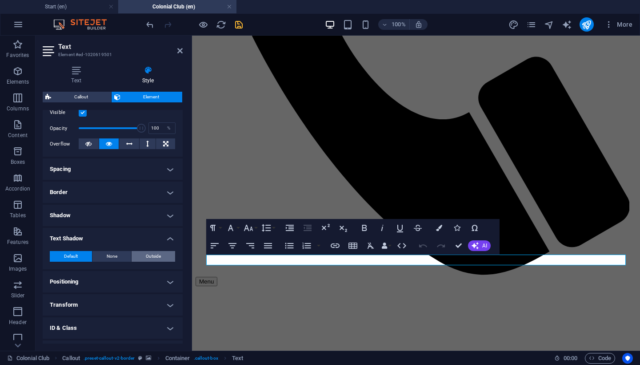
click at [149, 258] on span "Outside" at bounding box center [153, 256] width 15 height 11
type input "rgba(0, 0, 0, 0.2)"
type input "2"
type input "4"
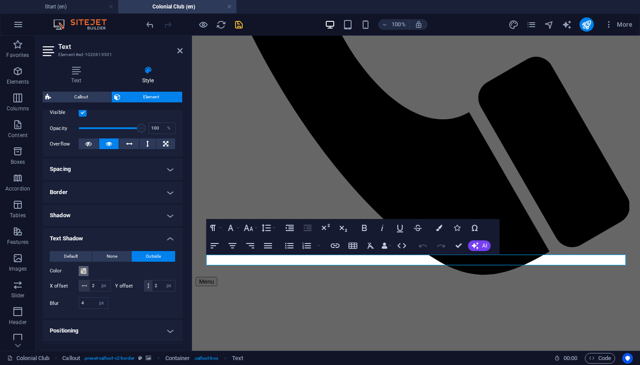
click at [83, 273] on span at bounding box center [83, 270] width 7 height 7
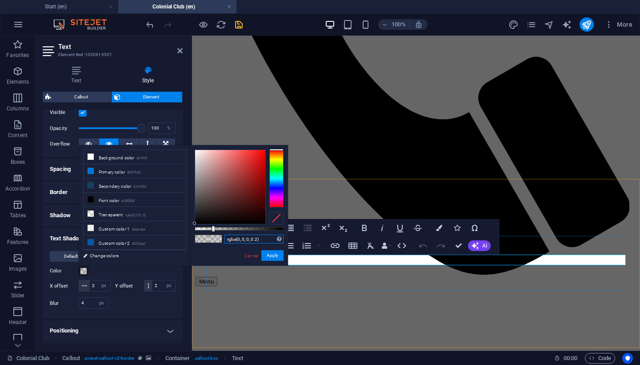
click at [258, 237] on input "rgba(0, 0, 0, 0.2)" at bounding box center [254, 238] width 59 height 9
type input "rgba(0, 0, 0, 0.615)"
click at [281, 257] on button "Apply" at bounding box center [272, 255] width 22 height 11
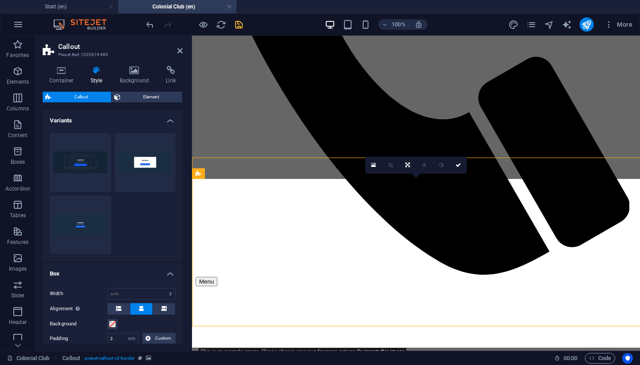
click at [132, 73] on icon at bounding box center [134, 70] width 43 height 9
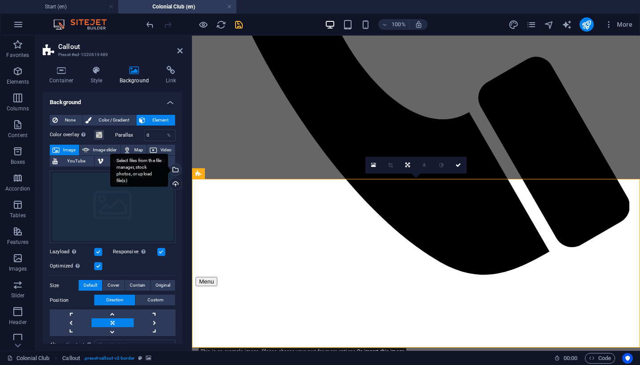
click at [174, 168] on div "Select files from the file manager, stock photos, or upload file(s)" at bounding box center [174, 170] width 13 height 13
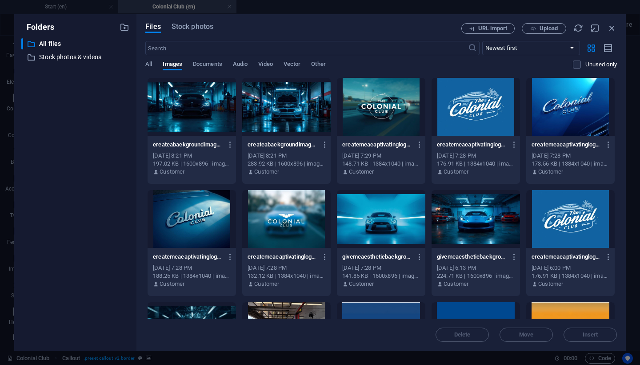
click at [276, 111] on div at bounding box center [286, 107] width 88 height 58
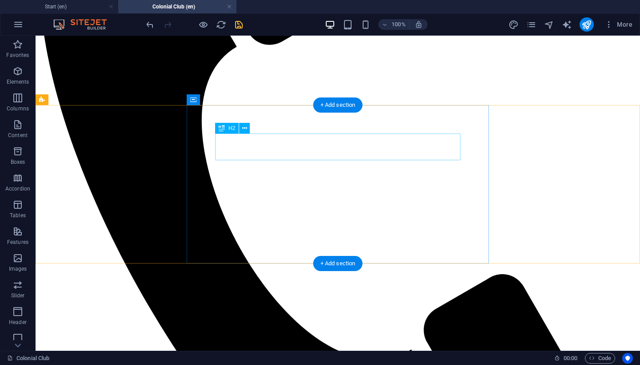
scroll to position [315, 0]
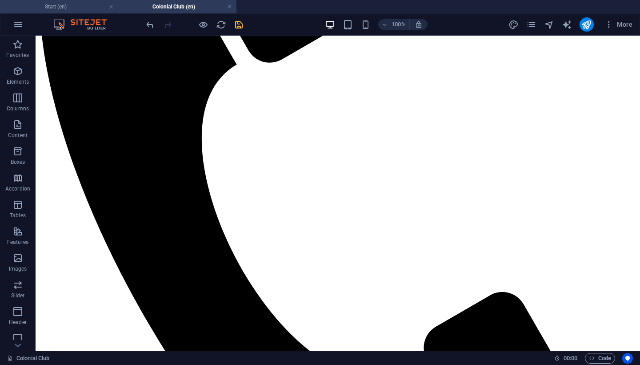
click at [88, 8] on h4 "Start (en)" at bounding box center [59, 7] width 118 height 10
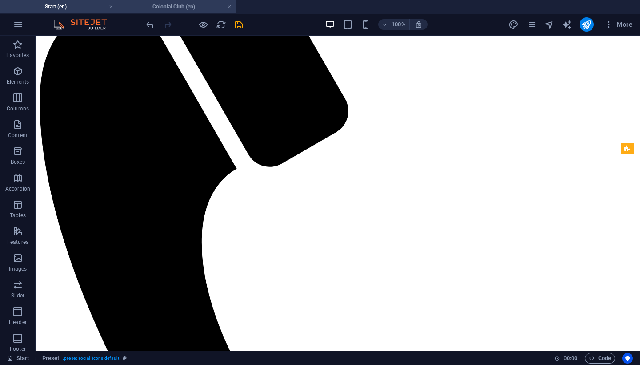
click at [201, 4] on h4 "Colonial Club (en)" at bounding box center [177, 7] width 118 height 10
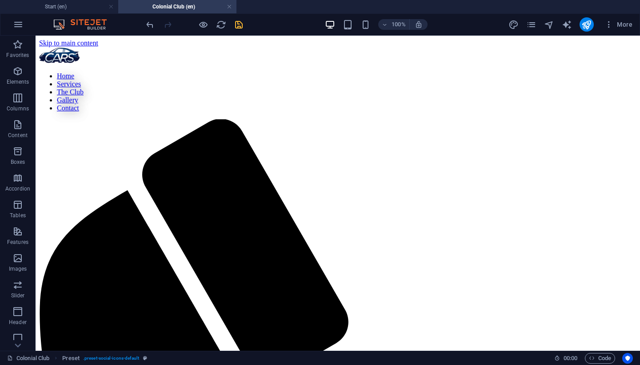
scroll to position [0, 0]
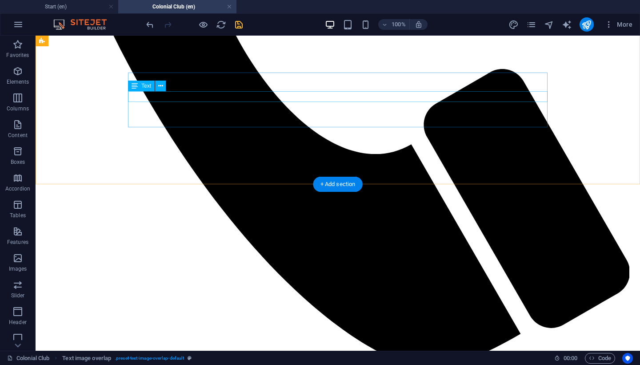
scroll to position [563, 0]
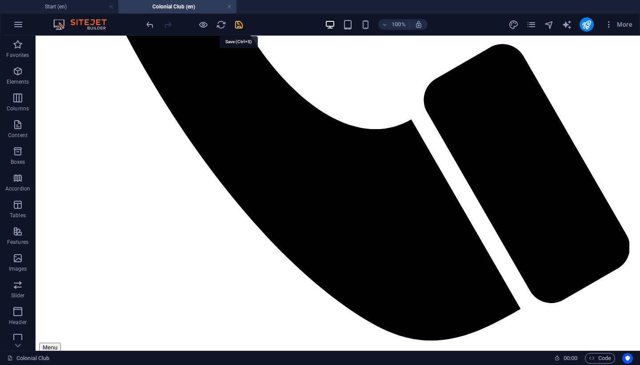
click at [237, 22] on icon "save" at bounding box center [239, 25] width 10 height 10
checkbox input "false"
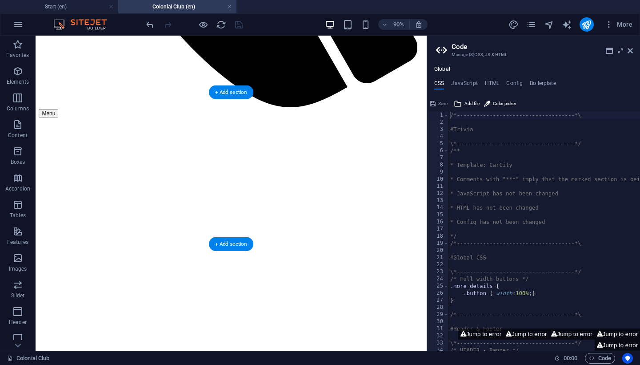
scroll to position [512, 0]
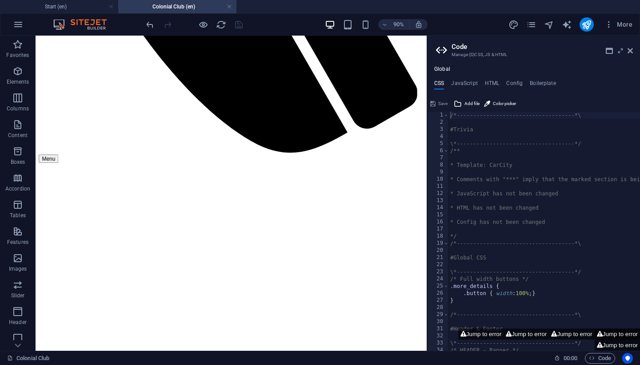
click at [623, 339] on button "Jump to error" at bounding box center [617, 333] width 45 height 11
type textarea "$menu-logo-background: $menu-wrapper-background,"
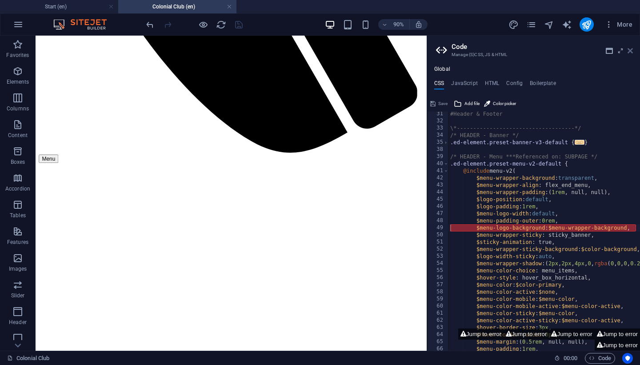
click at [629, 49] on icon at bounding box center [630, 50] width 5 height 7
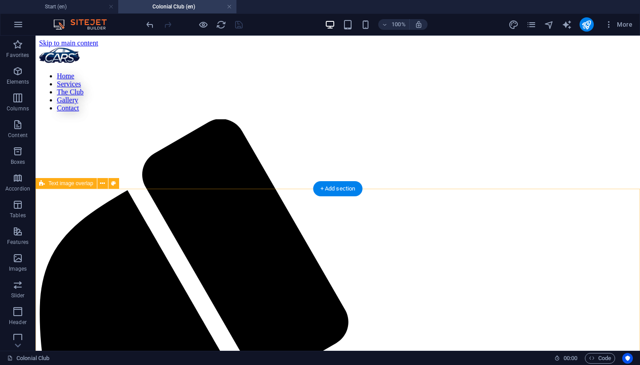
scroll to position [0, 0]
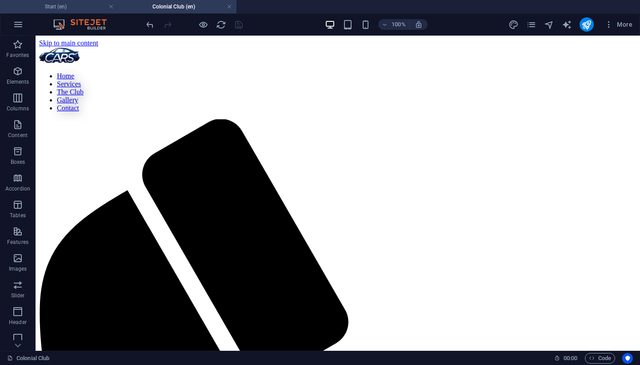
click at [88, 8] on h4 "Start (en)" at bounding box center [59, 7] width 118 height 10
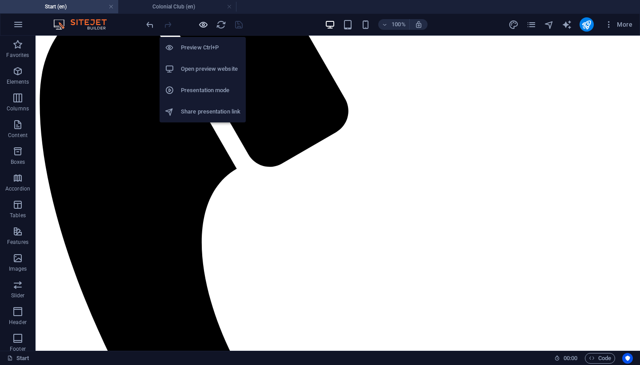
click at [203, 25] on icon "button" at bounding box center [203, 25] width 10 height 10
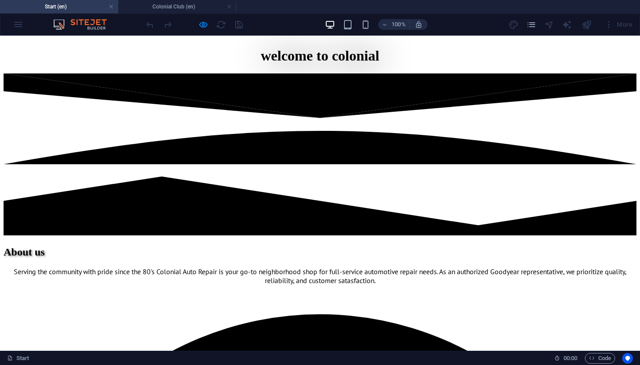
scroll to position [1249, 0]
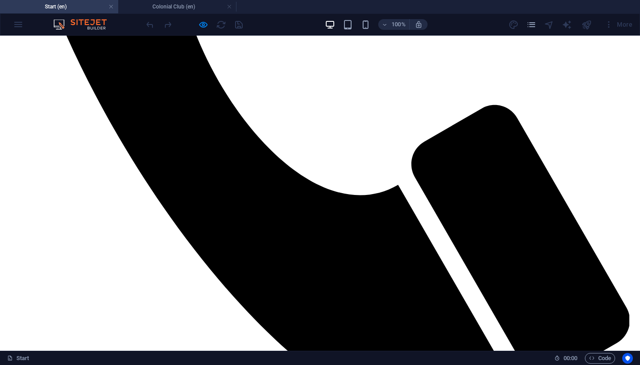
scroll to position [834, 0]
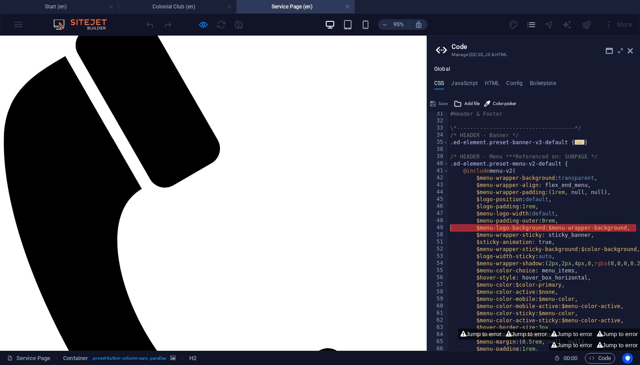
scroll to position [118, 0]
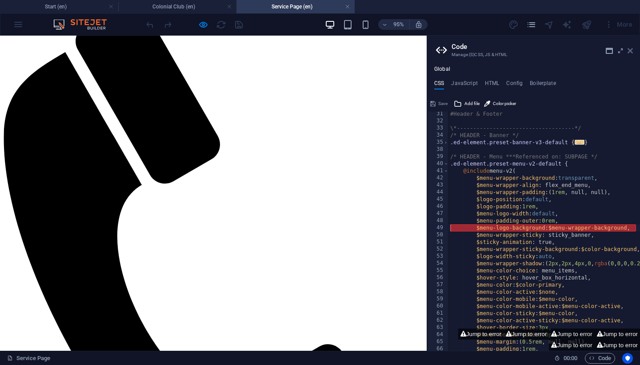
click at [629, 53] on icon at bounding box center [630, 50] width 5 height 7
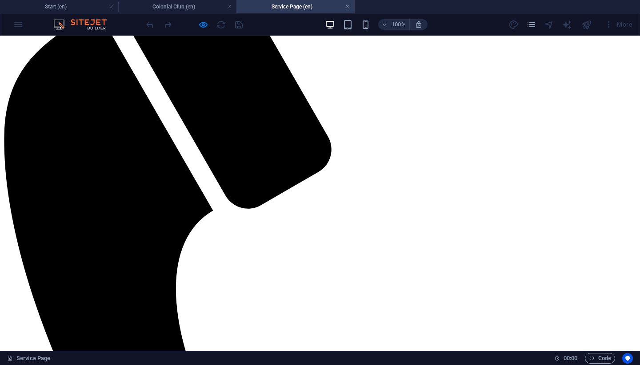
scroll to position [178, 0]
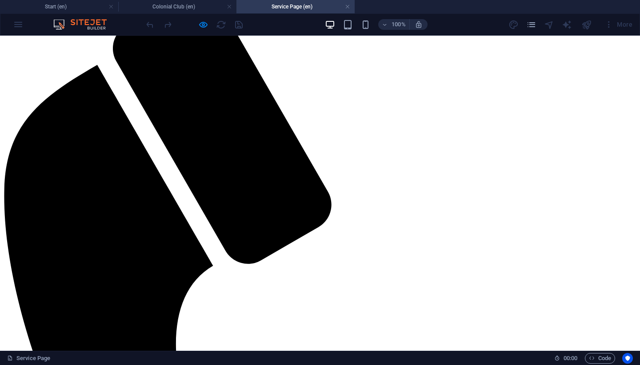
scroll to position [125, 0]
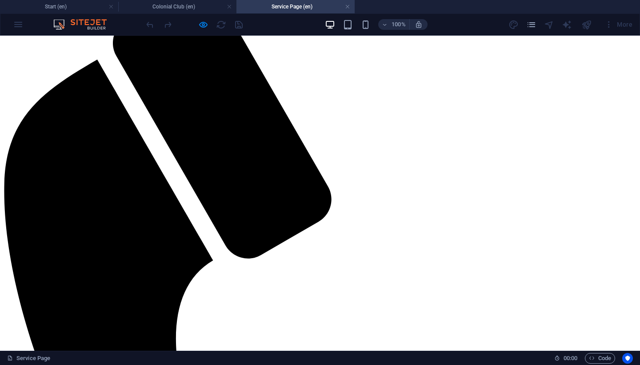
scroll to position [127, 0]
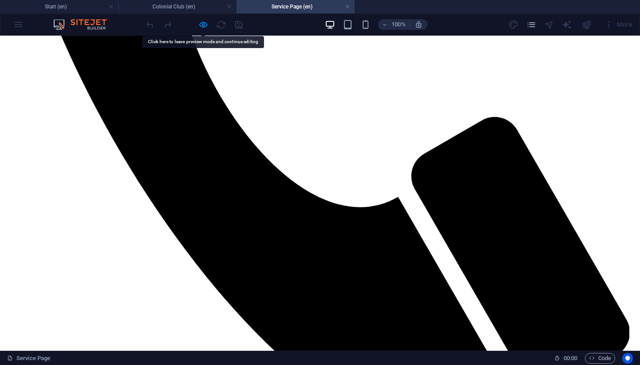
scroll to position [516, 0]
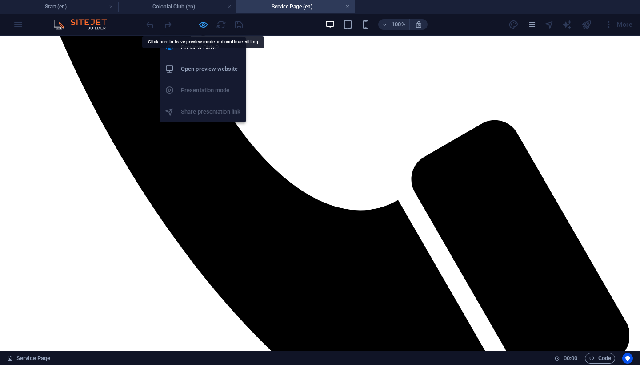
click at [203, 25] on icon "button" at bounding box center [203, 25] width 10 height 10
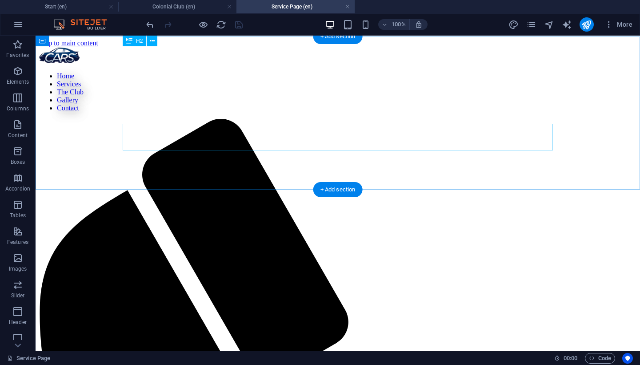
scroll to position [0, 0]
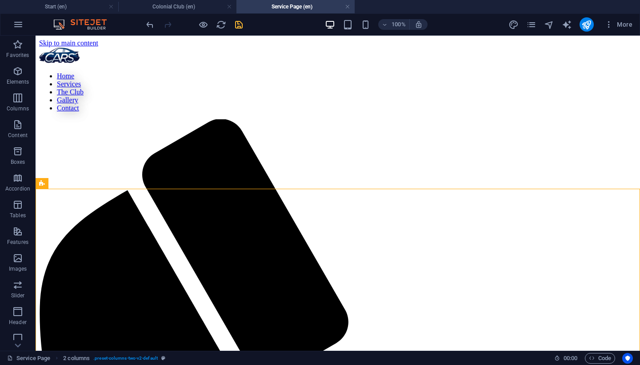
click at [238, 24] on icon "save" at bounding box center [239, 25] width 10 height 10
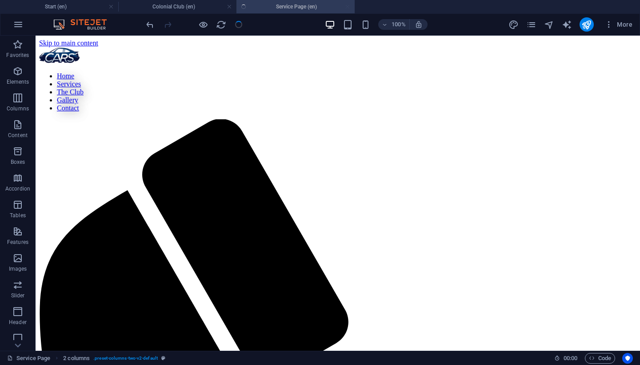
checkbox input "false"
click at [188, 8] on h4 "Colonial Club (en)" at bounding box center [177, 7] width 118 height 10
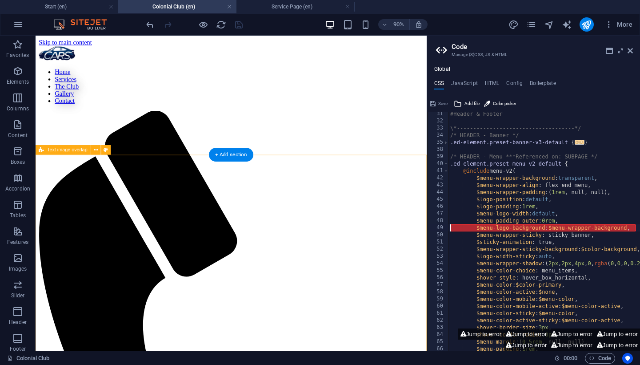
scroll to position [50, 0]
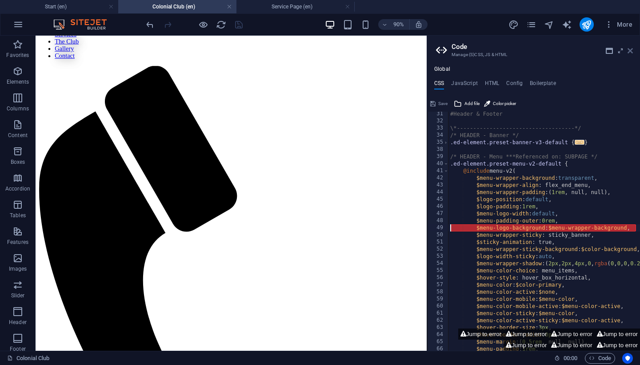
click at [631, 51] on icon at bounding box center [630, 50] width 5 height 7
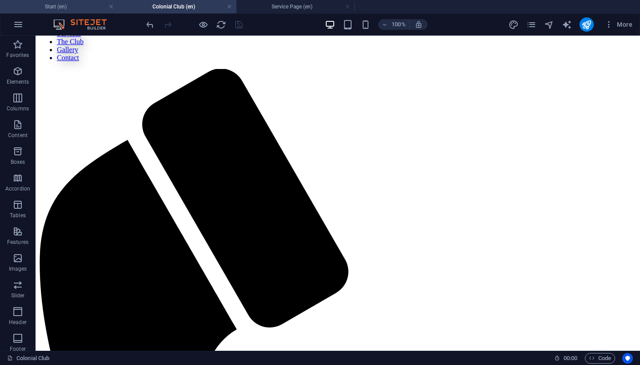
click at [58, 5] on h4 "Start (en)" at bounding box center [59, 7] width 118 height 10
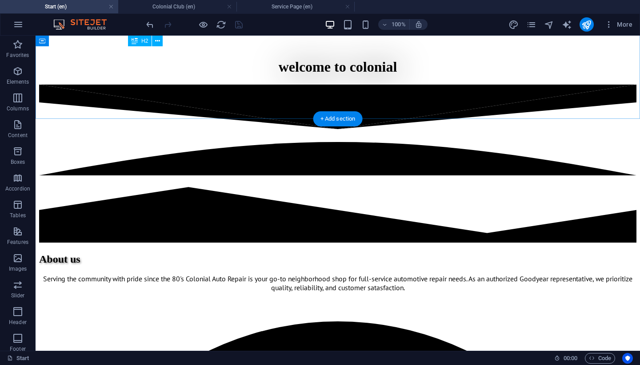
scroll to position [1201, 0]
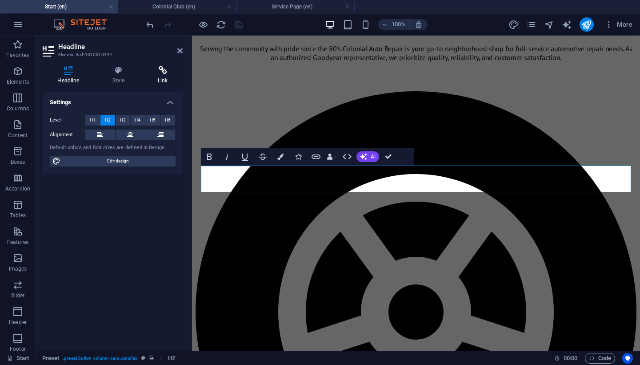
click at [164, 78] on h4 "Link" at bounding box center [163, 75] width 40 height 19
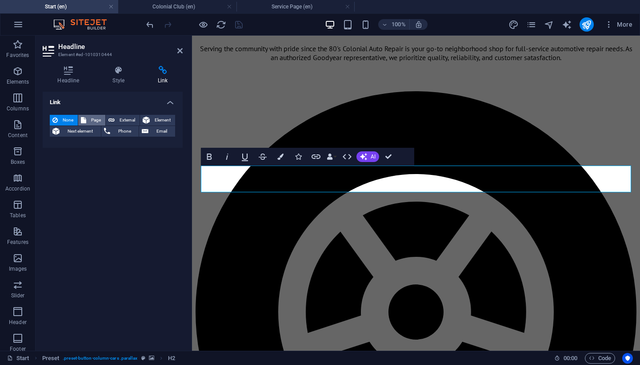
click at [89, 119] on span "Page" at bounding box center [96, 120] width 14 height 11
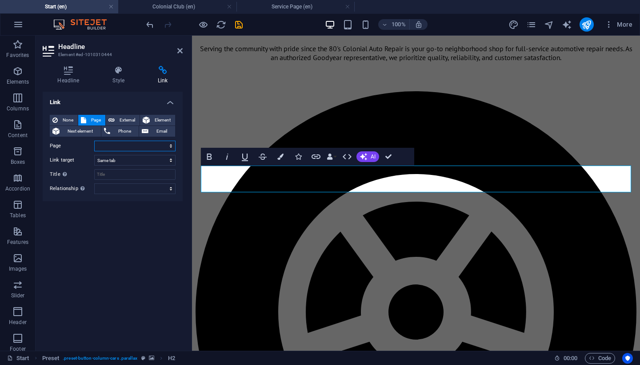
select select "4"
click at [139, 232] on div "Link None Page External Element Next element Phone Email Page Start Legal Notic…" at bounding box center [113, 218] width 140 height 252
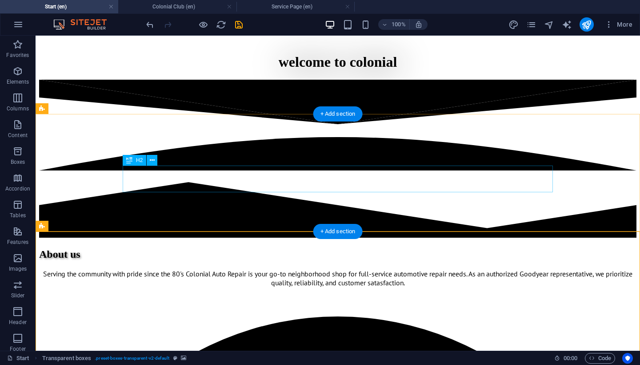
select select "4"
select select
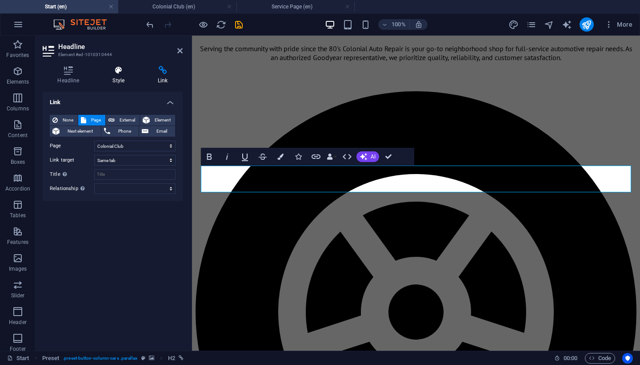
click at [110, 71] on icon at bounding box center [119, 70] width 42 height 9
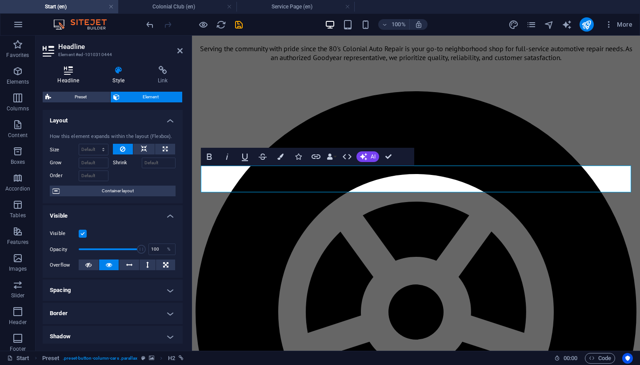
click at [74, 78] on h4 "Headline" at bounding box center [70, 75] width 55 height 19
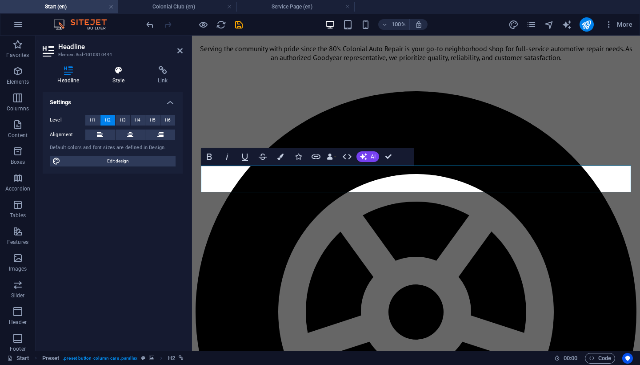
click at [121, 70] on icon at bounding box center [119, 70] width 42 height 9
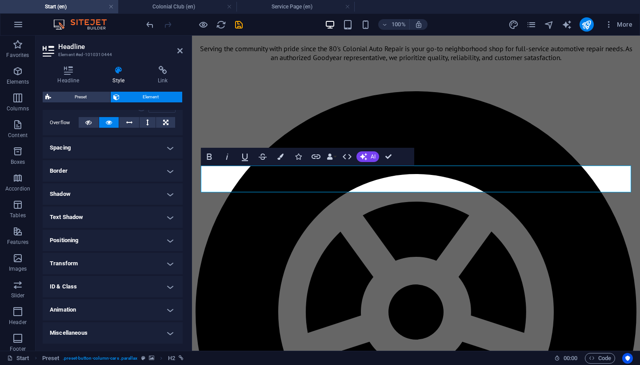
scroll to position [142, 0]
click at [281, 160] on button "Colors" at bounding box center [280, 157] width 17 height 18
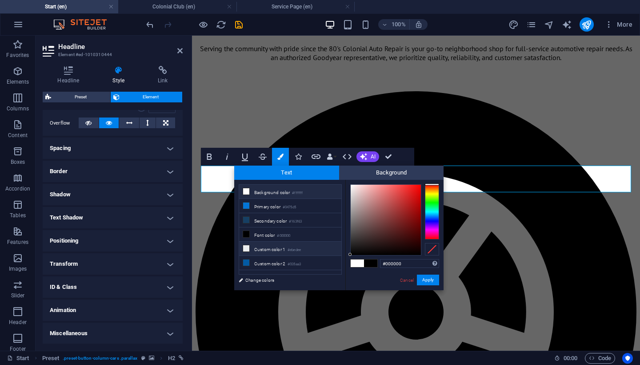
click at [301, 251] on small "#ebedee" at bounding box center [294, 250] width 13 height 6
type input "#ebedee"
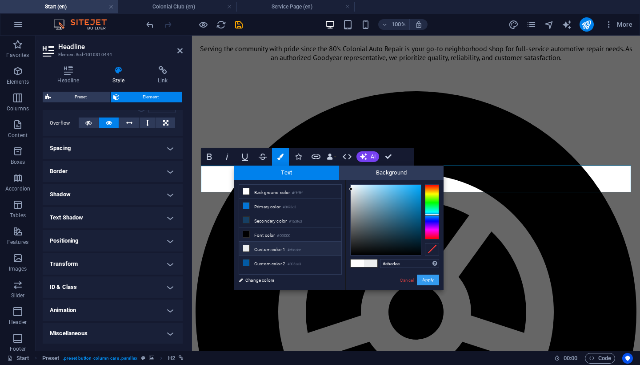
click at [431, 281] on button "Apply" at bounding box center [428, 279] width 22 height 11
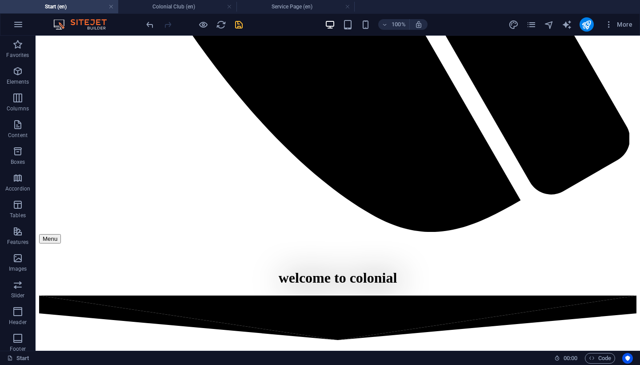
scroll to position [1137, 0]
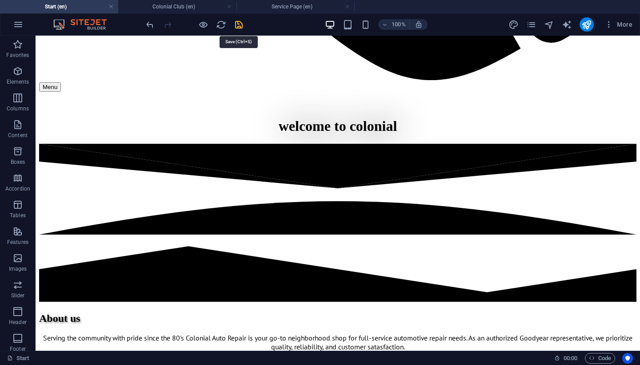
click at [241, 24] on icon "save" at bounding box center [239, 25] width 10 height 10
checkbox input "false"
click at [303, 5] on h4 "Service Page (en)" at bounding box center [296, 7] width 118 height 10
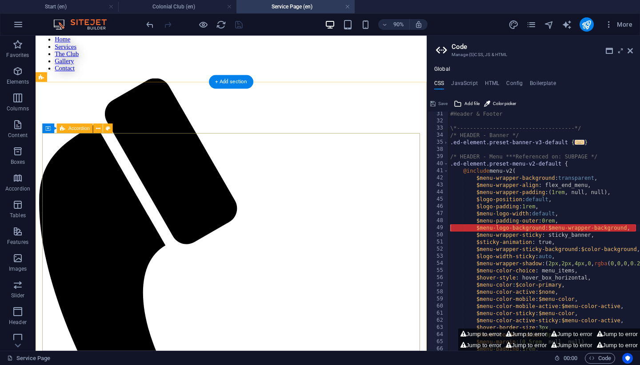
scroll to position [102, 0]
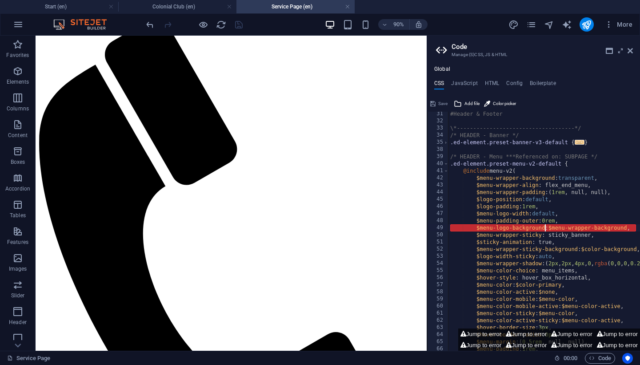
click at [545, 229] on div "#Header & Footer \*------------------------------------*/ /* HEADER - Banner */…" at bounding box center [594, 236] width 291 height 253
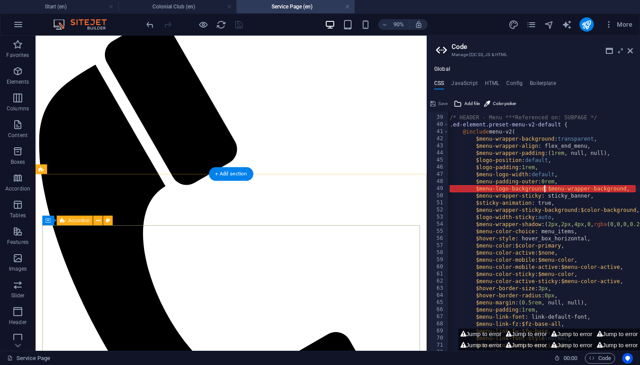
scroll to position [0, 0]
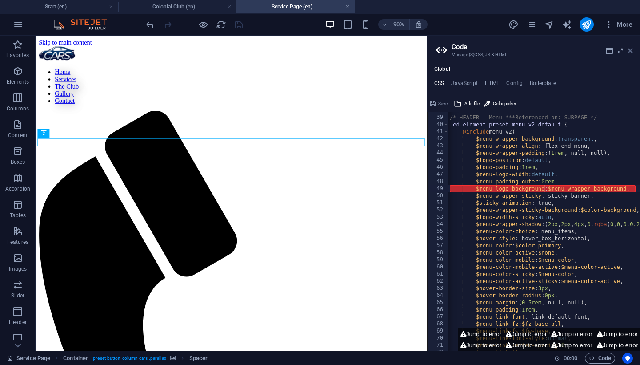
click at [632, 54] on icon at bounding box center [630, 50] width 5 height 7
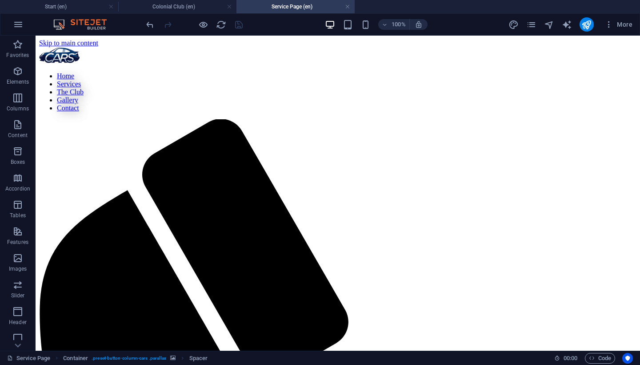
scroll to position [187, 0]
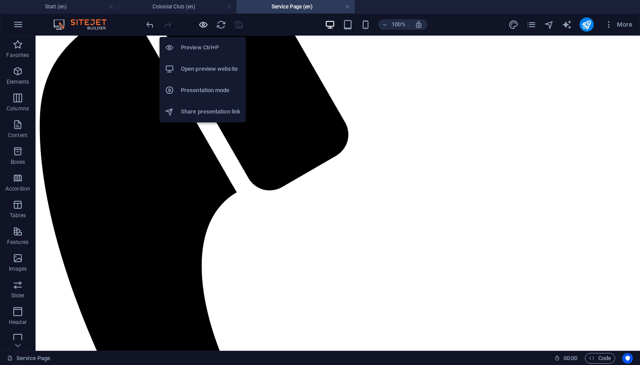
click at [203, 23] on icon "button" at bounding box center [203, 25] width 10 height 10
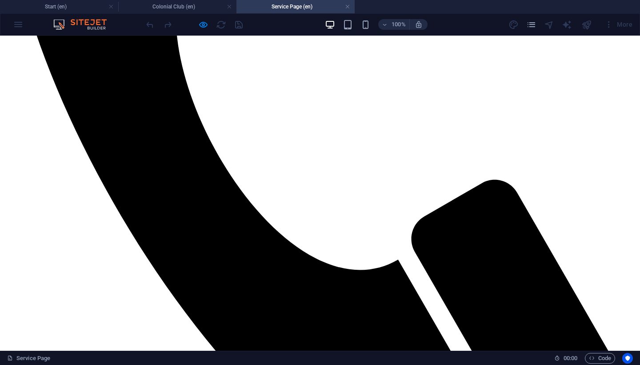
scroll to position [464, 0]
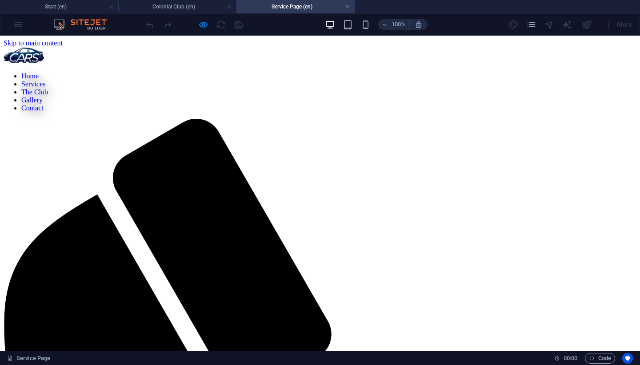
scroll to position [0, 0]
click at [44, 104] on link "Contact" at bounding box center [32, 108] width 22 height 8
click at [198, 8] on h4 "Colonial Club (en)" at bounding box center [177, 7] width 118 height 10
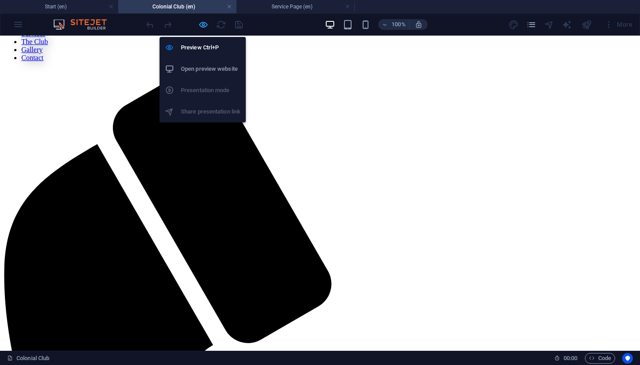
click at [206, 27] on icon "button" at bounding box center [203, 25] width 10 height 10
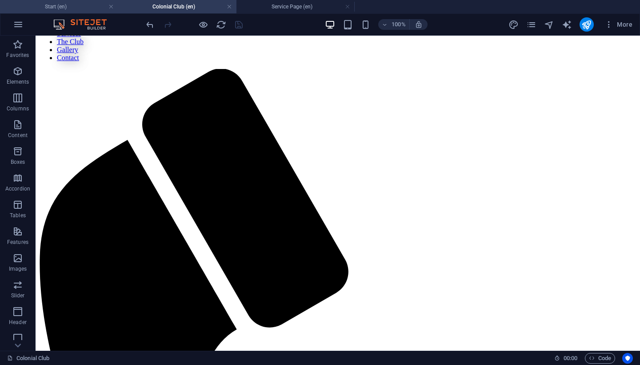
click at [66, 10] on h4 "Start (en)" at bounding box center [59, 7] width 118 height 10
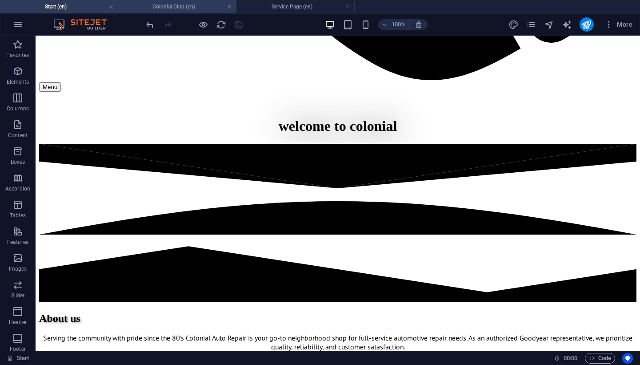
click at [177, 10] on h4 "Colonial Club (en)" at bounding box center [177, 7] width 118 height 10
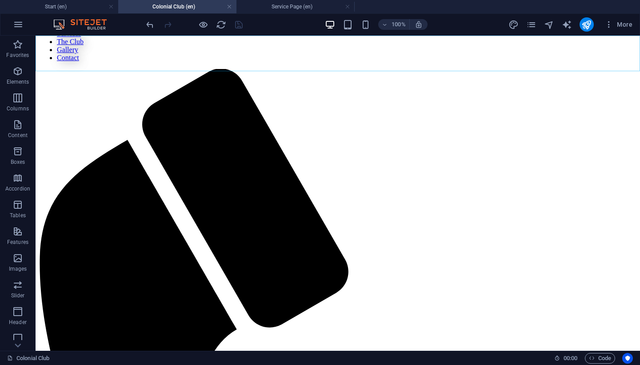
click at [396, 55] on nav "Home Services The Club Gallery Contact" at bounding box center [338, 42] width 598 height 40
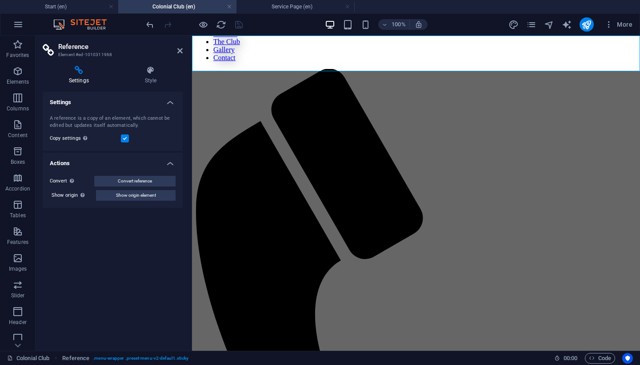
click at [471, 51] on nav "Home Services The Club Gallery Contact" at bounding box center [416, 42] width 441 height 40
click at [466, 52] on nav "Home Services The Club Gallery Contact" at bounding box center [416, 42] width 441 height 40
click at [169, 105] on h4 "Settings" at bounding box center [113, 100] width 140 height 16
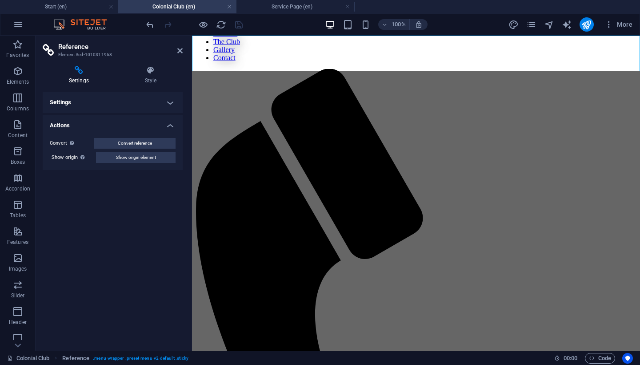
click at [169, 105] on h4 "Settings" at bounding box center [113, 102] width 140 height 21
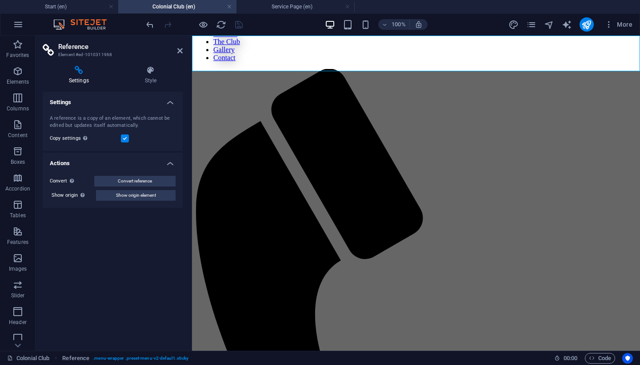
click at [169, 164] on h4 "Actions" at bounding box center [113, 161] width 140 height 16
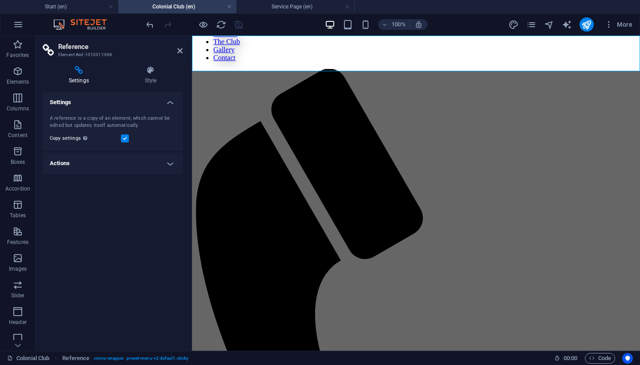
click at [169, 164] on h4 "Actions" at bounding box center [113, 163] width 140 height 21
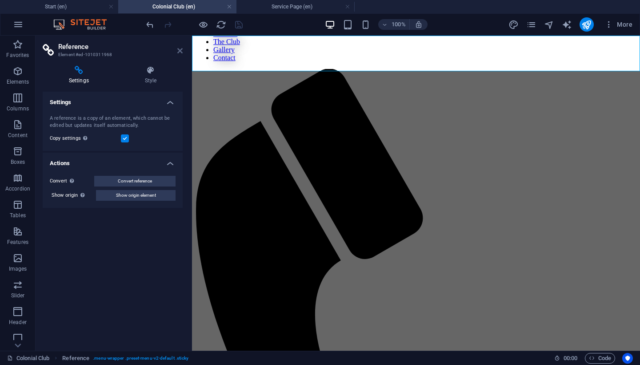
click at [181, 48] on icon at bounding box center [179, 50] width 5 height 7
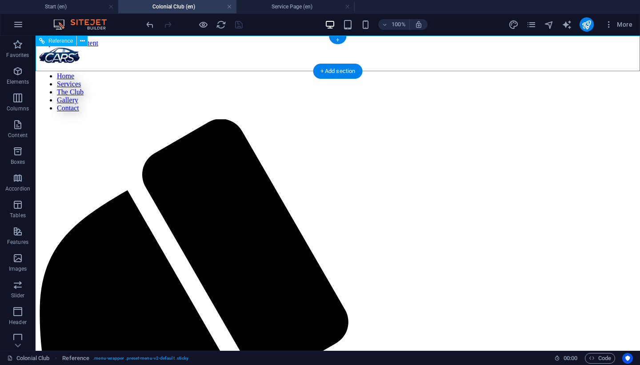
click at [342, 72] on nav "Home Services The Club Gallery Contact" at bounding box center [338, 92] width 598 height 40
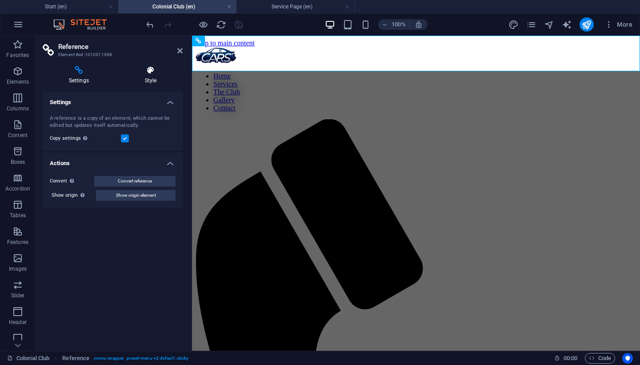
click at [153, 75] on h4 "Style" at bounding box center [151, 75] width 64 height 19
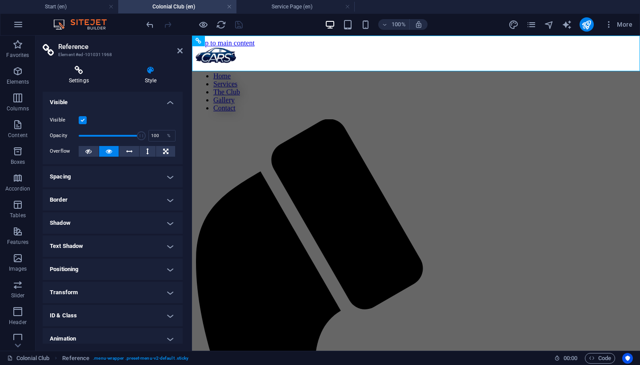
click at [77, 67] on icon at bounding box center [79, 70] width 72 height 9
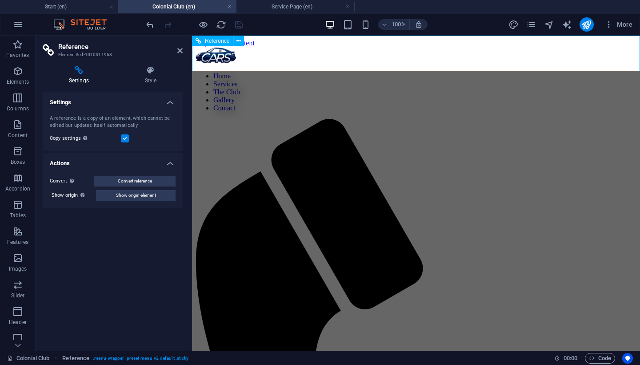
click at [426, 72] on nav "Home Services The Club Gallery Contact" at bounding box center [416, 92] width 441 height 40
click at [181, 52] on icon at bounding box center [179, 50] width 5 height 7
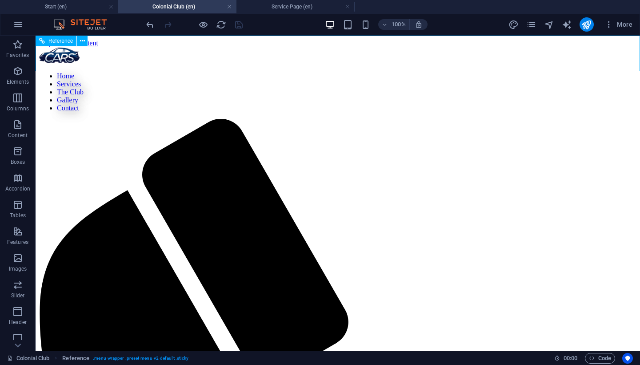
click at [378, 72] on nav "Home Services The Club Gallery Contact" at bounding box center [338, 92] width 598 height 40
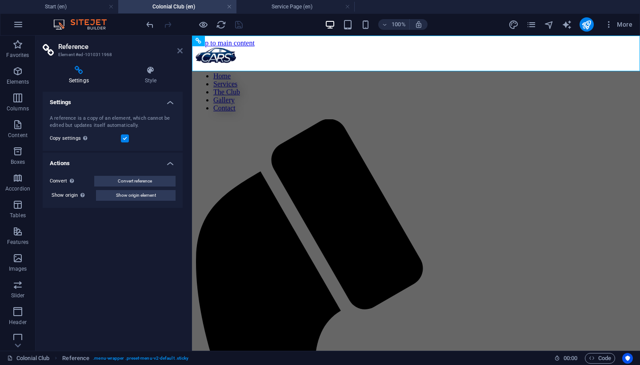
click at [182, 53] on icon at bounding box center [179, 50] width 5 height 7
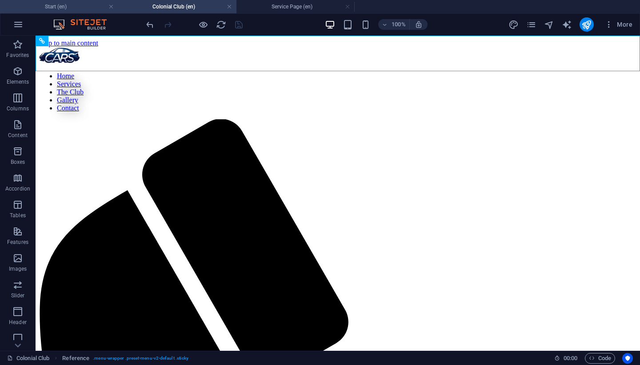
click at [81, 8] on h4 "Start (en)" at bounding box center [59, 7] width 118 height 10
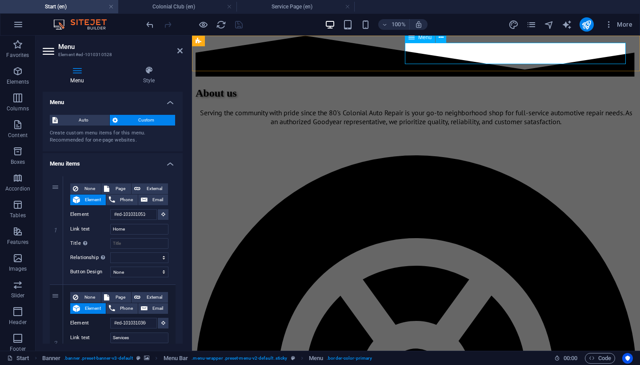
click at [421, 39] on span "Menu" at bounding box center [424, 37] width 13 height 5
click at [195, 9] on h4 "Colonial Club (en)" at bounding box center [177, 7] width 118 height 10
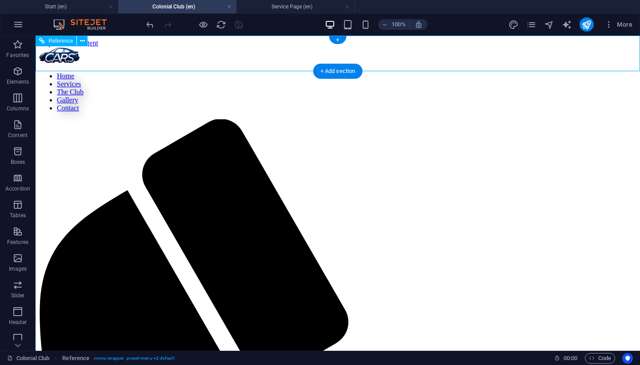
click at [369, 72] on nav "Home Services The Club Gallery Contact" at bounding box center [338, 92] width 598 height 40
click at [354, 72] on nav "Home Services The Club Gallery Contact" at bounding box center [338, 92] width 598 height 40
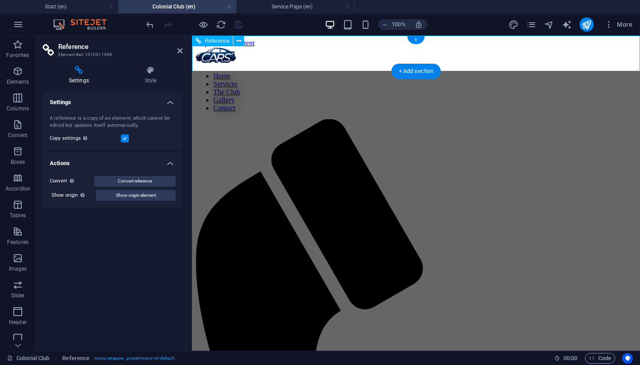
click at [429, 72] on nav "Home Services The Club Gallery Contact" at bounding box center [416, 92] width 441 height 40
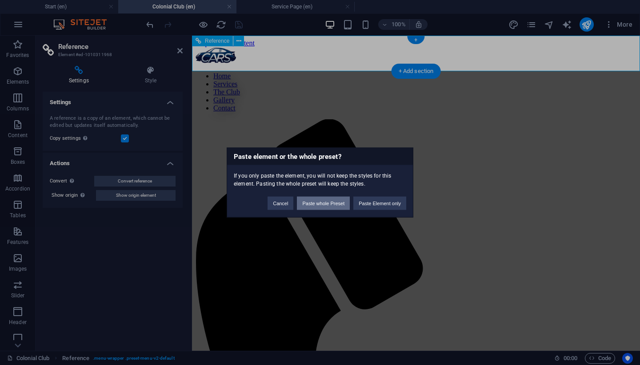
click at [334, 199] on button "Paste whole Preset" at bounding box center [323, 203] width 53 height 13
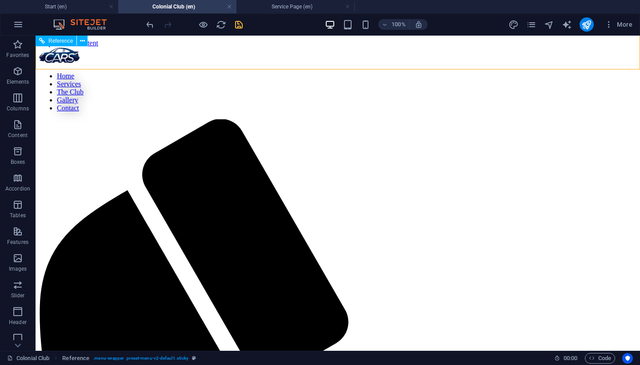
click at [350, 72] on nav "Home Services The Club Gallery Contact" at bounding box center [338, 92] width 598 height 40
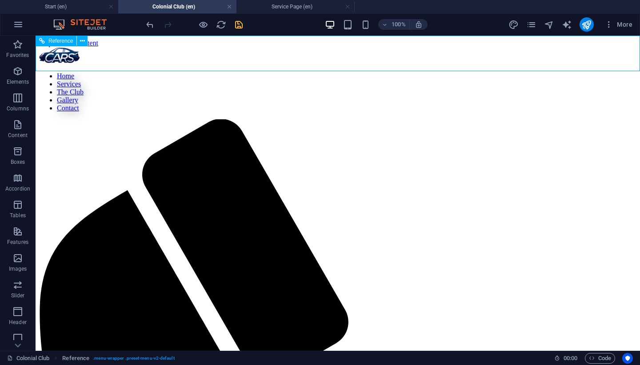
click at [366, 72] on nav "Home Services The Club Gallery Contact" at bounding box center [338, 92] width 598 height 40
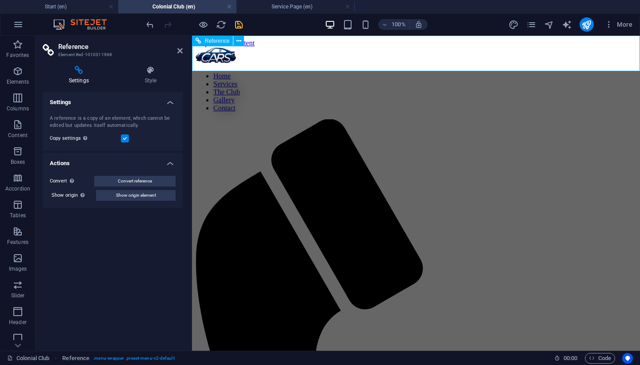
click at [423, 72] on nav "Home Services The Club Gallery Contact" at bounding box center [416, 92] width 441 height 40
click at [427, 72] on nav "Home Services The Club Gallery Contact" at bounding box center [416, 92] width 441 height 40
click at [178, 52] on icon at bounding box center [179, 50] width 5 height 7
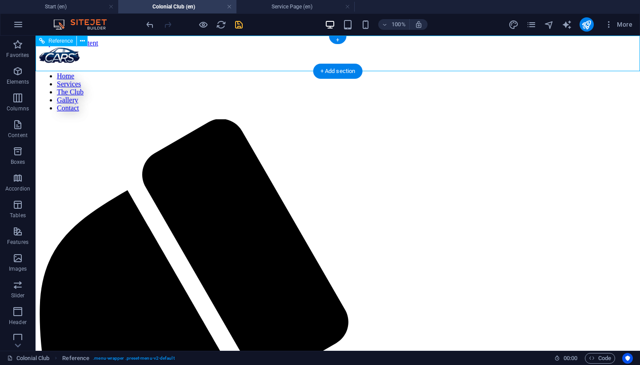
click at [355, 72] on nav "Home Services The Club Gallery Contact" at bounding box center [338, 92] width 598 height 40
click at [400, 72] on nav "Home Services The Club Gallery Contact" at bounding box center [338, 92] width 598 height 40
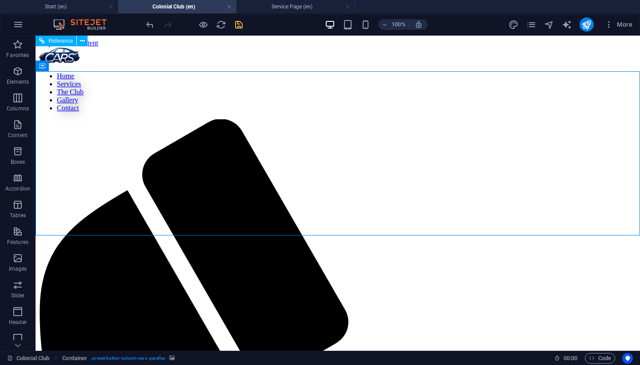
click at [353, 72] on nav "Home Services The Club Gallery Contact" at bounding box center [338, 92] width 598 height 40
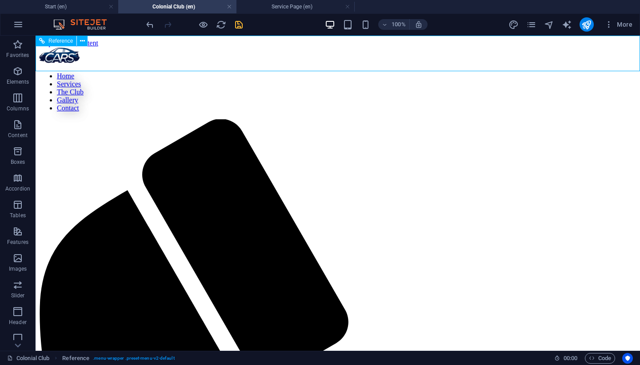
click at [374, 72] on nav "Home Services The Club Gallery Contact" at bounding box center [338, 92] width 598 height 40
click at [406, 72] on nav "Home Services The Club Gallery Contact" at bounding box center [338, 92] width 598 height 40
click at [149, 23] on icon "undo" at bounding box center [150, 25] width 10 height 10
click at [388, 72] on nav "Home Services The Club Gallery Contact" at bounding box center [338, 92] width 598 height 40
click at [75, 6] on h4 "Start (en)" at bounding box center [59, 7] width 118 height 10
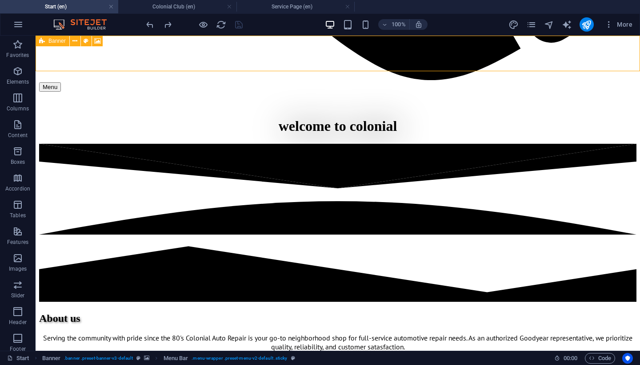
click at [42, 41] on icon at bounding box center [42, 41] width 6 height 11
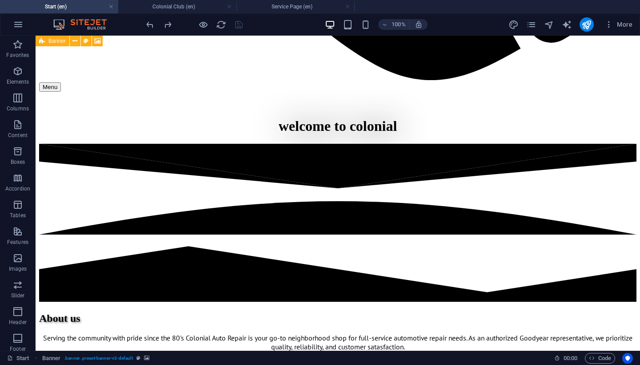
click at [44, 41] on icon at bounding box center [42, 41] width 6 height 11
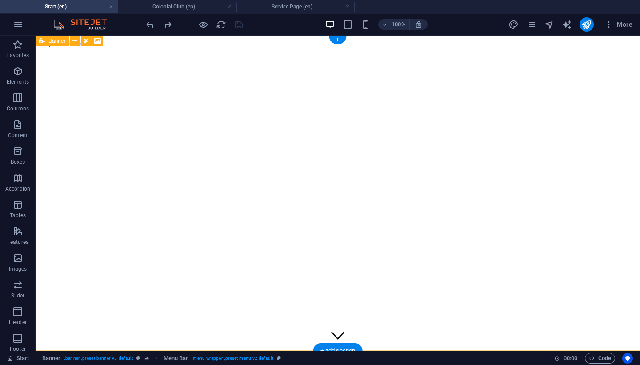
click at [42, 41] on icon at bounding box center [42, 41] width 6 height 11
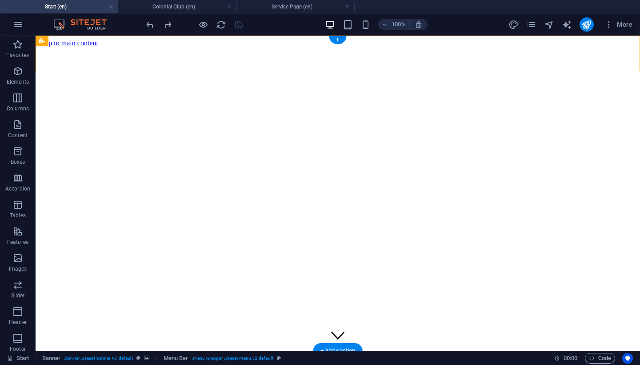
click at [174, 9] on h4 "Colonial Club (en)" at bounding box center [177, 7] width 118 height 10
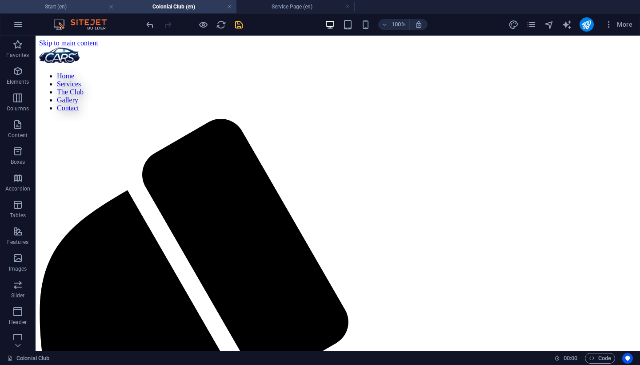
click at [89, 7] on h4 "Start (en)" at bounding box center [59, 7] width 118 height 10
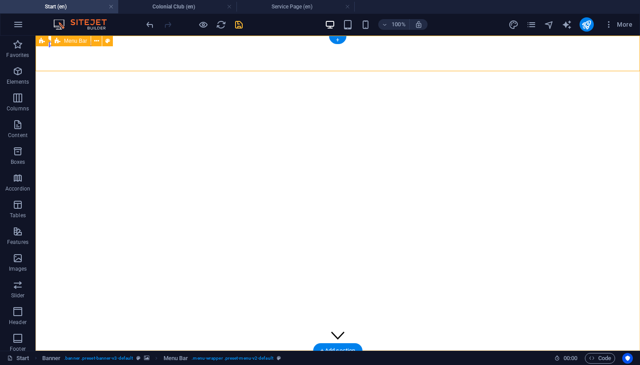
click at [69, 43] on span "Menu Bar" at bounding box center [75, 40] width 23 height 5
click at [156, 9] on h4 "Colonial Club (en)" at bounding box center [177, 7] width 118 height 10
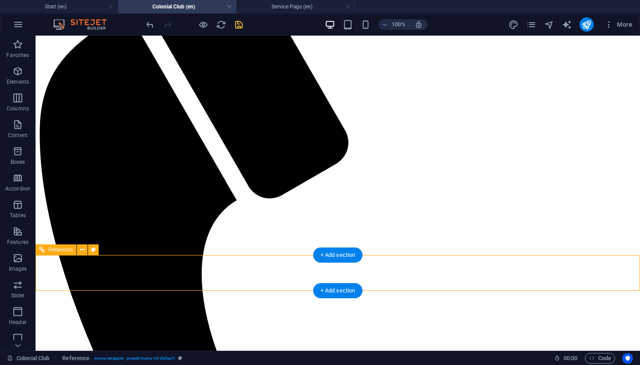
scroll to position [163, 0]
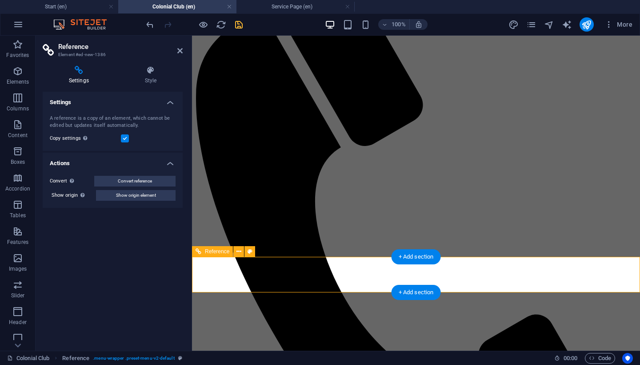
click at [219, 250] on span "Reference" at bounding box center [217, 251] width 24 height 5
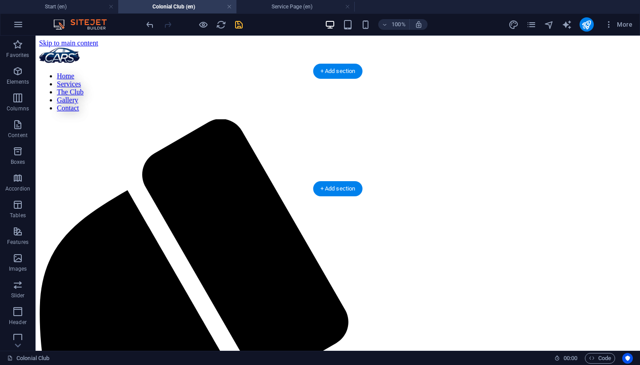
scroll to position [0, 0]
click at [241, 21] on icon "save" at bounding box center [239, 25] width 10 height 10
checkbox input "false"
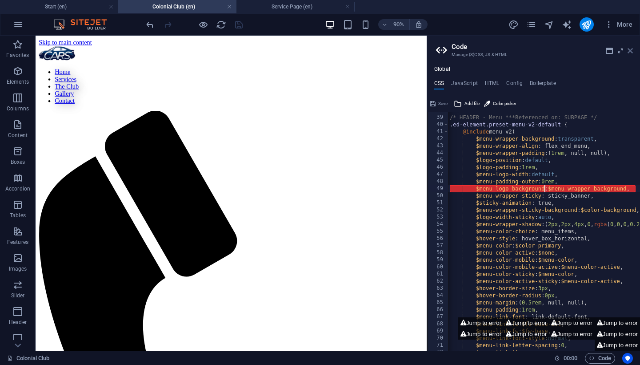
click at [631, 52] on icon at bounding box center [630, 50] width 5 height 7
